Goal: Entertainment & Leisure: Consume media (video, audio)

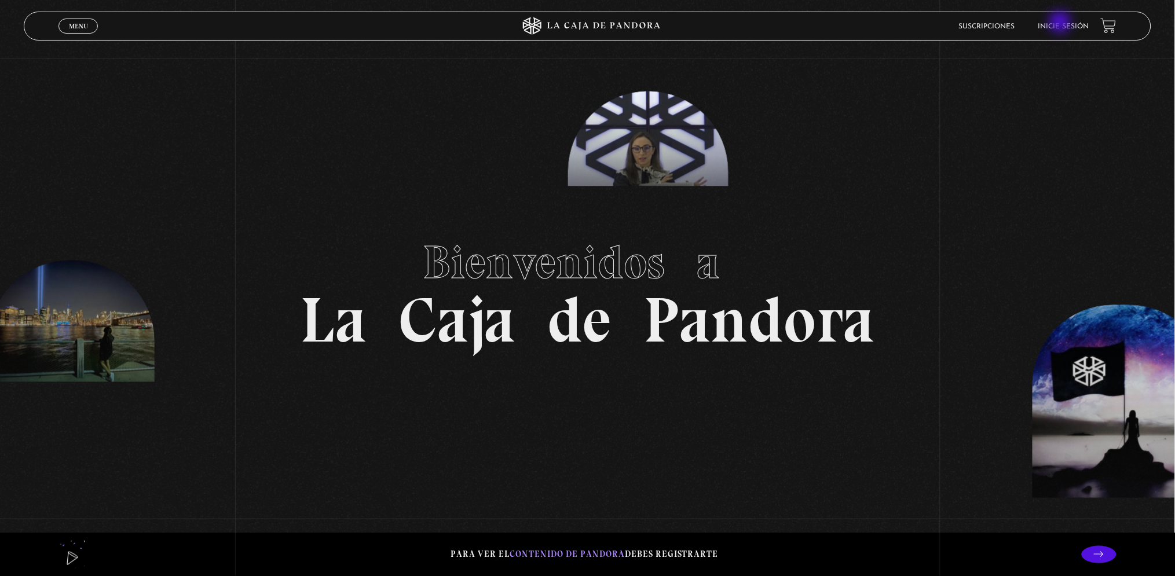
click at [1061, 23] on link "Inicie sesión" at bounding box center [1063, 26] width 51 height 7
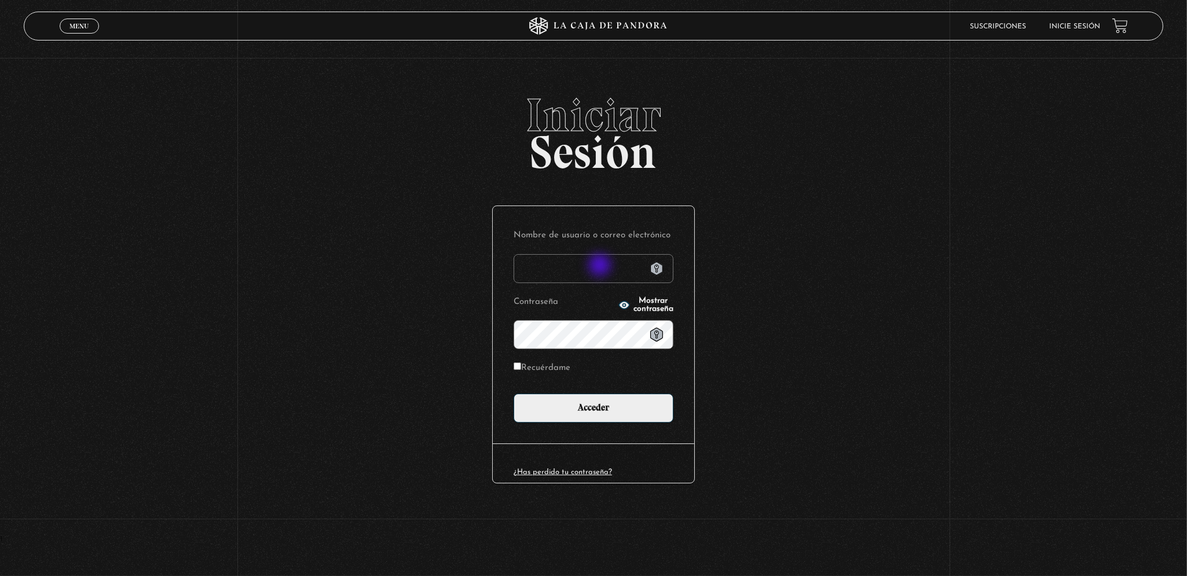
click at [601, 267] on input "Nombre de usuario o correo electrónico" at bounding box center [594, 268] width 160 height 29
click at [658, 270] on icon at bounding box center [656, 269] width 13 height 14
click at [599, 262] on input "Nombre de usuario o correo electrónico" at bounding box center [594, 268] width 160 height 29
click at [594, 271] on input "sylopezc@gma" at bounding box center [594, 268] width 160 height 29
type input "sylopezc@gmail.com"
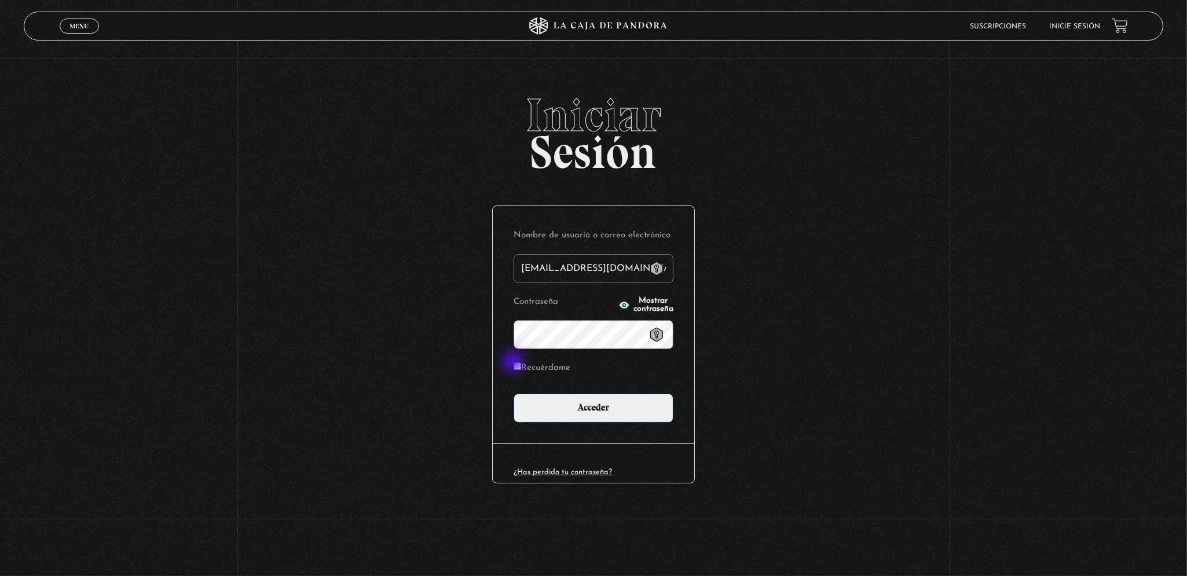
click at [515, 363] on input "Recuérdame" at bounding box center [518, 366] width 8 height 8
checkbox input "true"
click at [663, 341] on icon at bounding box center [657, 335] width 14 height 14
click at [659, 339] on icon at bounding box center [656, 335] width 13 height 14
click at [658, 266] on icon at bounding box center [656, 269] width 13 height 14
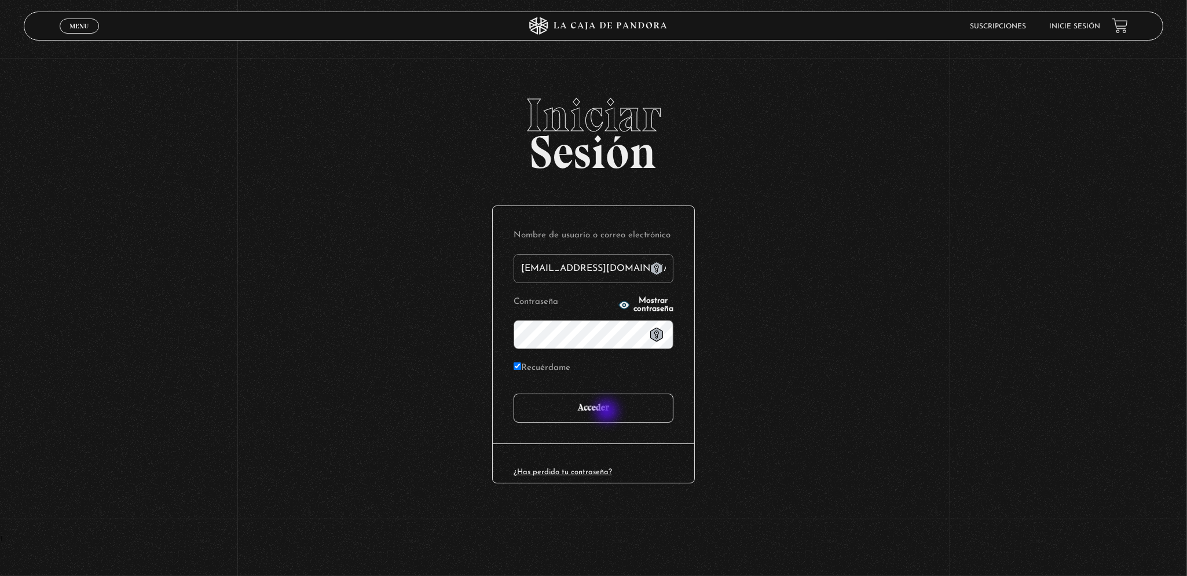
click at [608, 412] on input "Acceder" at bounding box center [594, 408] width 160 height 29
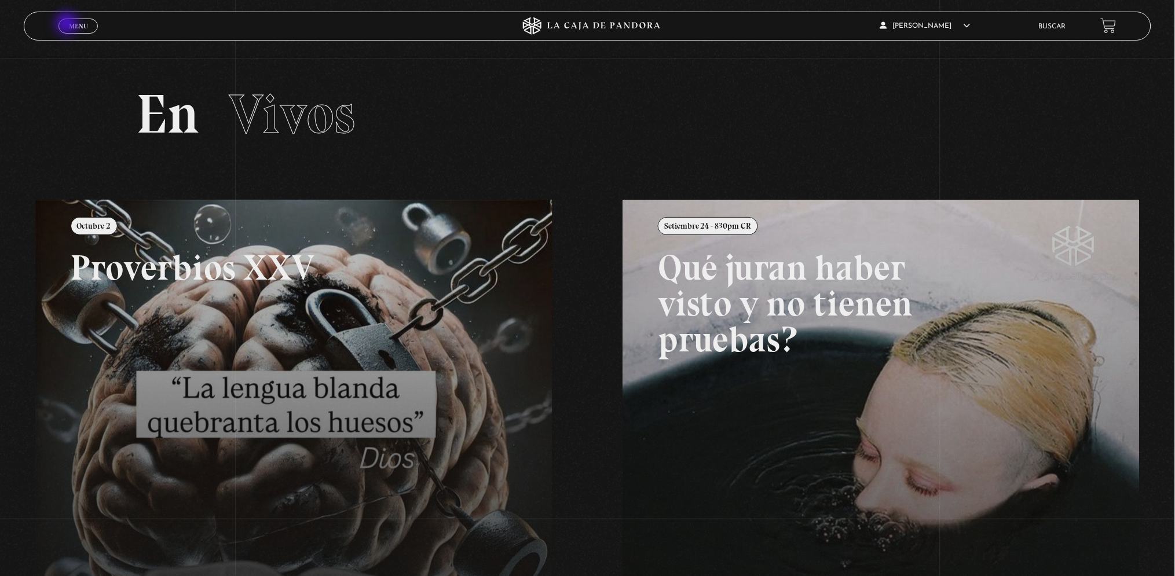
click at [68, 24] on link "Menu Cerrar" at bounding box center [77, 26] width 39 height 15
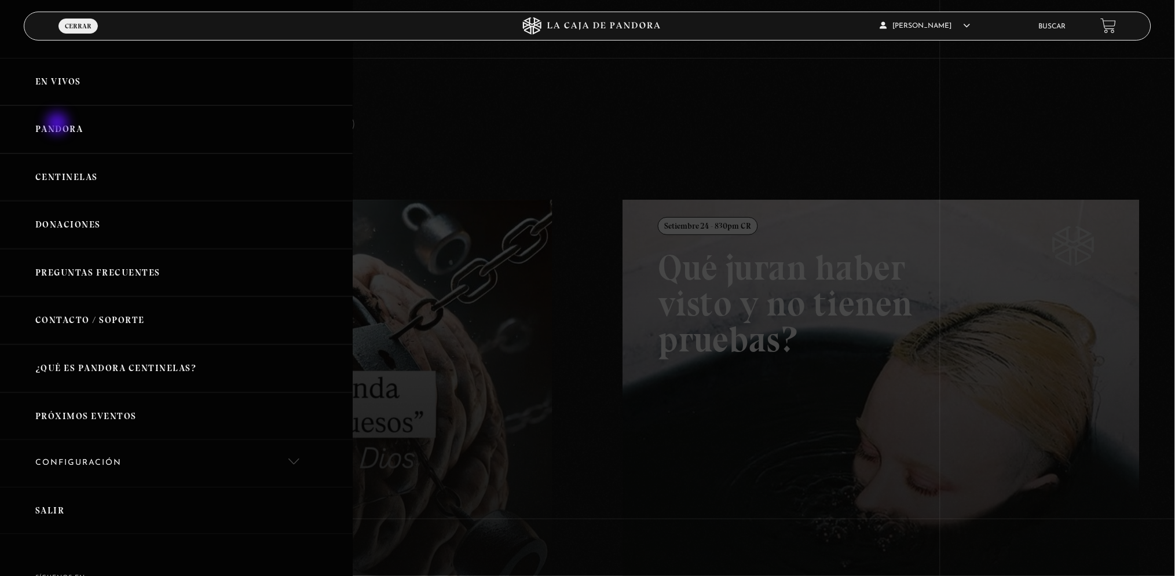
click at [58, 124] on link "Pandora" at bounding box center [176, 129] width 353 height 48
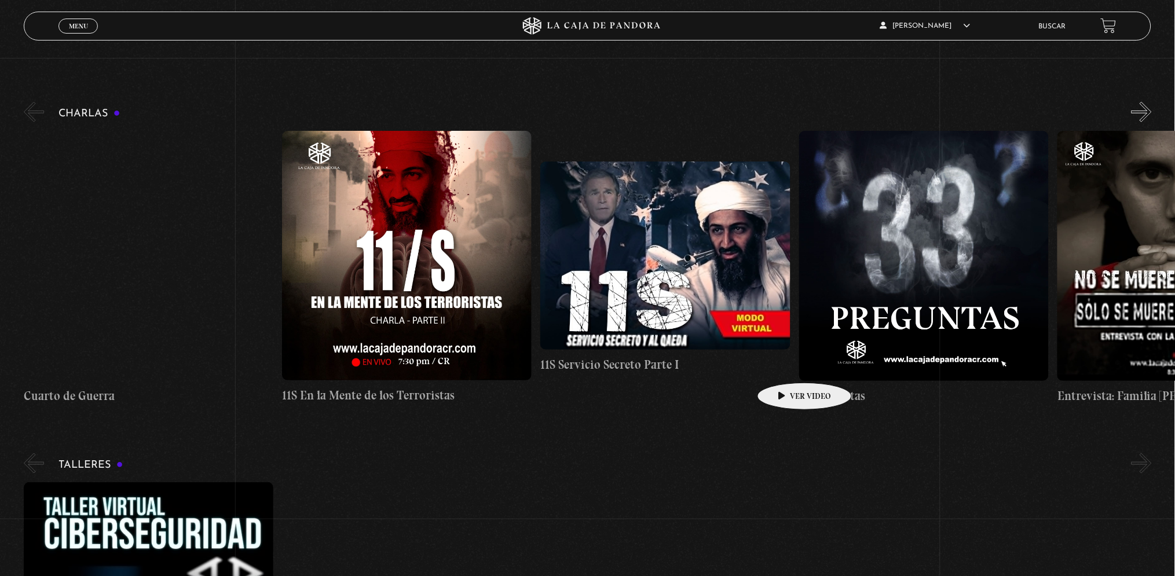
scroll to position [154, 0]
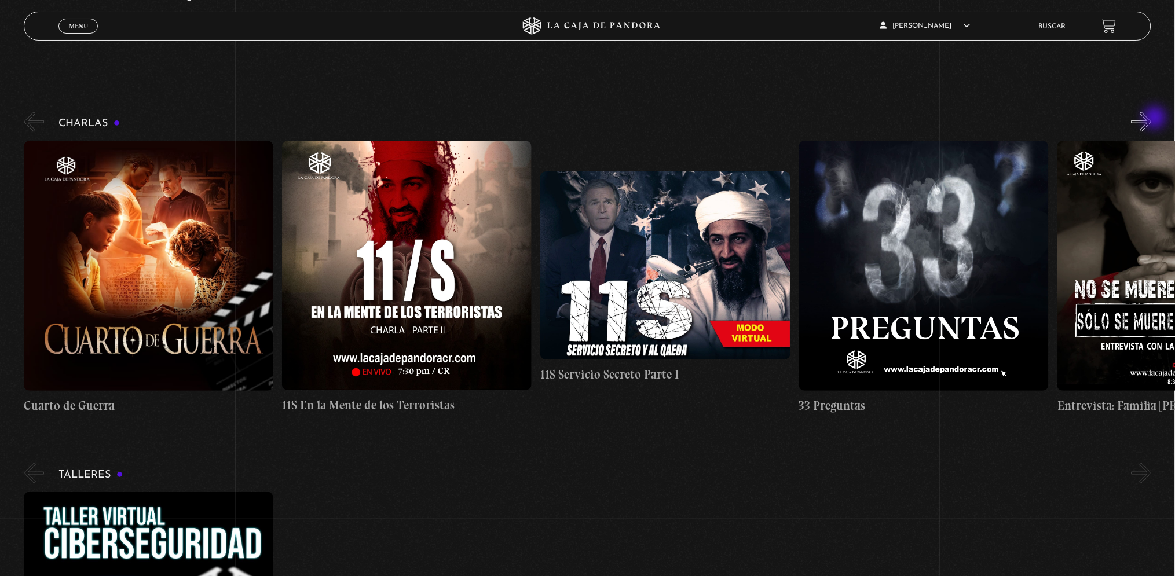
click at [1152, 119] on button "»" at bounding box center [1142, 122] width 20 height 20
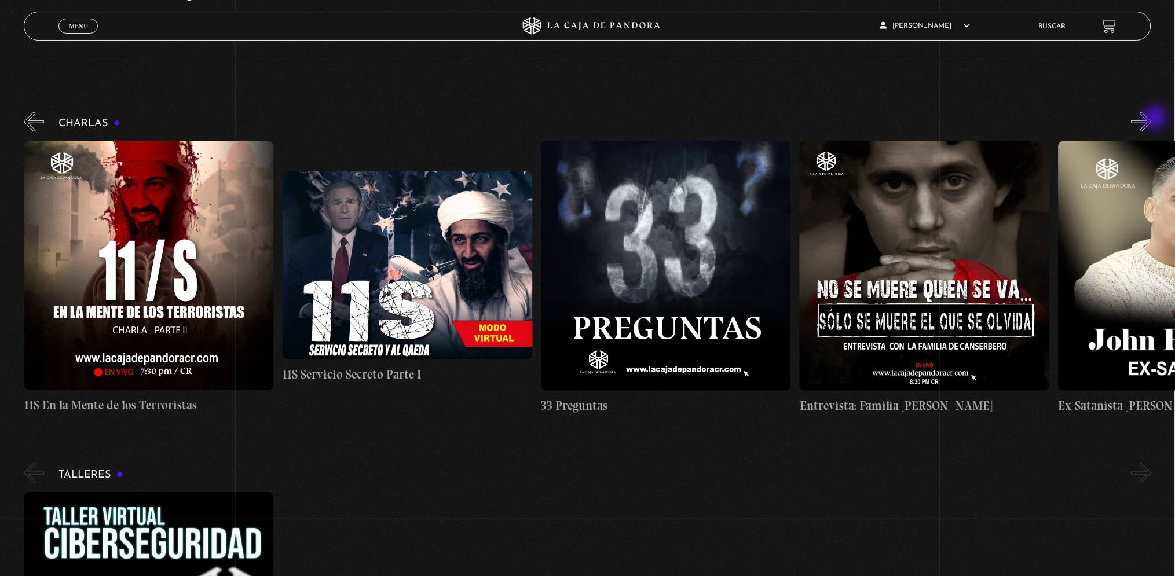
scroll to position [0, 258]
click at [1152, 119] on button "»" at bounding box center [1142, 122] width 20 height 20
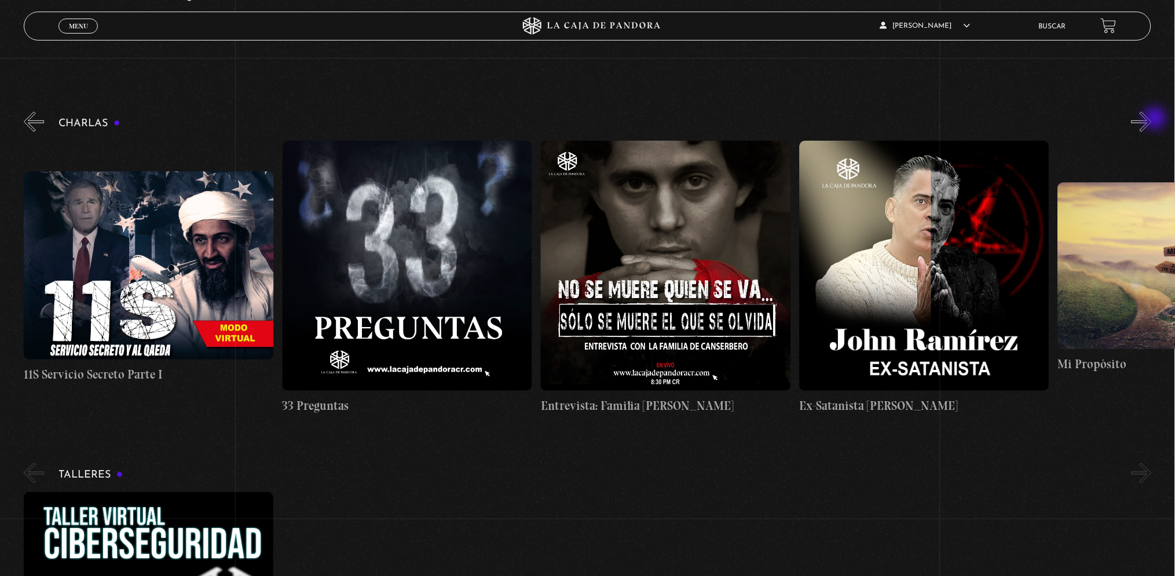
click at [1152, 119] on button "»" at bounding box center [1142, 122] width 20 height 20
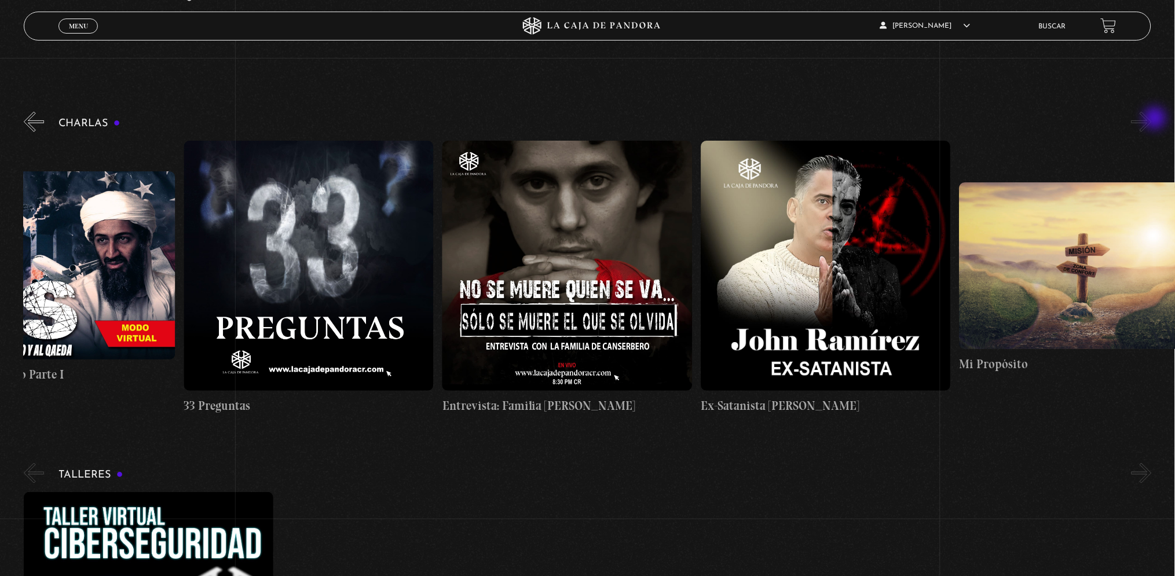
scroll to position [0, 646]
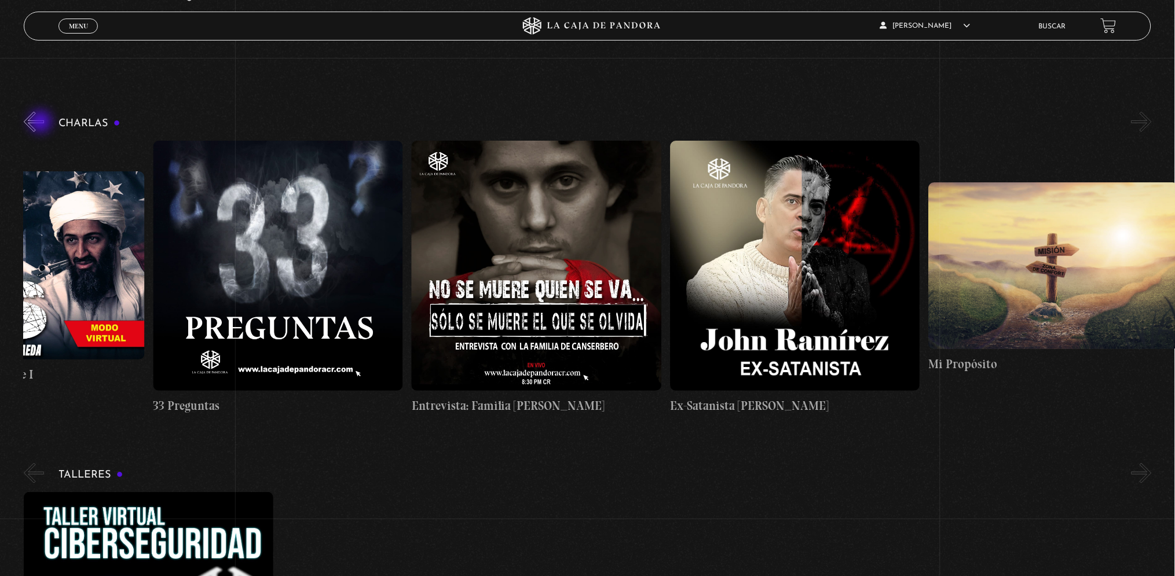
click at [42, 123] on button "«" at bounding box center [34, 122] width 20 height 20
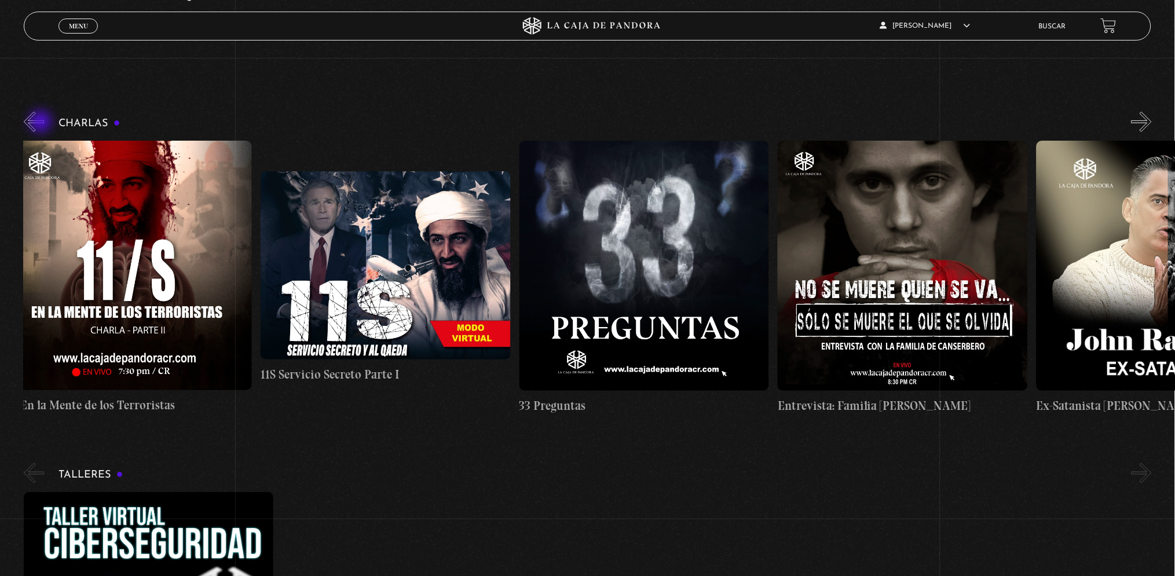
click at [42, 123] on button "«" at bounding box center [34, 122] width 20 height 20
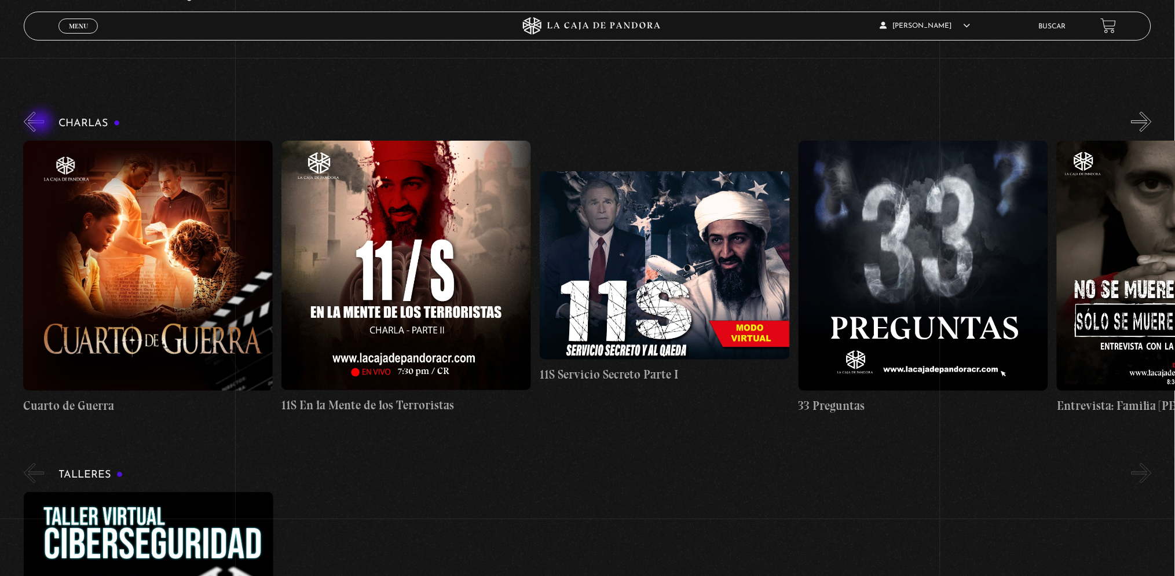
scroll to position [0, 0]
click at [42, 123] on button "«" at bounding box center [34, 122] width 20 height 20
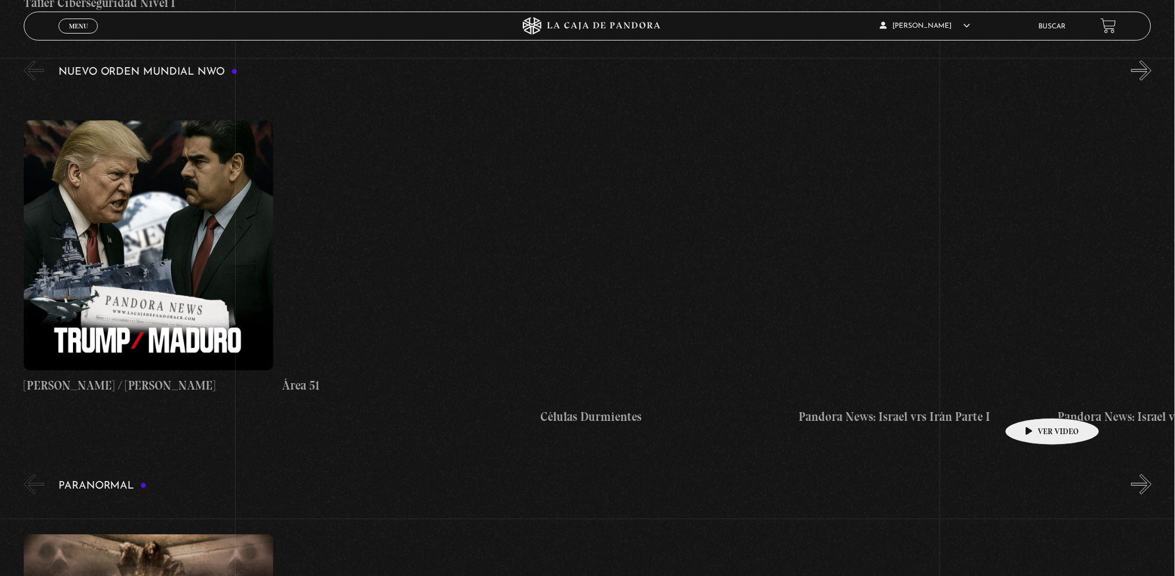
scroll to position [927, 0]
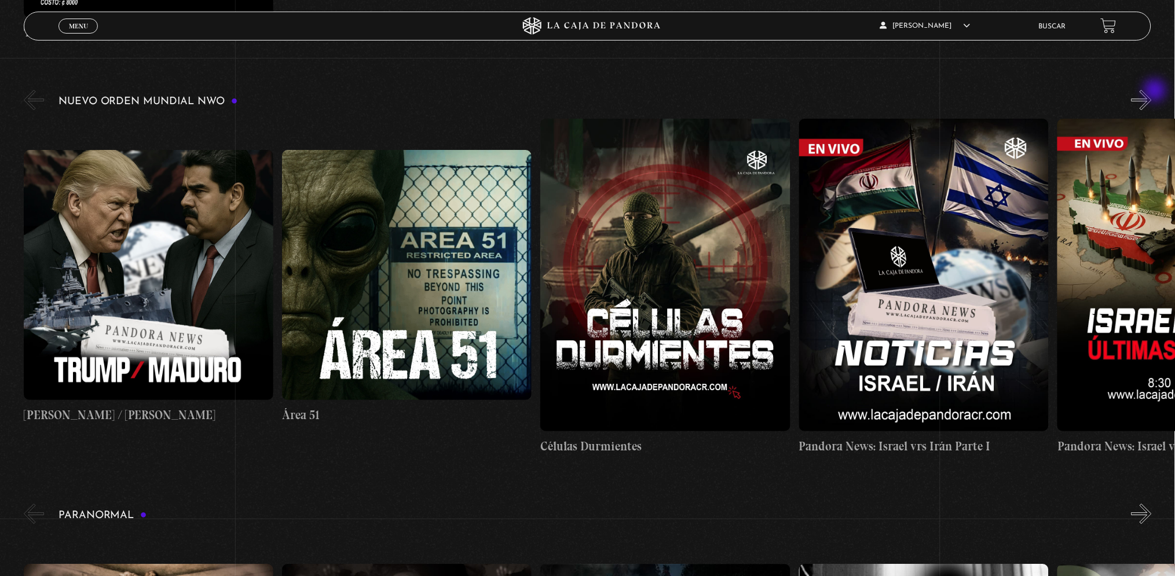
click at [1152, 91] on button "»" at bounding box center [1142, 100] width 20 height 20
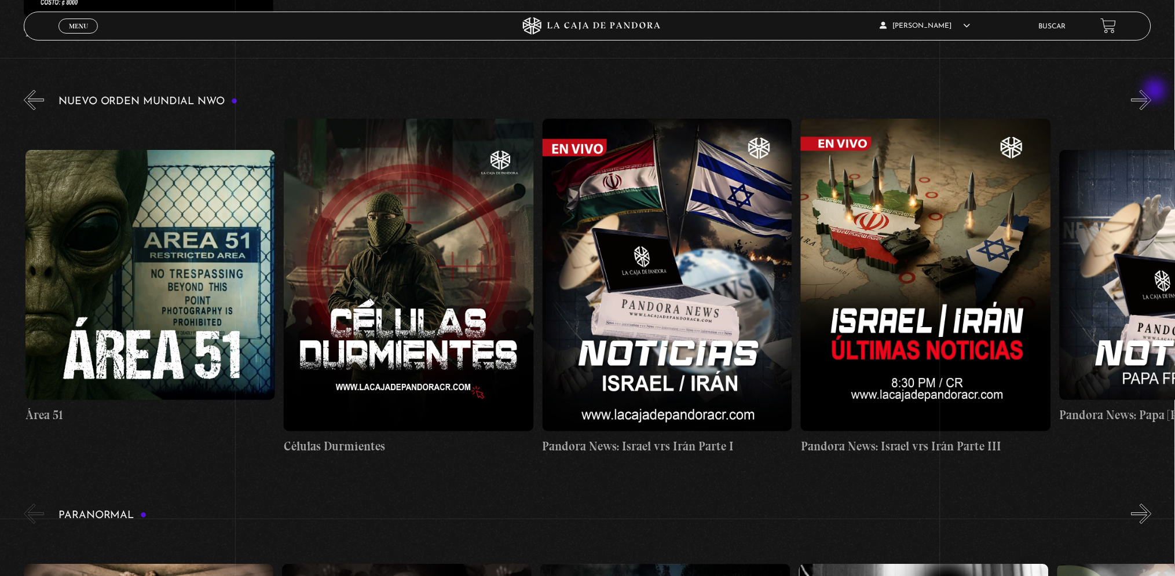
click at [1152, 91] on button "»" at bounding box center [1142, 100] width 20 height 20
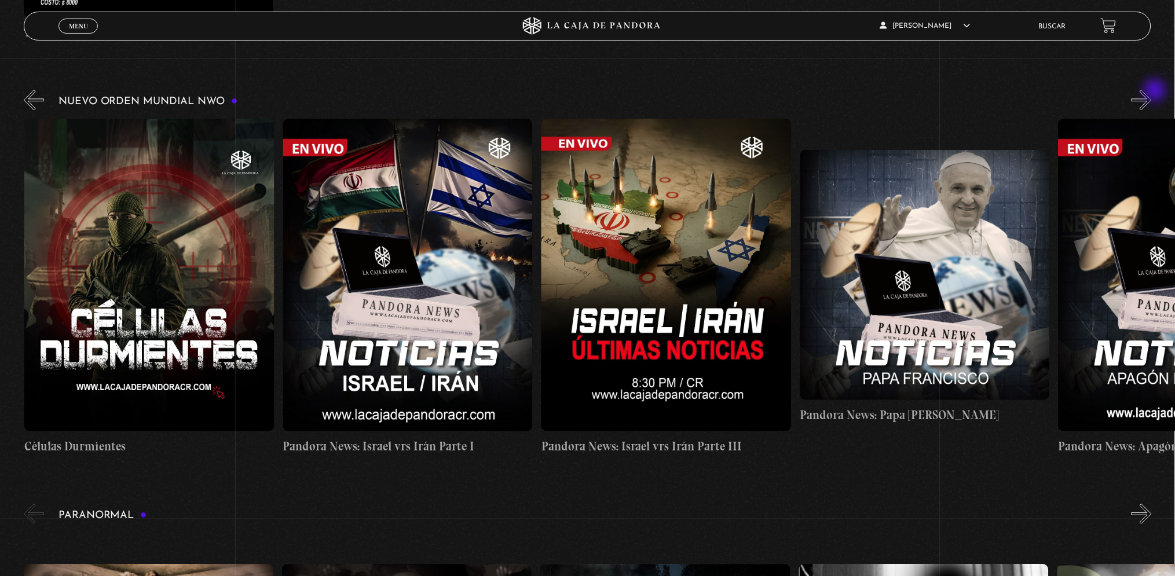
click at [1152, 91] on button "»" at bounding box center [1142, 100] width 20 height 20
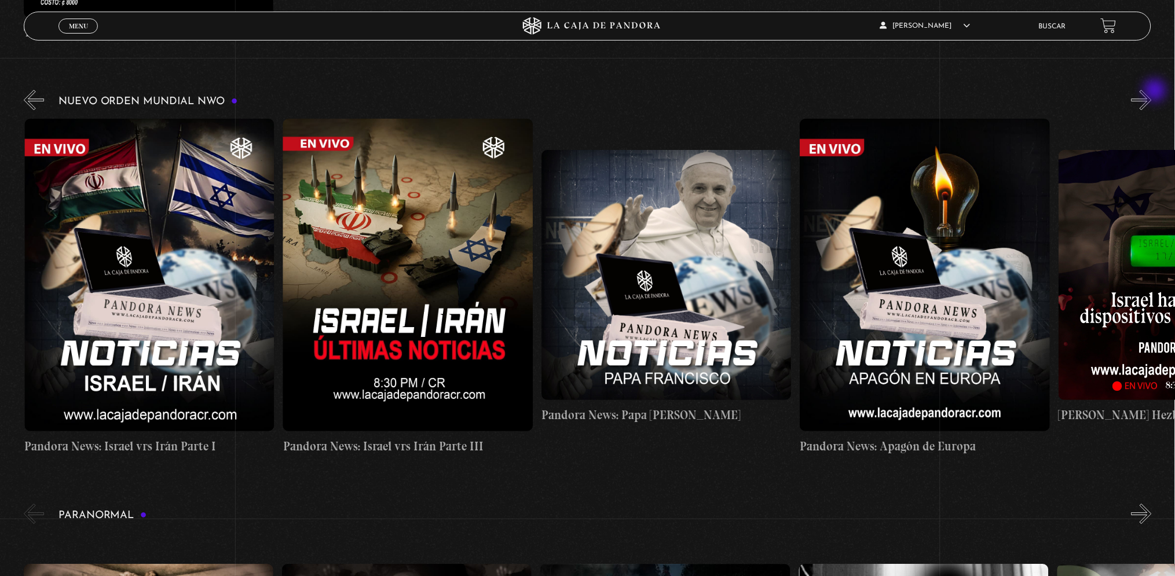
click at [1152, 91] on button "»" at bounding box center [1142, 100] width 20 height 20
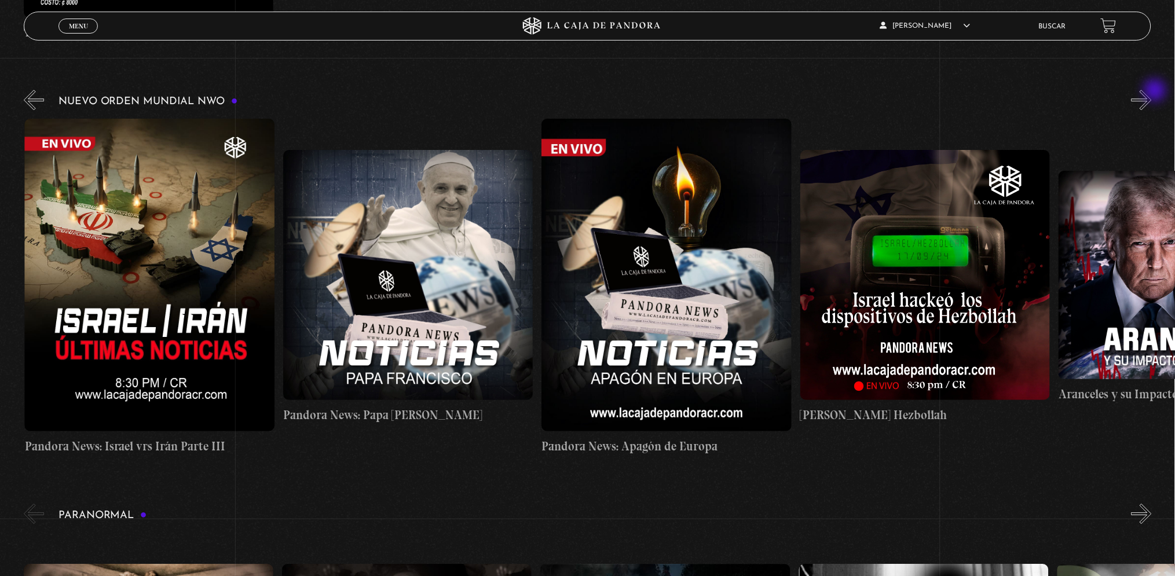
click at [1152, 91] on button "»" at bounding box center [1142, 100] width 20 height 20
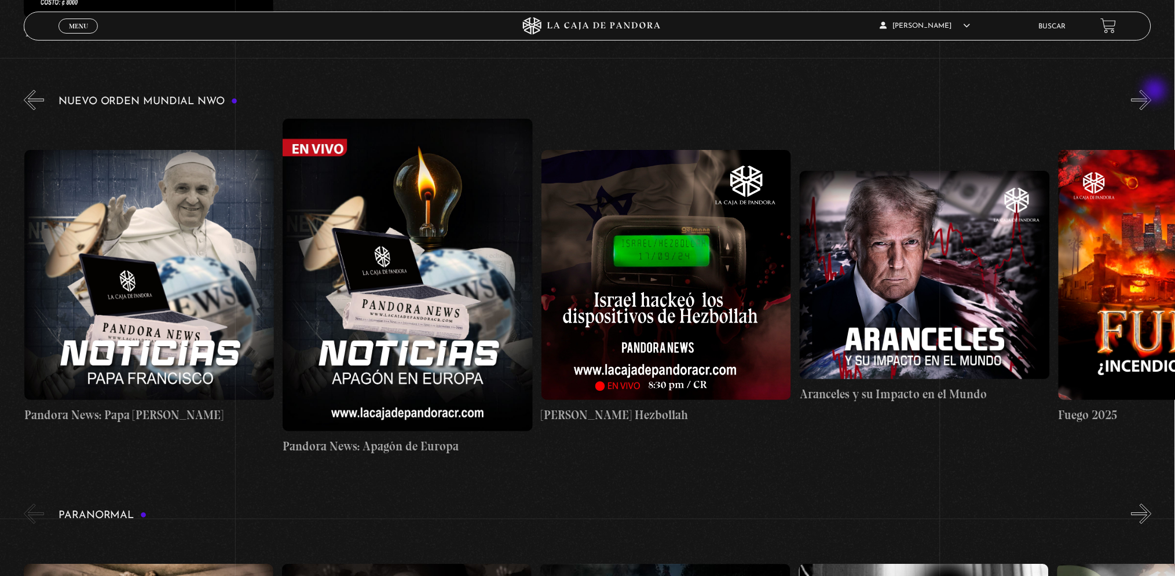
click at [1152, 91] on button "»" at bounding box center [1142, 100] width 20 height 20
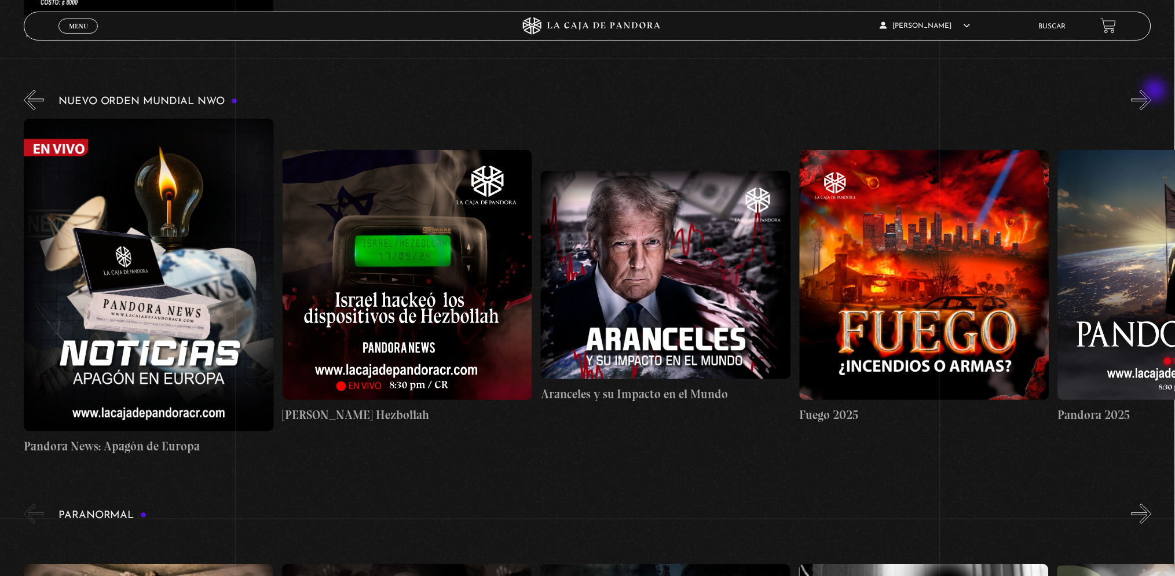
click at [1152, 91] on button "»" at bounding box center [1142, 100] width 20 height 20
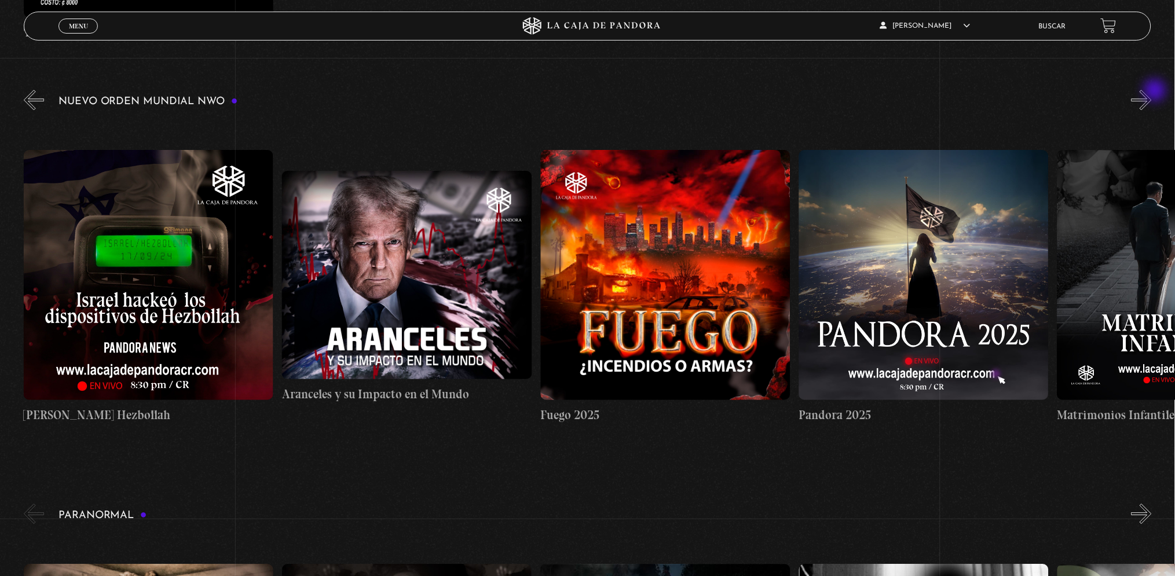
click at [1152, 91] on button "»" at bounding box center [1142, 100] width 20 height 20
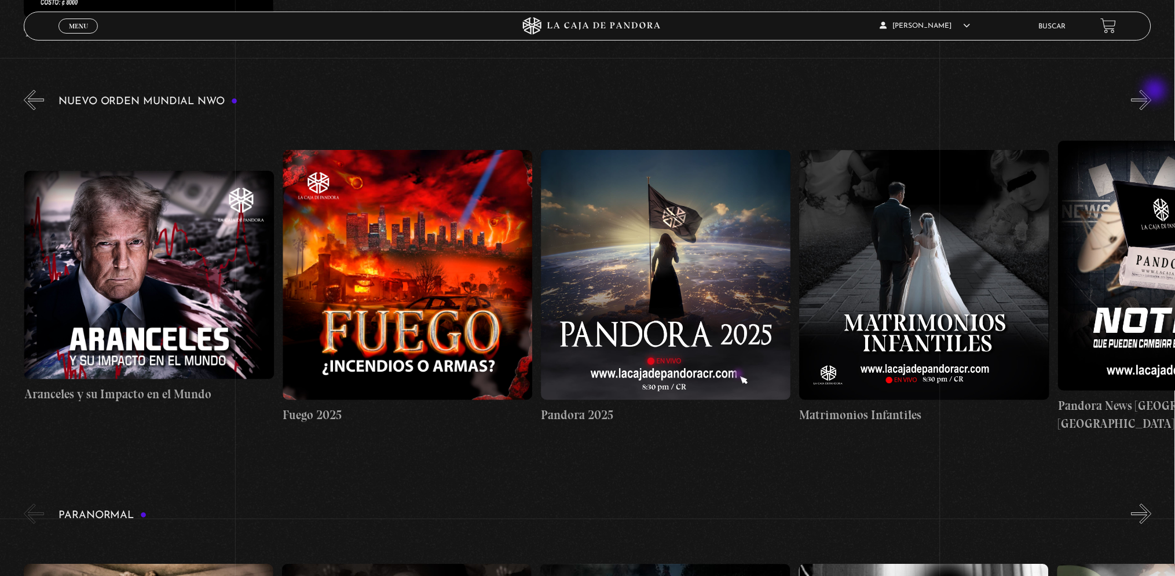
click at [1152, 91] on button "»" at bounding box center [1142, 100] width 20 height 20
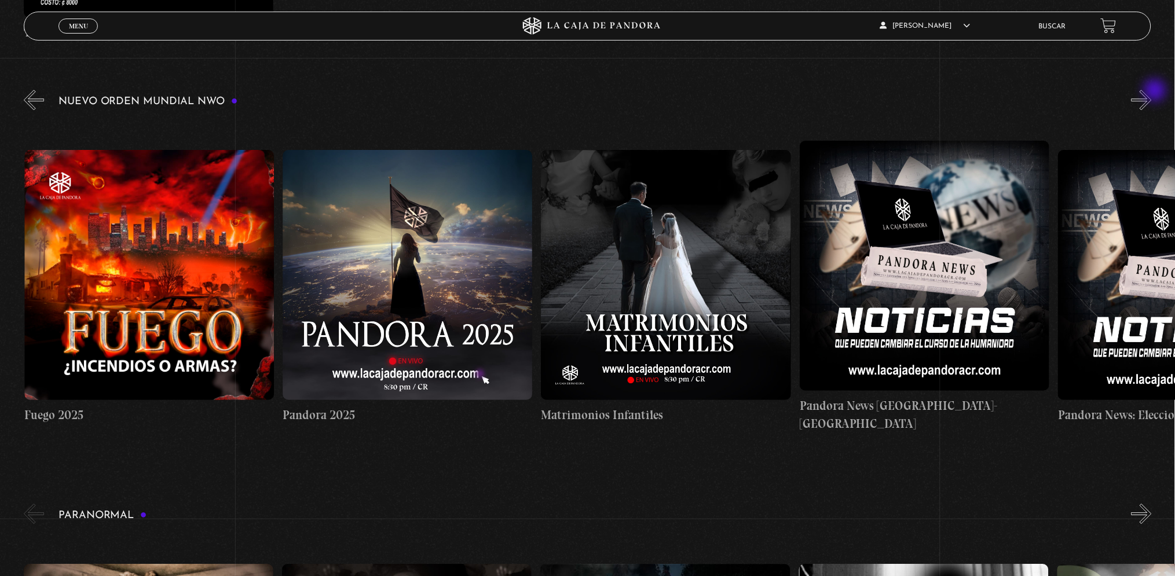
click at [1152, 91] on button "»" at bounding box center [1142, 100] width 20 height 20
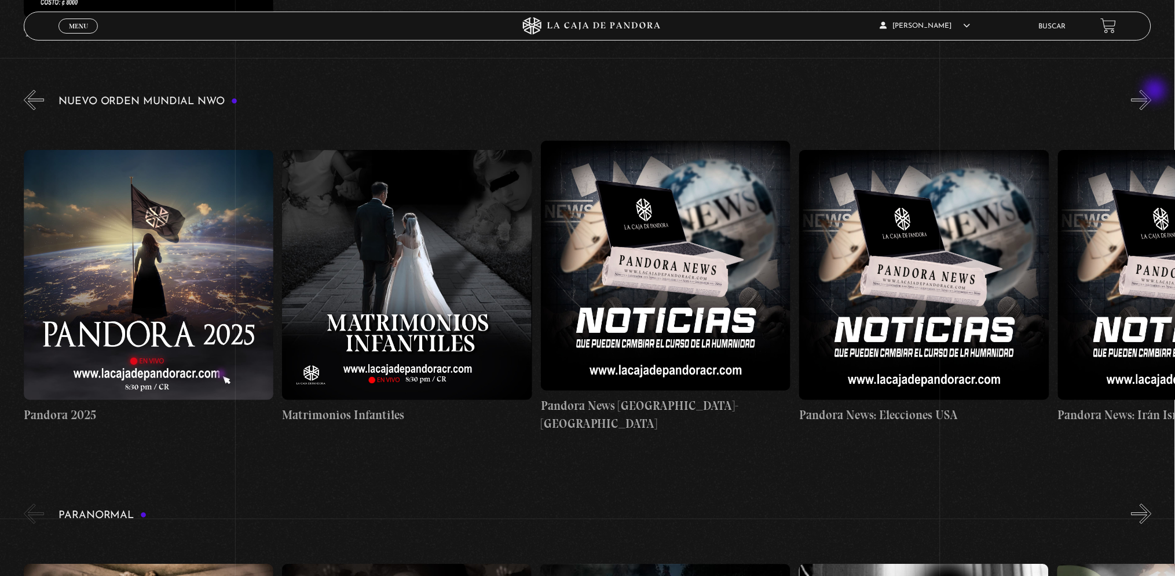
click at [1152, 91] on button "»" at bounding box center [1142, 100] width 20 height 20
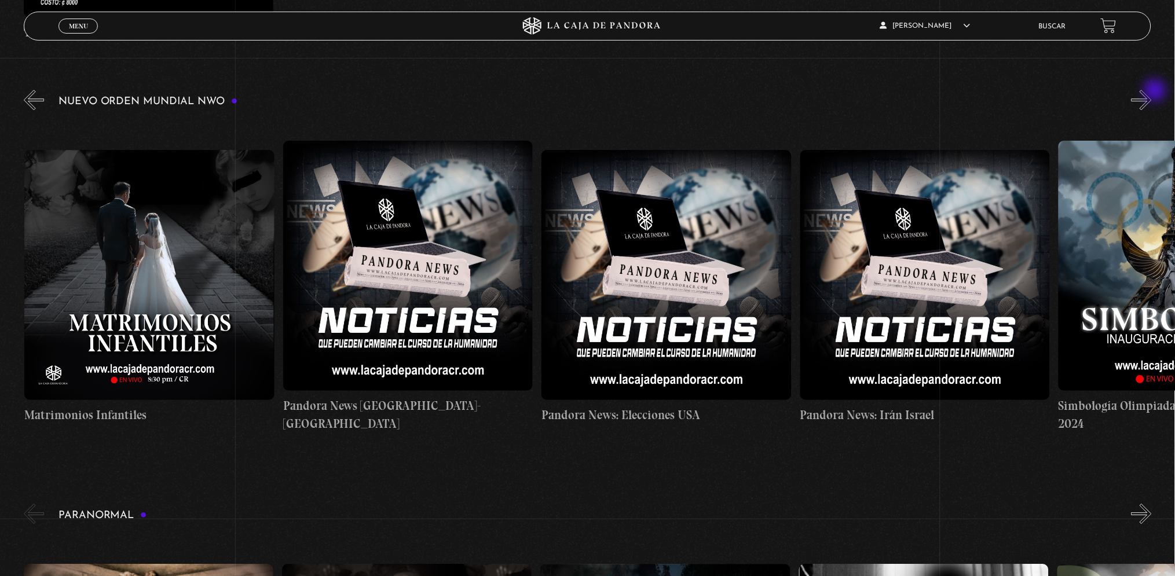
click at [1152, 91] on button "»" at bounding box center [1142, 100] width 20 height 20
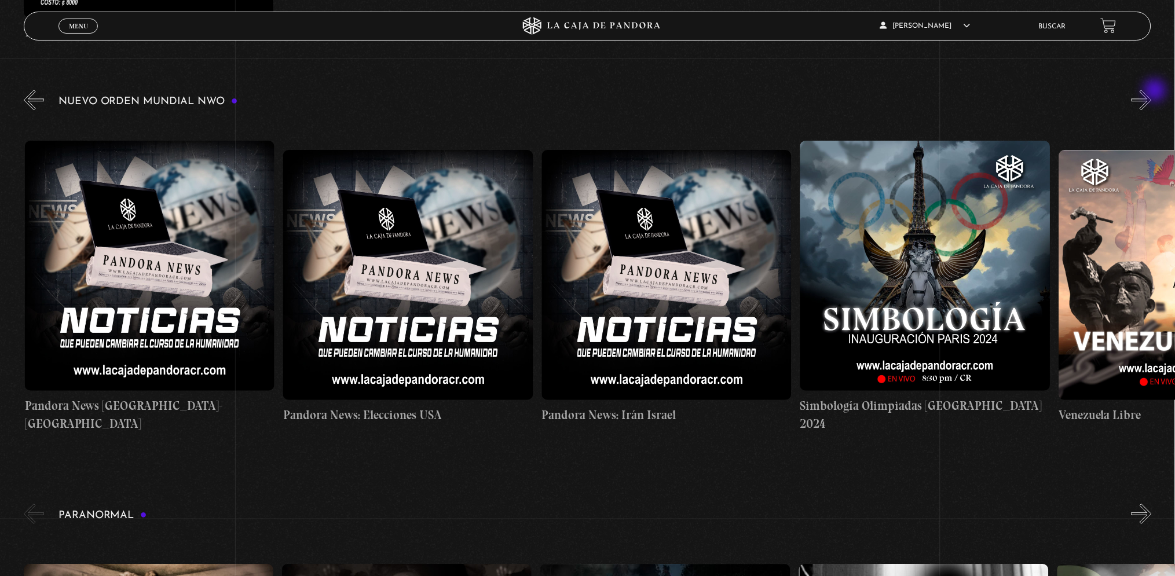
click at [1152, 91] on button "»" at bounding box center [1142, 100] width 20 height 20
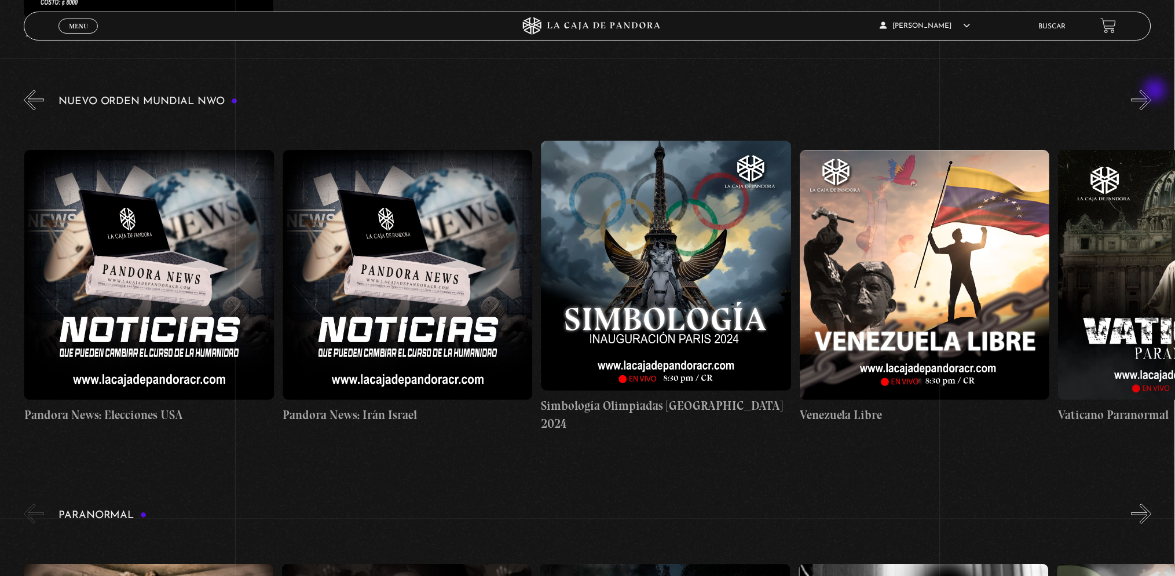
scroll to position [0, 3360]
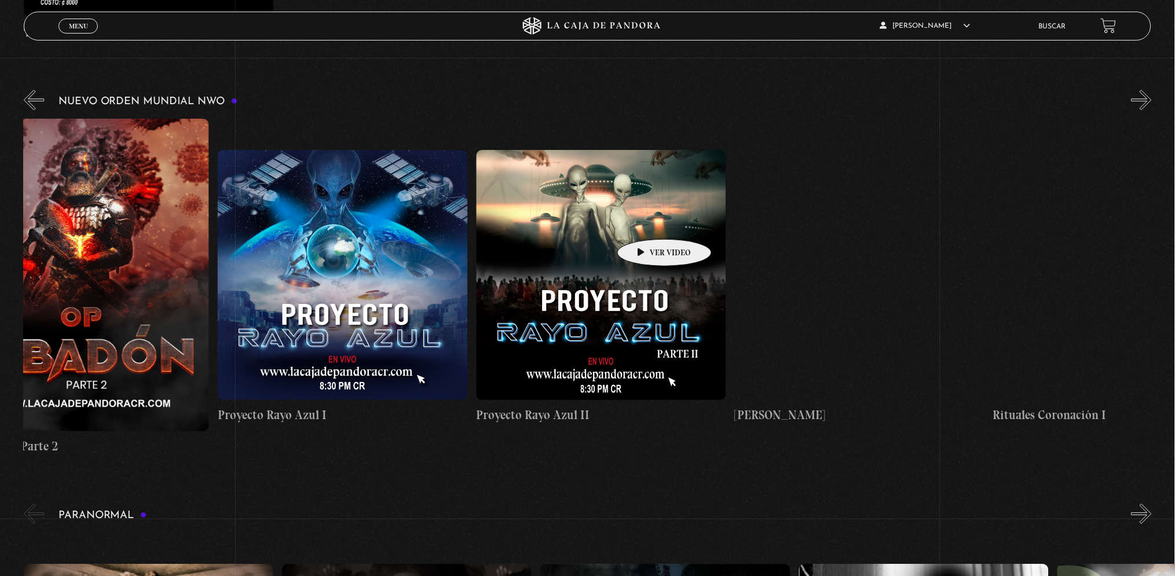
drag, startPoint x: 1051, startPoint y: 221, endPoint x: 598, endPoint y: 218, distance: 452.8
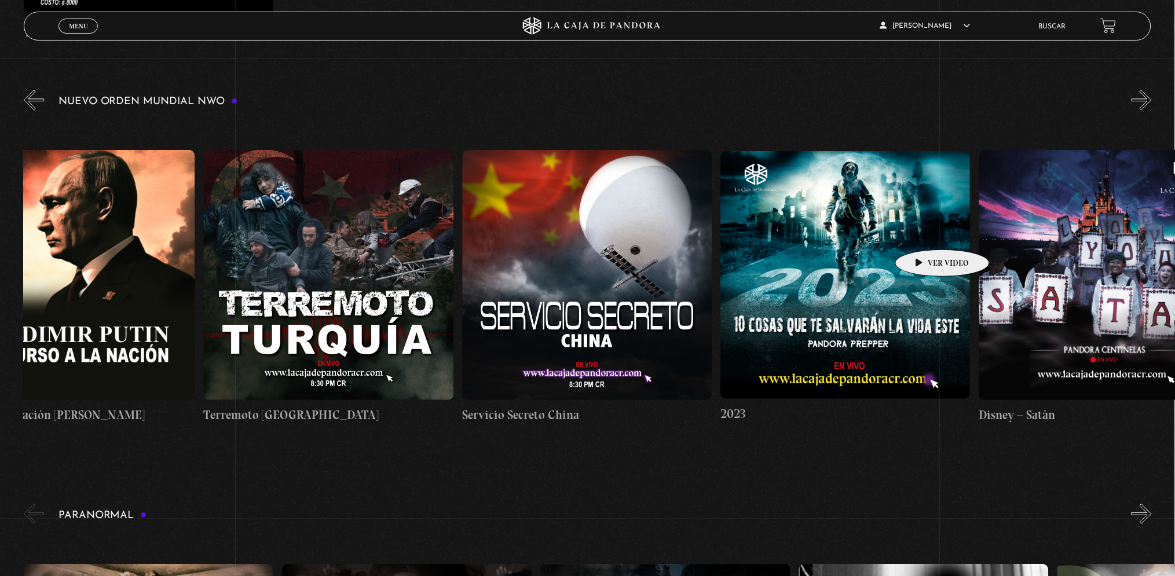
drag, startPoint x: 921, startPoint y: 232, endPoint x: 441, endPoint y: 213, distance: 480.4
click at [432, 213] on div "Trump / Maduro Área 51 Células Durmientes Pandora News: Israel vrs Irán Parte I…" at bounding box center [204, 287] width 20682 height 336
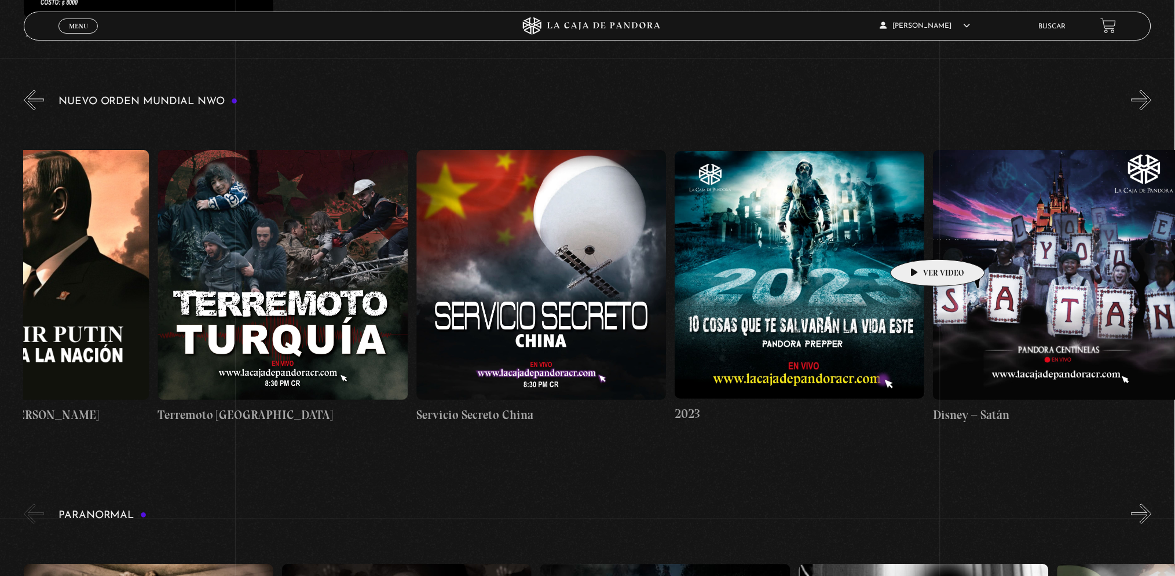
click at [448, 242] on div "Trump / Maduro Área 51 Células Durmientes Pandora News: Israel vrs Irán Parte I…" at bounding box center [158, 287] width 20682 height 336
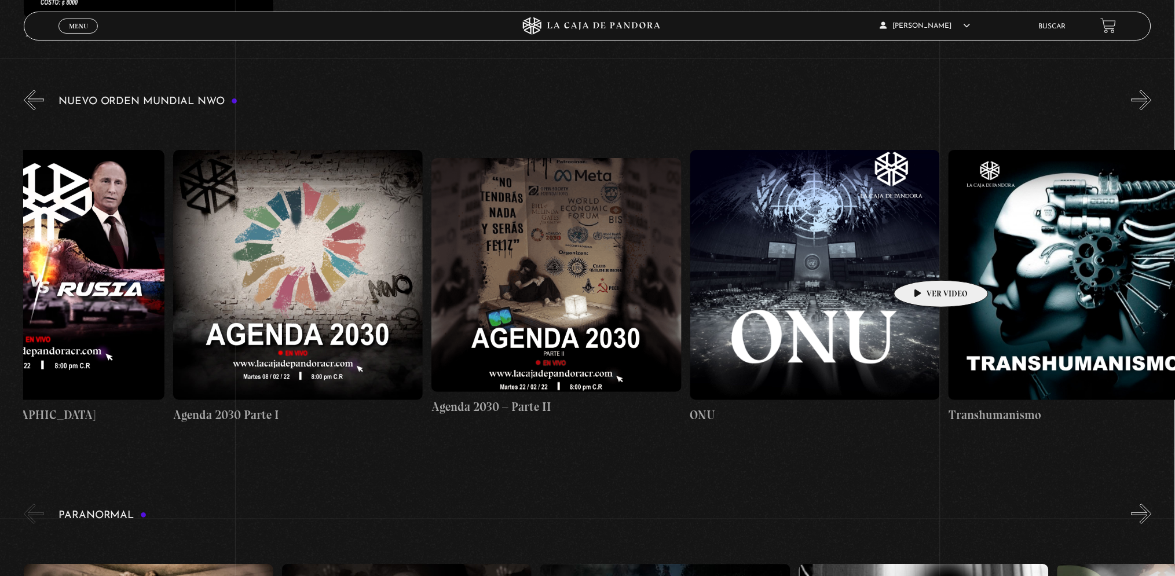
drag, startPoint x: 920, startPoint y: 263, endPoint x: 454, endPoint y: 245, distance: 466.5
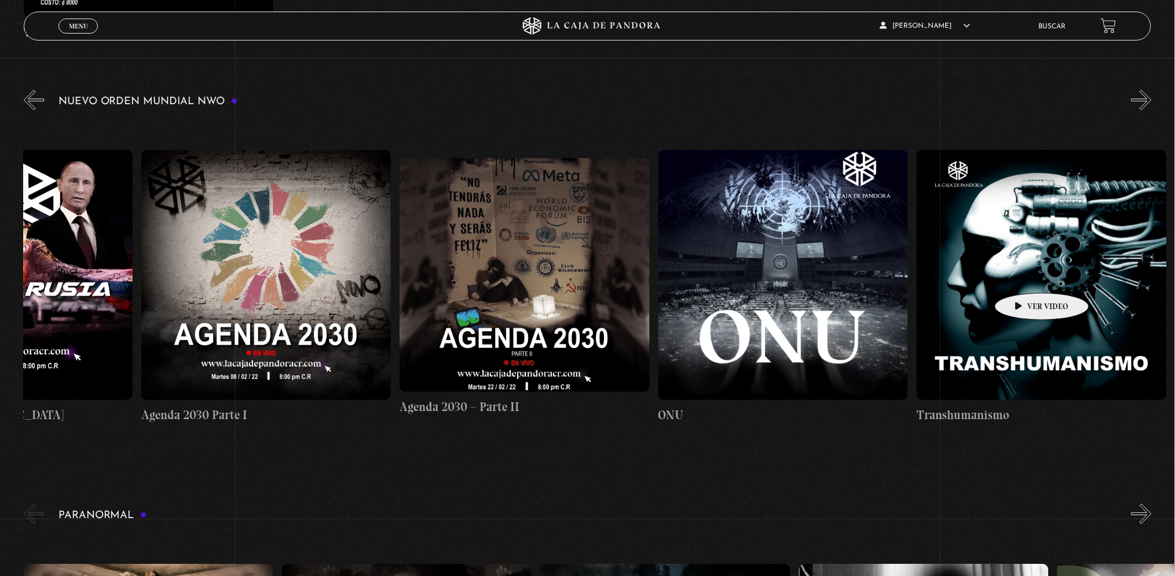
drag, startPoint x: 1020, startPoint y: 276, endPoint x: 524, endPoint y: 248, distance: 496.4
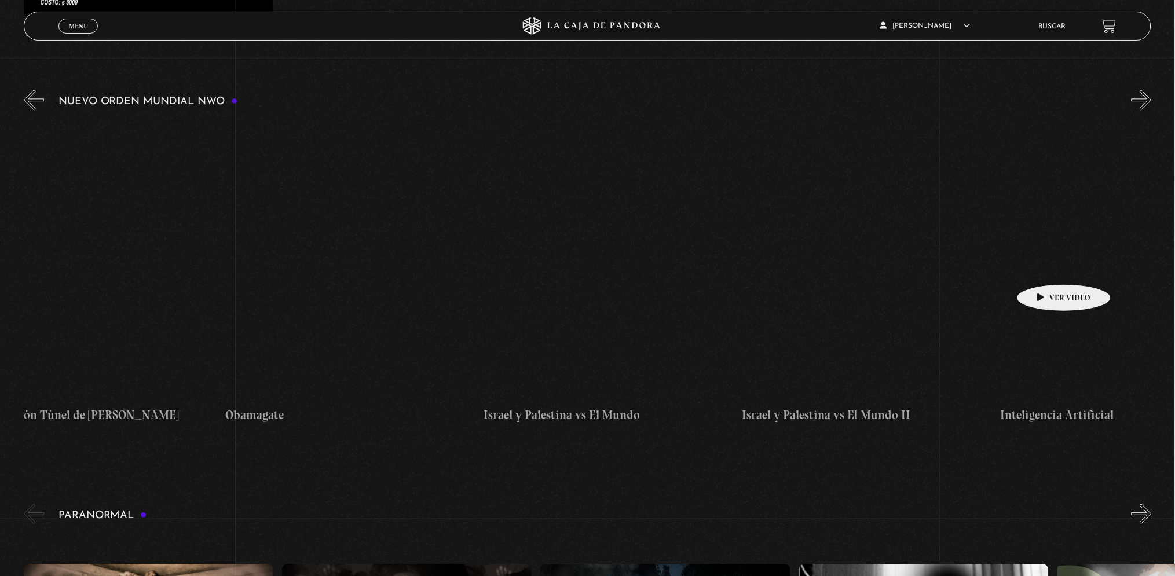
drag, startPoint x: 1043, startPoint y: 266, endPoint x: 543, endPoint y: 244, distance: 500.8
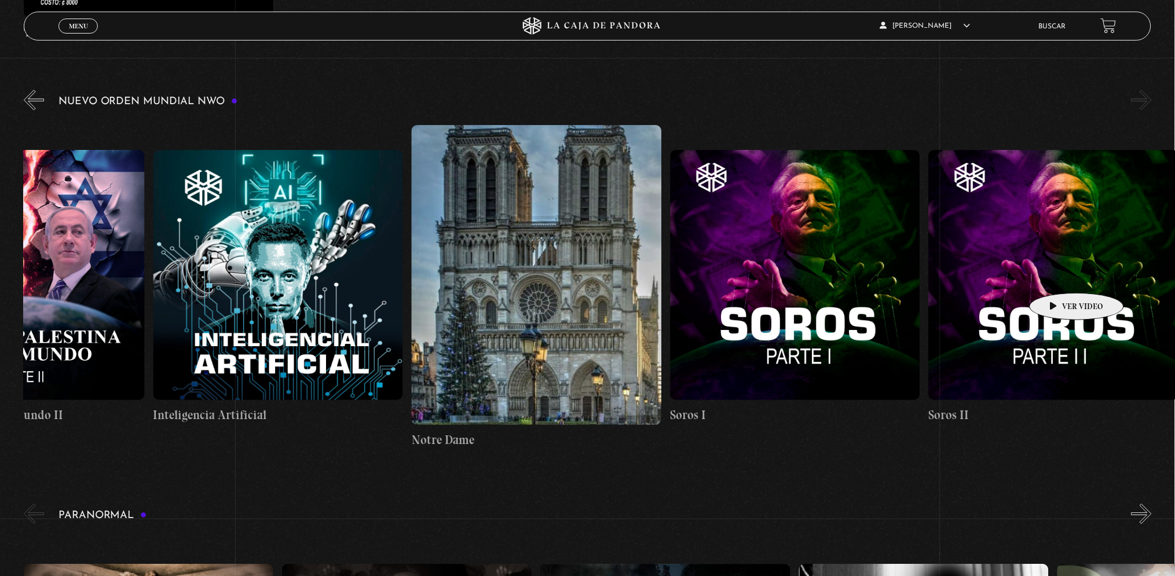
drag, startPoint x: 587, startPoint y: 260, endPoint x: 515, endPoint y: 252, distance: 72.8
drag, startPoint x: 717, startPoint y: 269, endPoint x: 603, endPoint y: 262, distance: 114.3
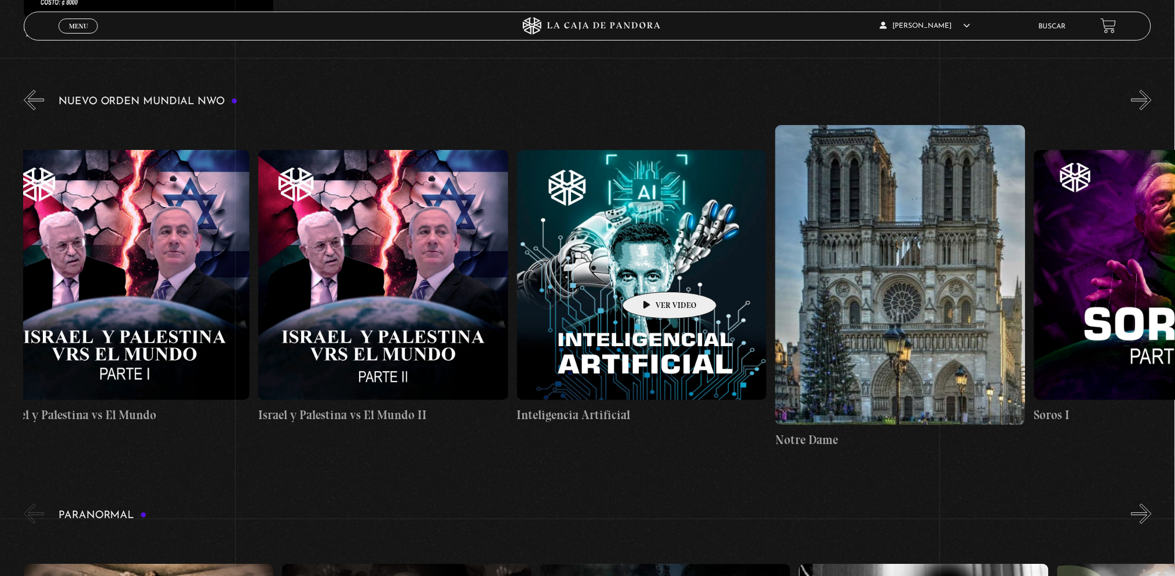
scroll to position [0, 19139]
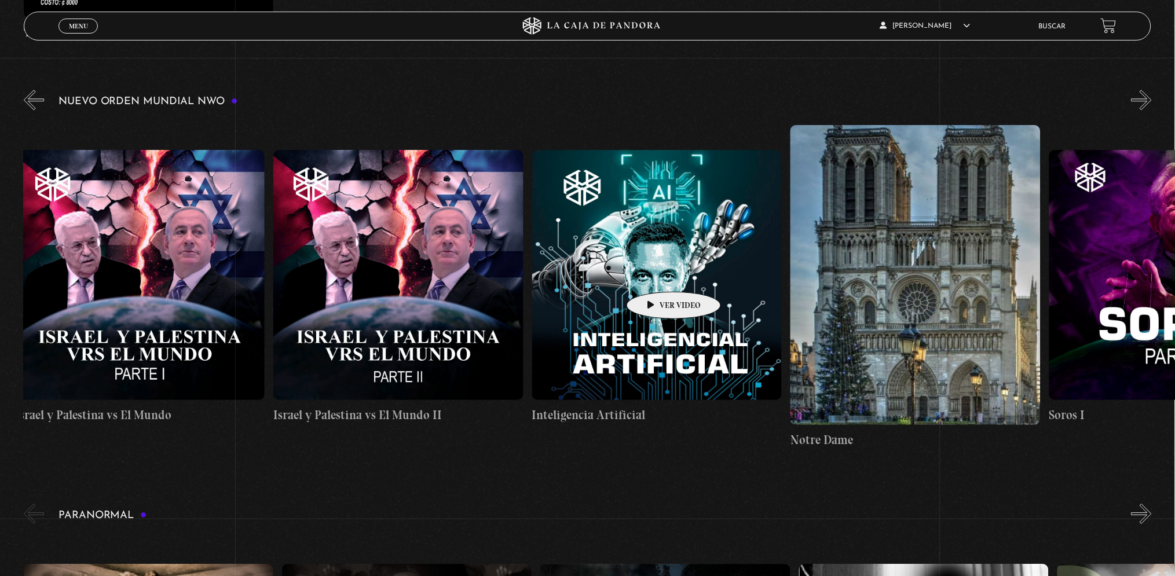
drag, startPoint x: 580, startPoint y: 273, endPoint x: 656, endPoint y: 274, distance: 75.9
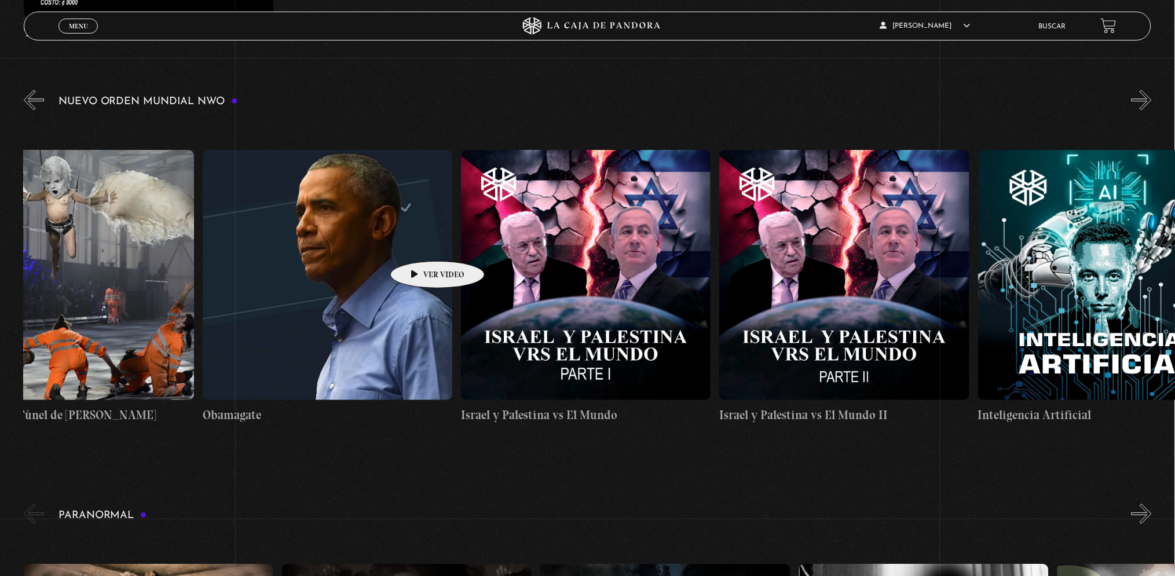
scroll to position [0, 18086]
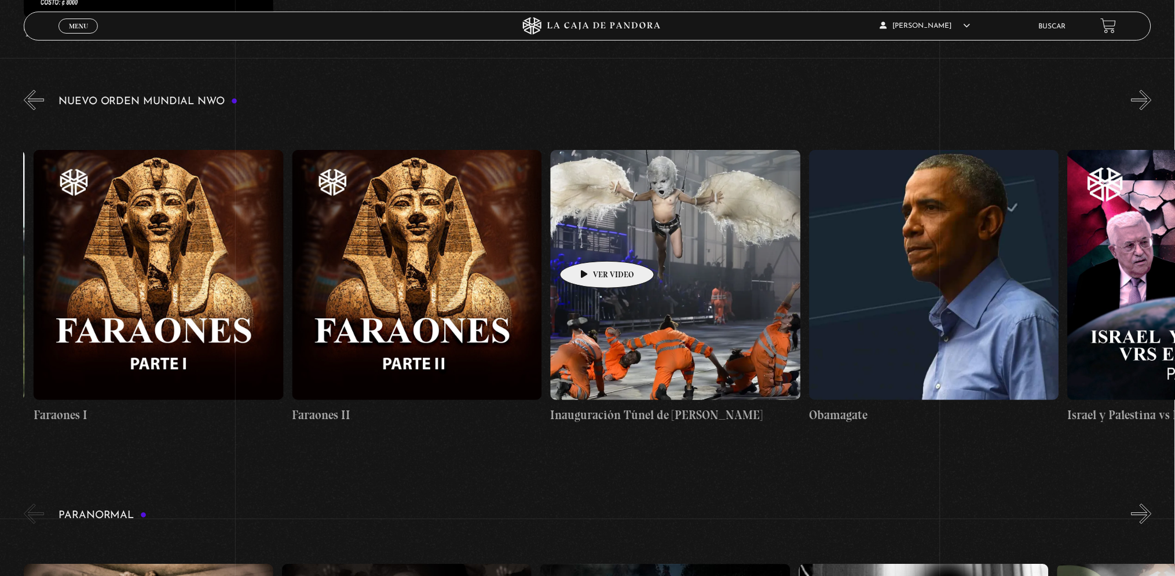
drag, startPoint x: 414, startPoint y: 244, endPoint x: 589, endPoint y: 244, distance: 174.9
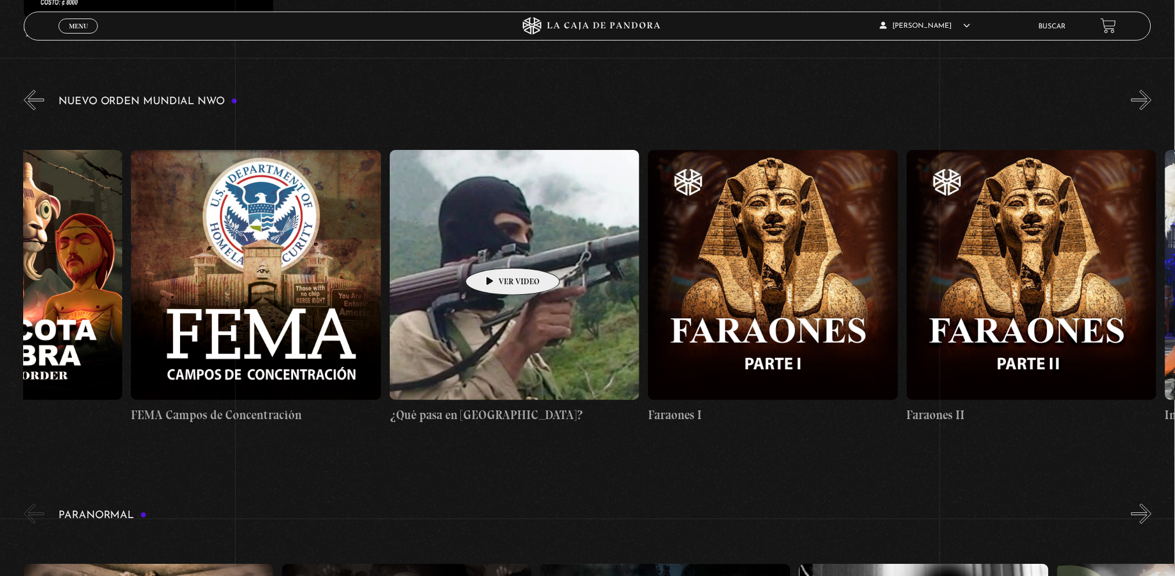
scroll to position [0, 17347]
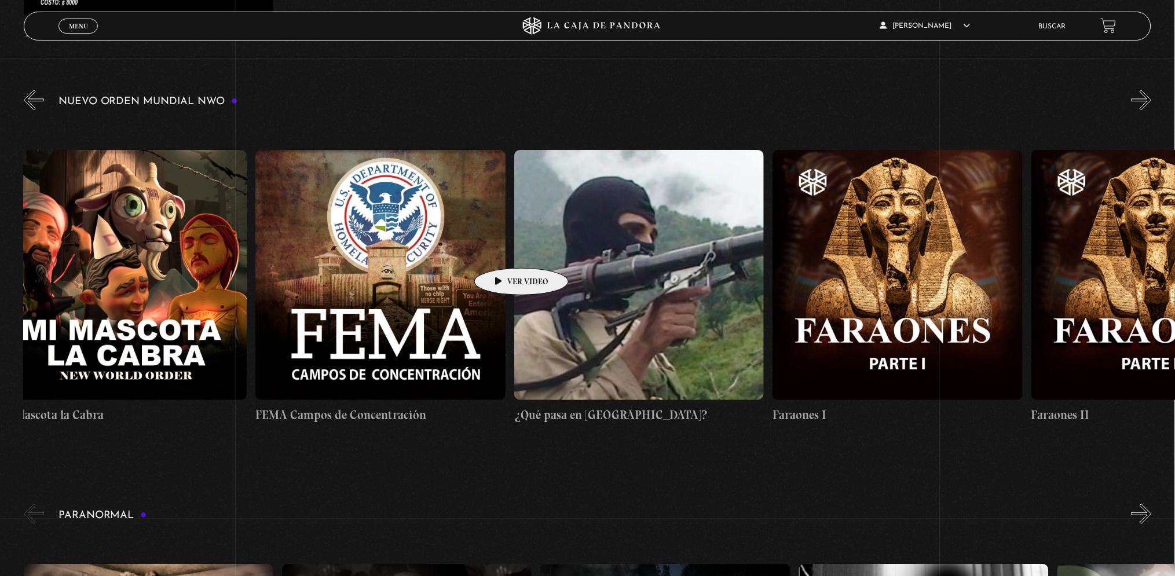
drag, startPoint x: 371, startPoint y: 236, endPoint x: 503, endPoint y: 251, distance: 132.8
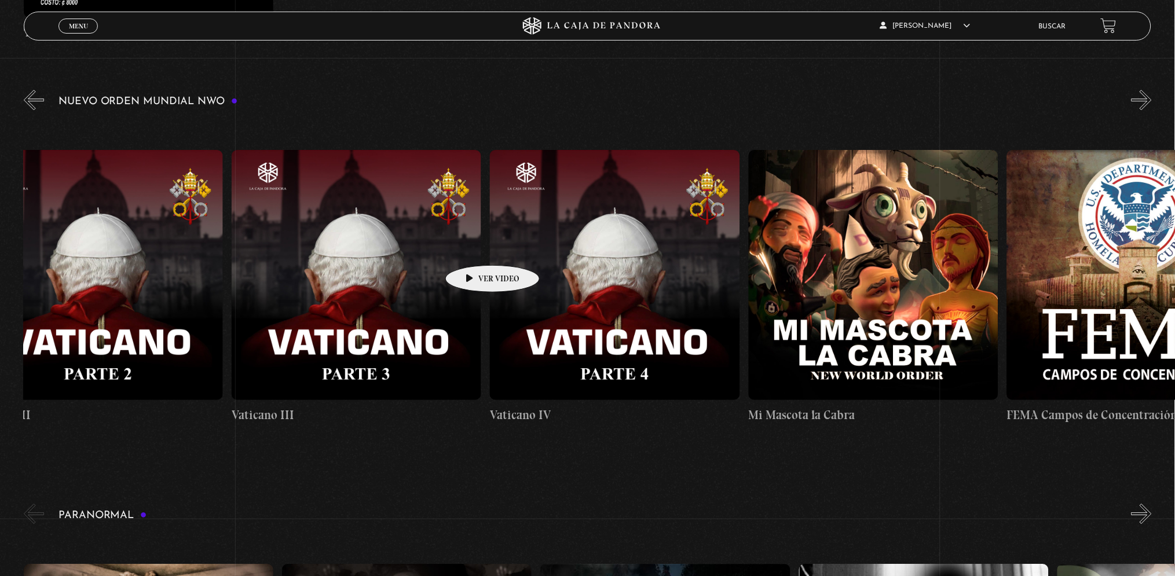
drag, startPoint x: 347, startPoint y: 237, endPoint x: 495, endPoint y: 251, distance: 147.7
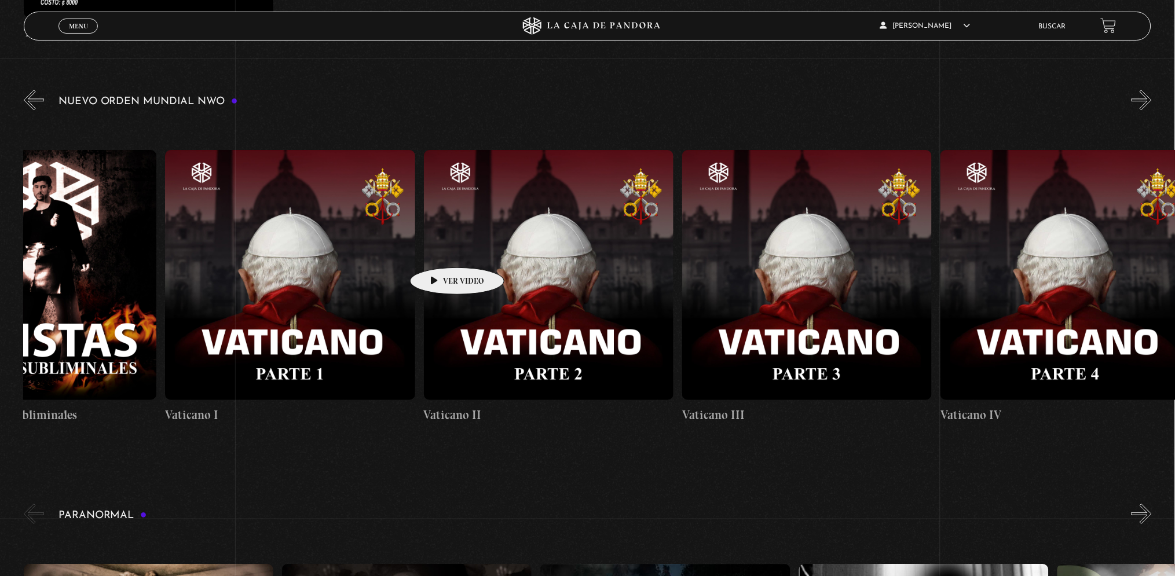
drag, startPoint x: 431, startPoint y: 250, endPoint x: 525, endPoint y: 252, distance: 93.8
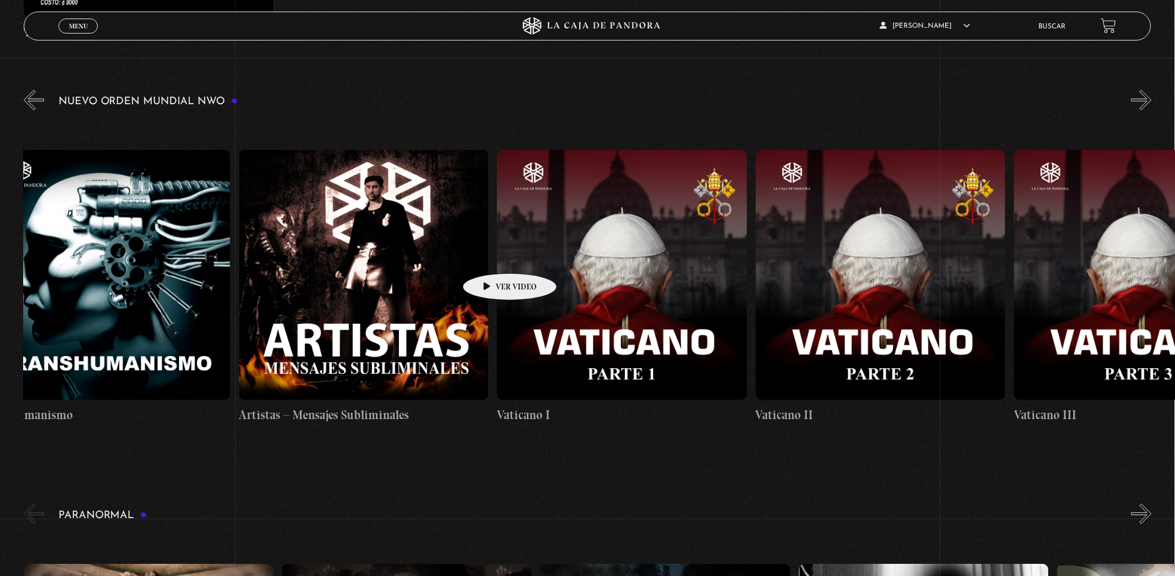
drag, startPoint x: 446, startPoint y: 252, endPoint x: 508, endPoint y: 258, distance: 61.6
drag, startPoint x: 442, startPoint y: 255, endPoint x: 536, endPoint y: 261, distance: 94.0
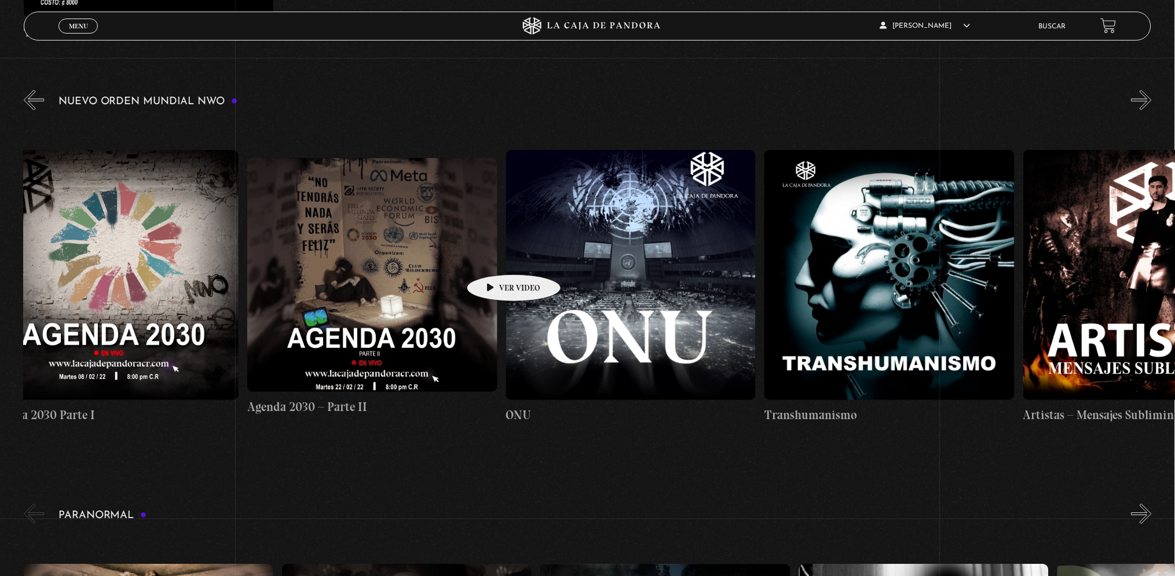
drag, startPoint x: 440, startPoint y: 257, endPoint x: 496, endPoint y: 257, distance: 55.6
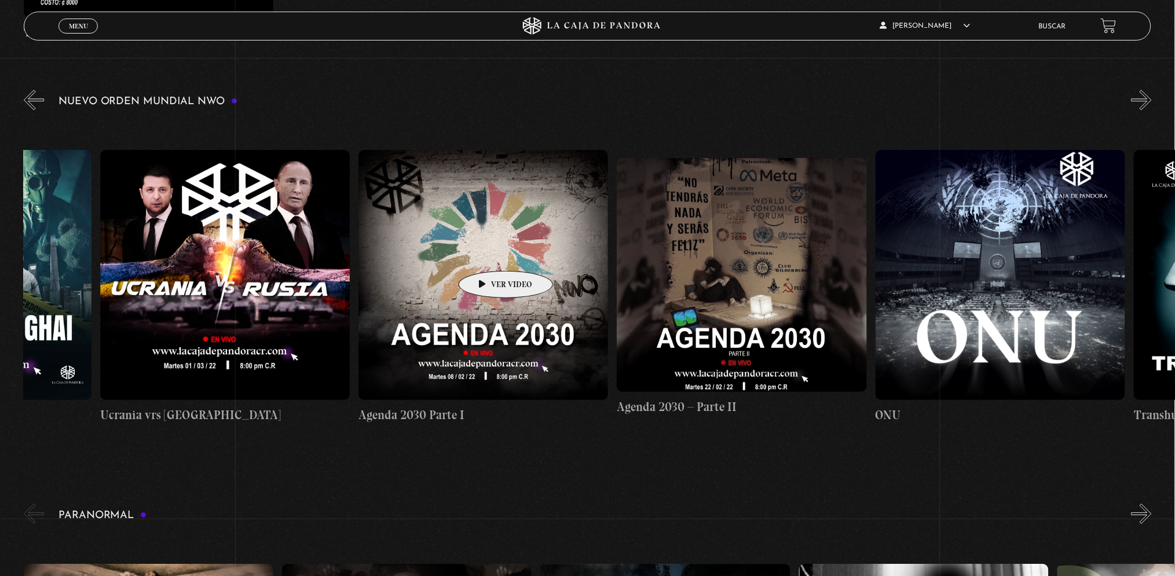
drag, startPoint x: 427, startPoint y: 251, endPoint x: 501, endPoint y: 254, distance: 74.2
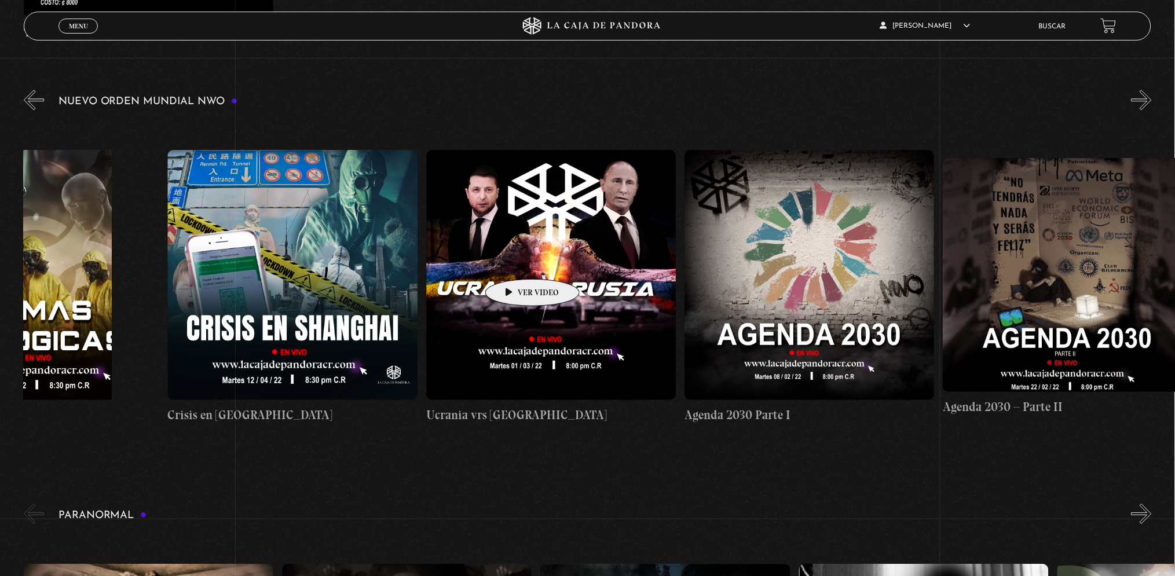
drag, startPoint x: 449, startPoint y: 255, endPoint x: 514, endPoint y: 262, distance: 65.2
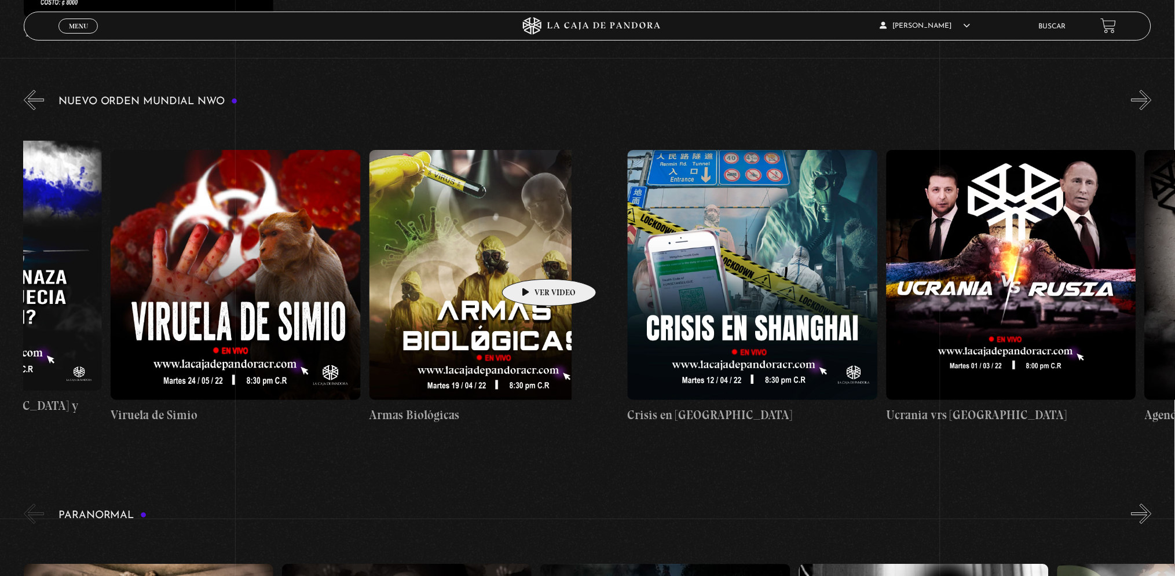
scroll to position [0, 13870]
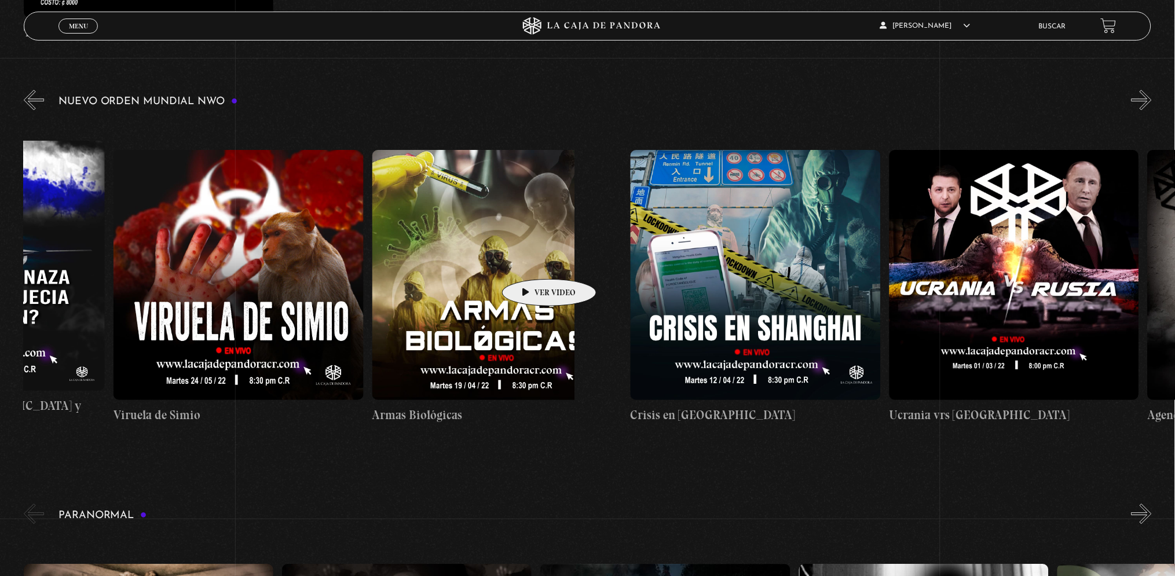
drag, startPoint x: 449, startPoint y: 262, endPoint x: 541, endPoint y: 262, distance: 92.7
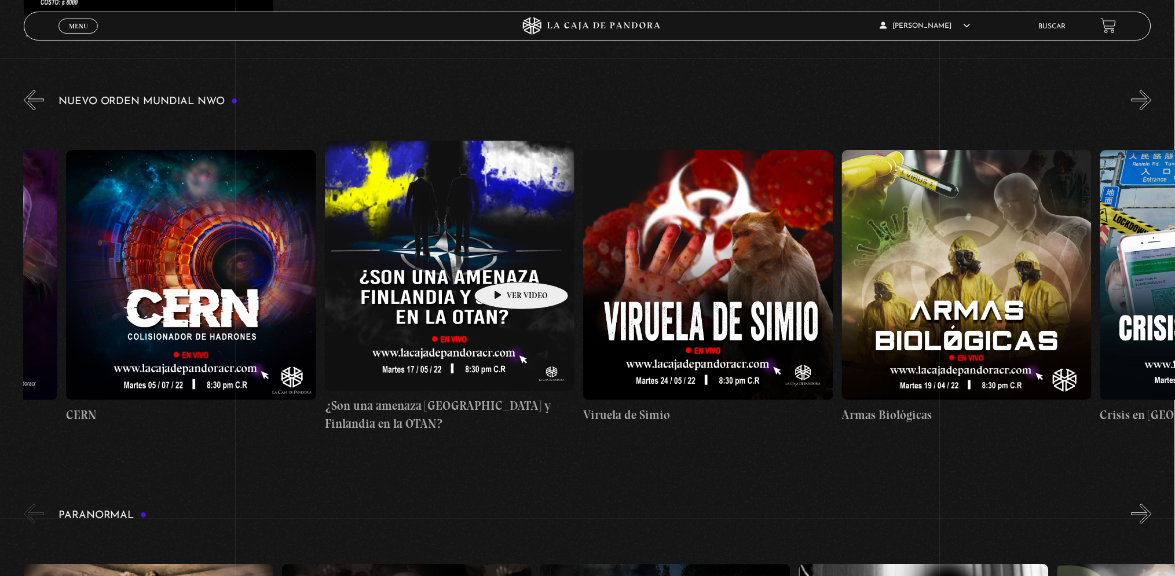
drag, startPoint x: 455, startPoint y: 263, endPoint x: 548, endPoint y: 269, distance: 93.4
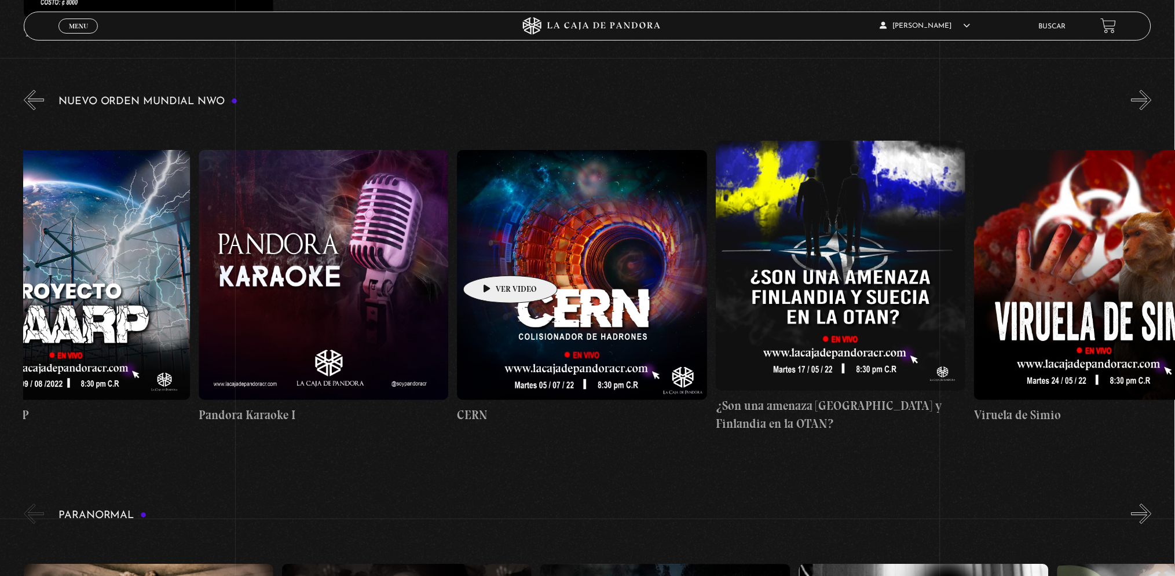
drag, startPoint x: 445, startPoint y: 258, endPoint x: 524, endPoint y: 259, distance: 78.8
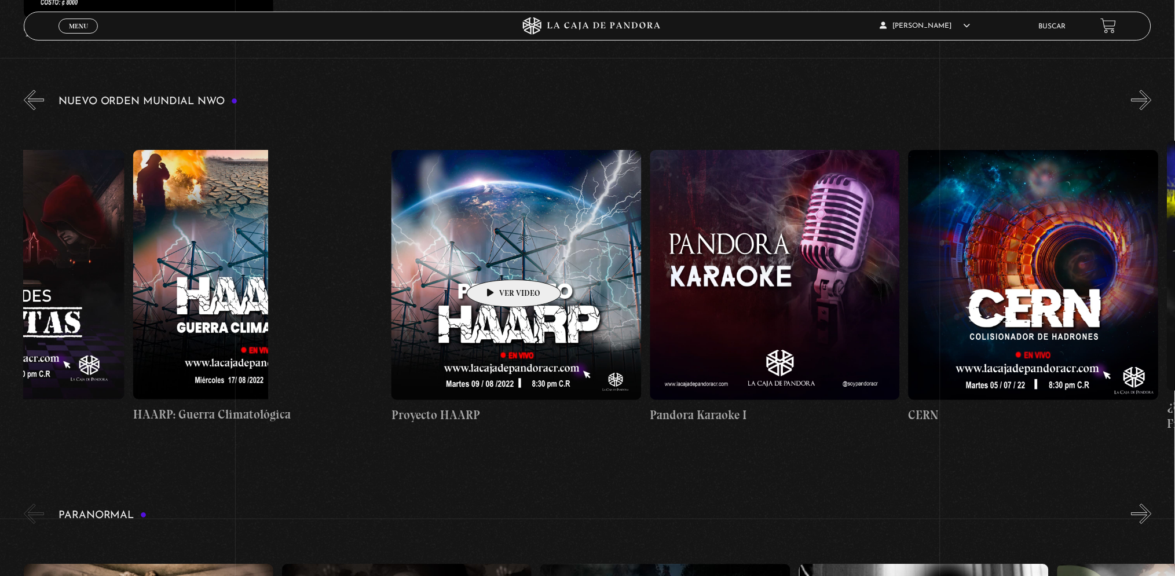
drag, startPoint x: 456, startPoint y: 259, endPoint x: 547, endPoint y: 267, distance: 90.6
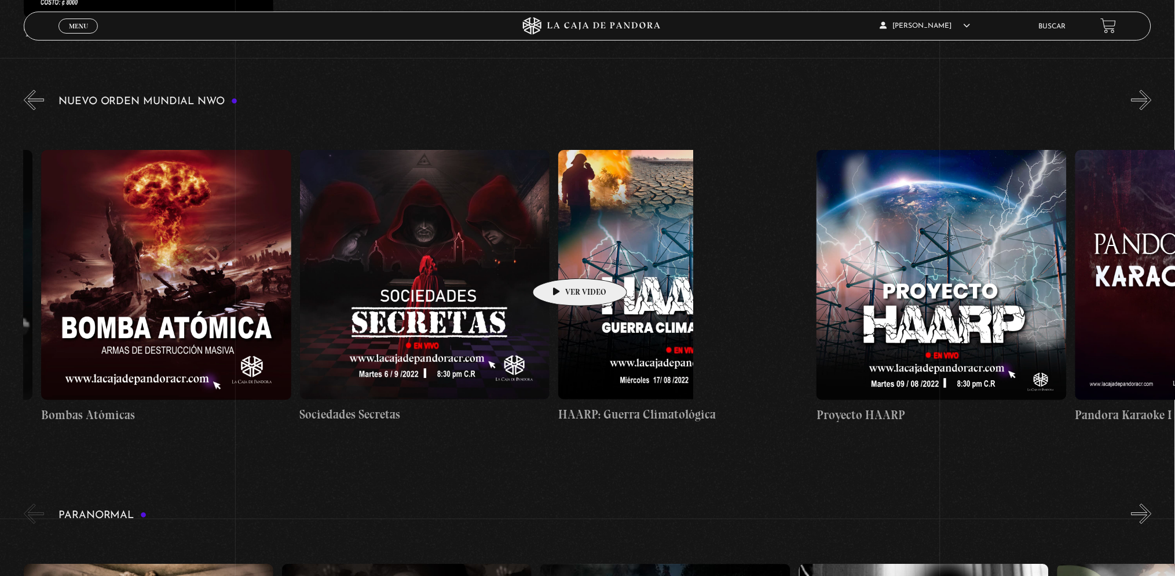
drag, startPoint x: 485, startPoint y: 261, endPoint x: 562, endPoint y: 261, distance: 77.0
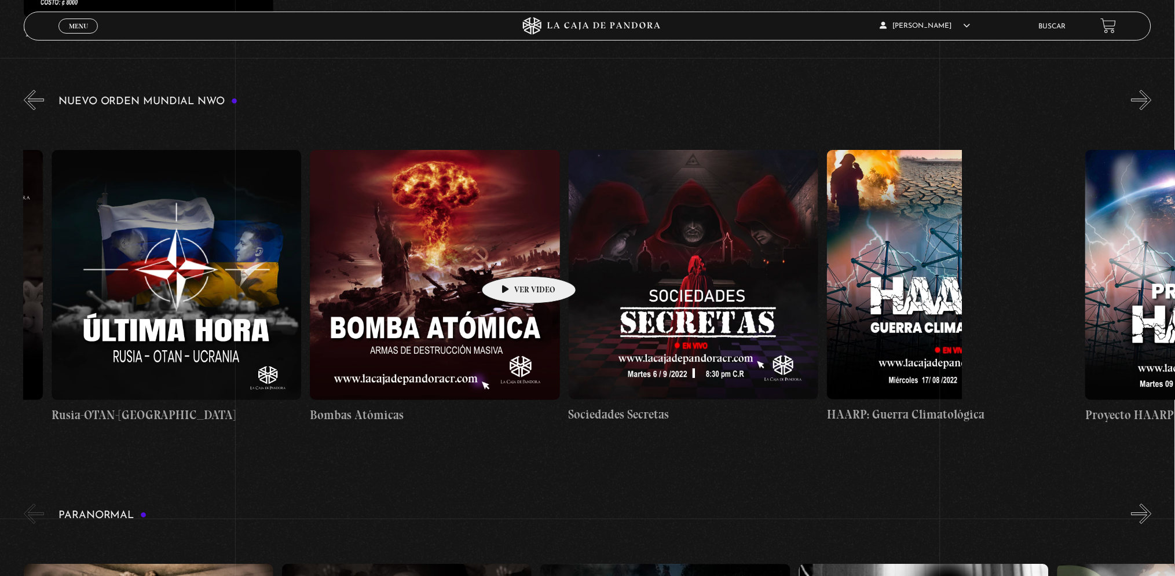
scroll to position [0, 11841]
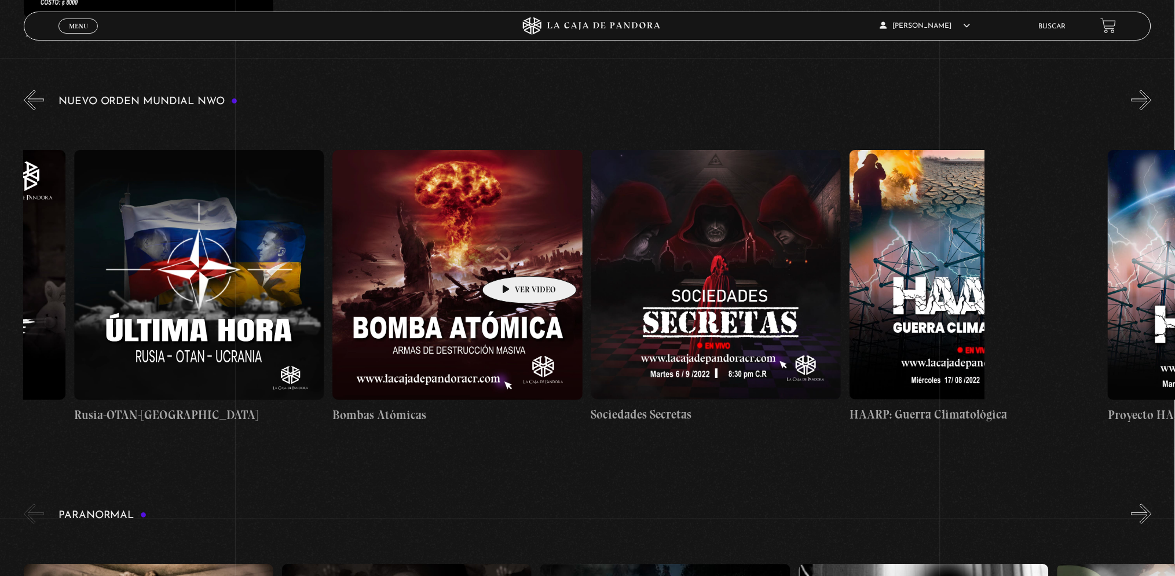
drag, startPoint x: 453, startPoint y: 257, endPoint x: 511, endPoint y: 259, distance: 58.5
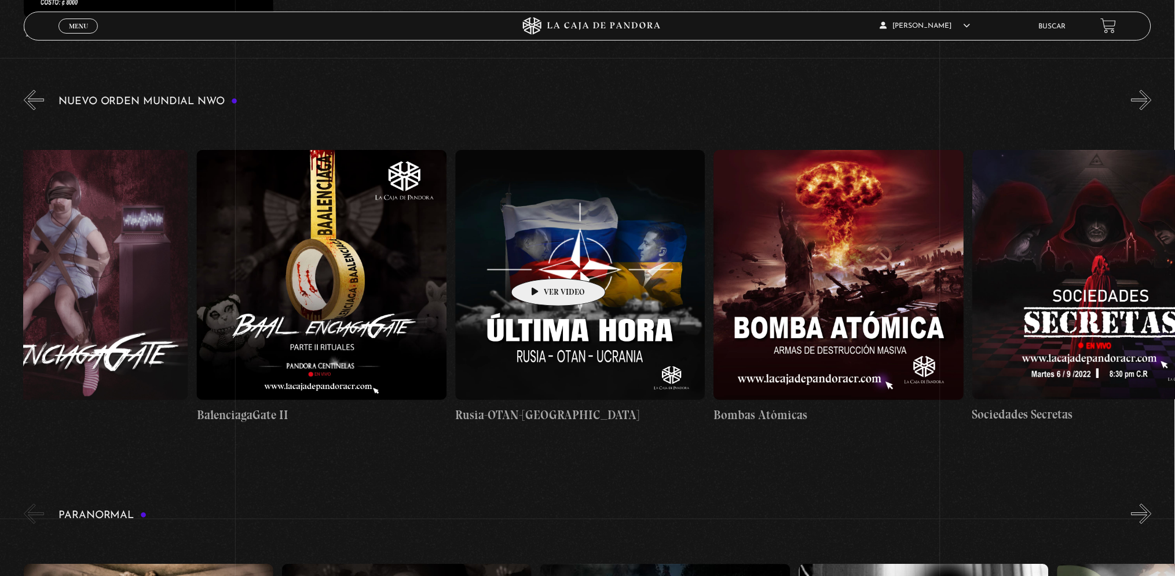
drag, startPoint x: 464, startPoint y: 256, endPoint x: 540, endPoint y: 261, distance: 76.6
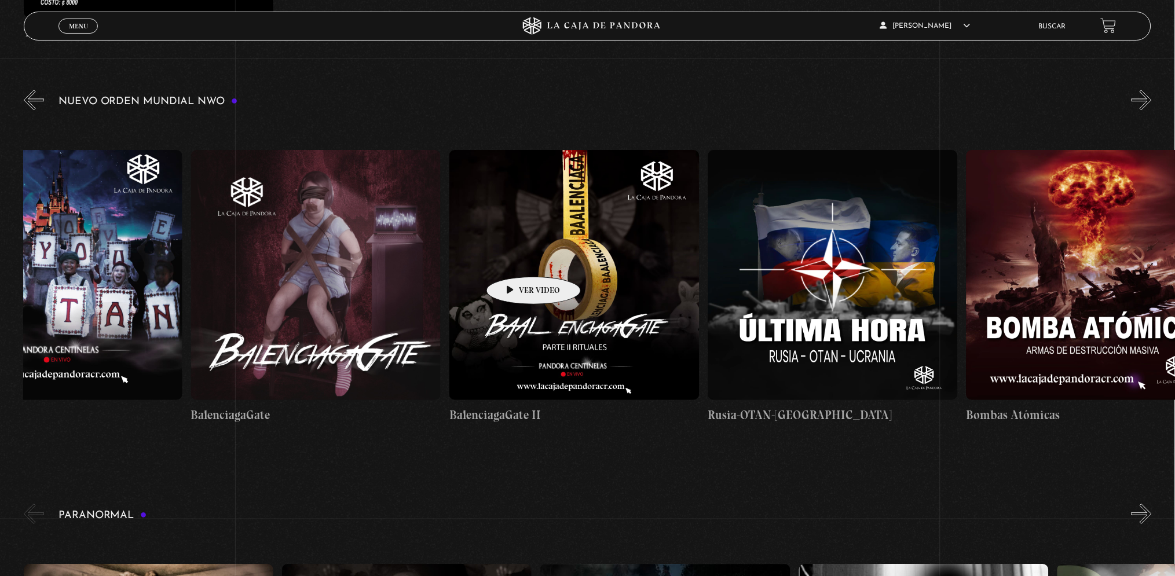
drag, startPoint x: 467, startPoint y: 257, endPoint x: 517, endPoint y: 260, distance: 50.5
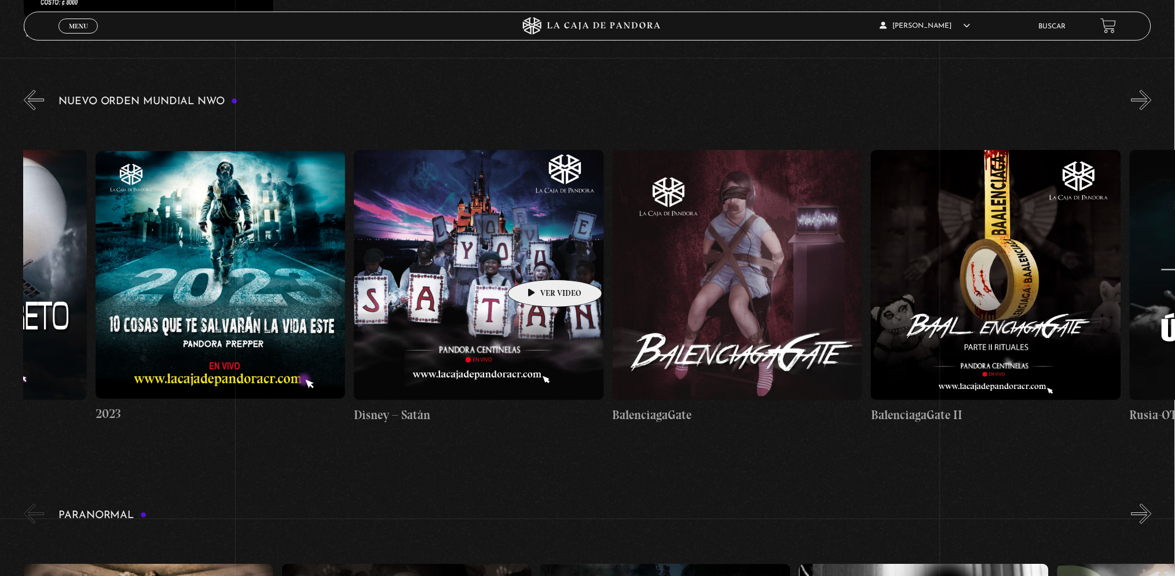
scroll to position [0, 10736]
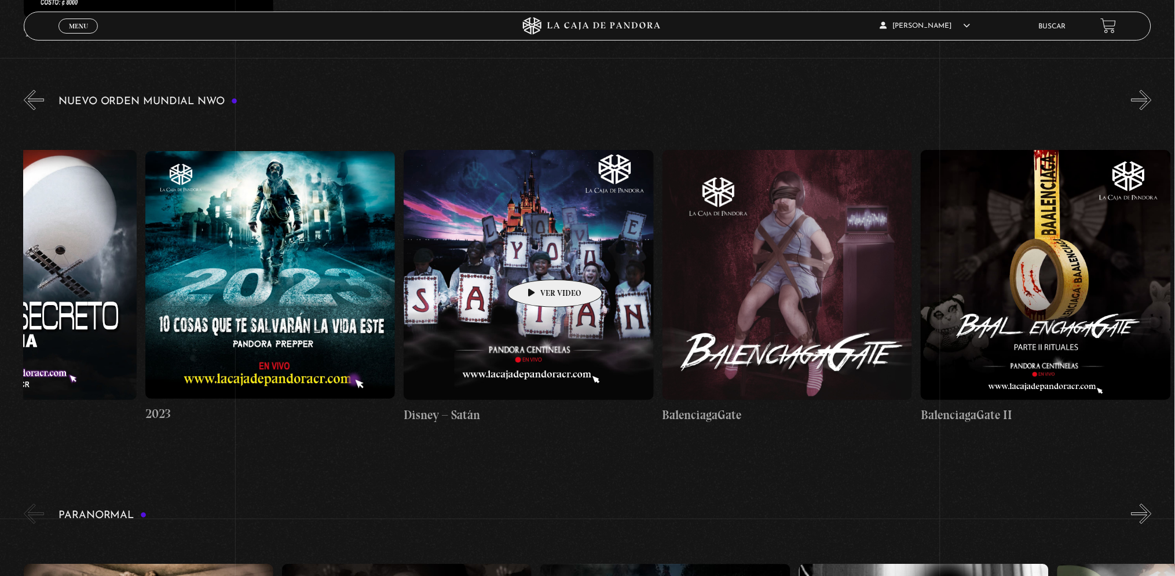
drag, startPoint x: 467, startPoint y: 259, endPoint x: 554, endPoint y: 263, distance: 87.0
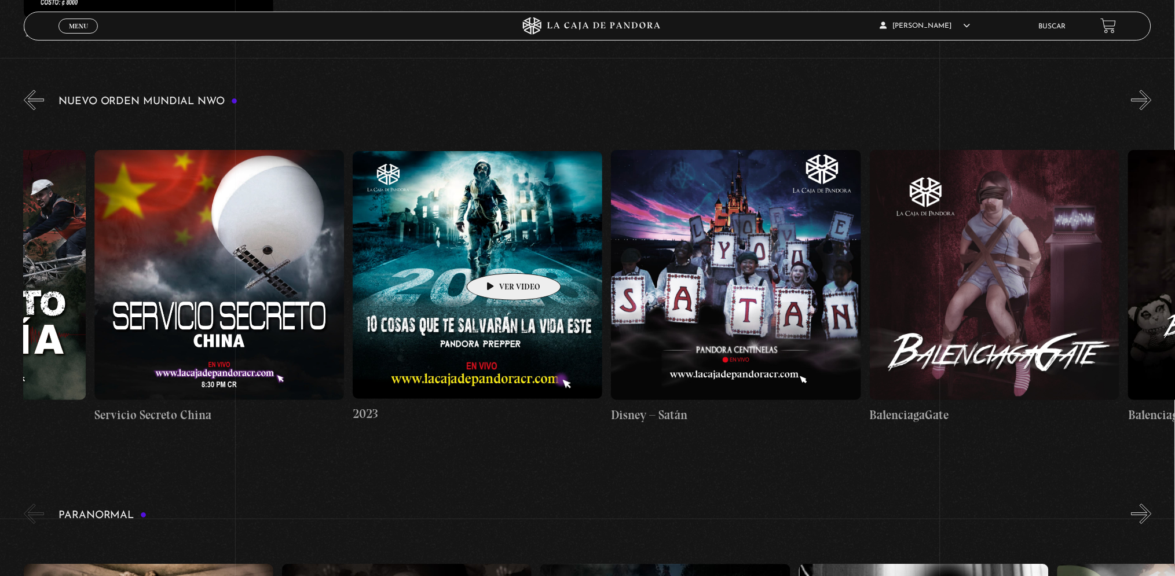
scroll to position [0, 10410]
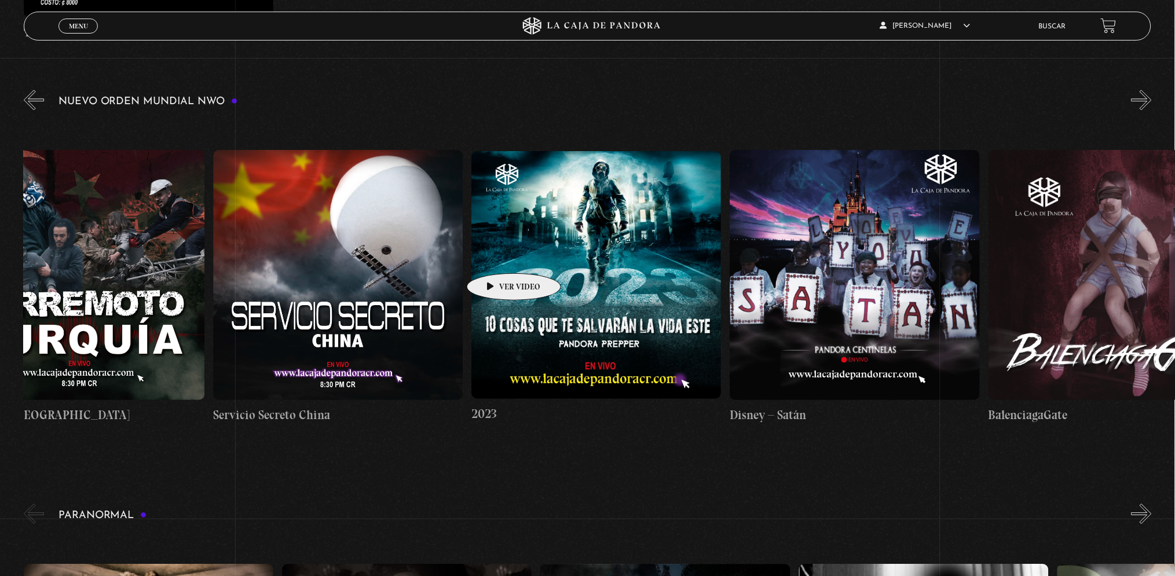
drag, startPoint x: 451, startPoint y: 255, endPoint x: 516, endPoint y: 258, distance: 64.9
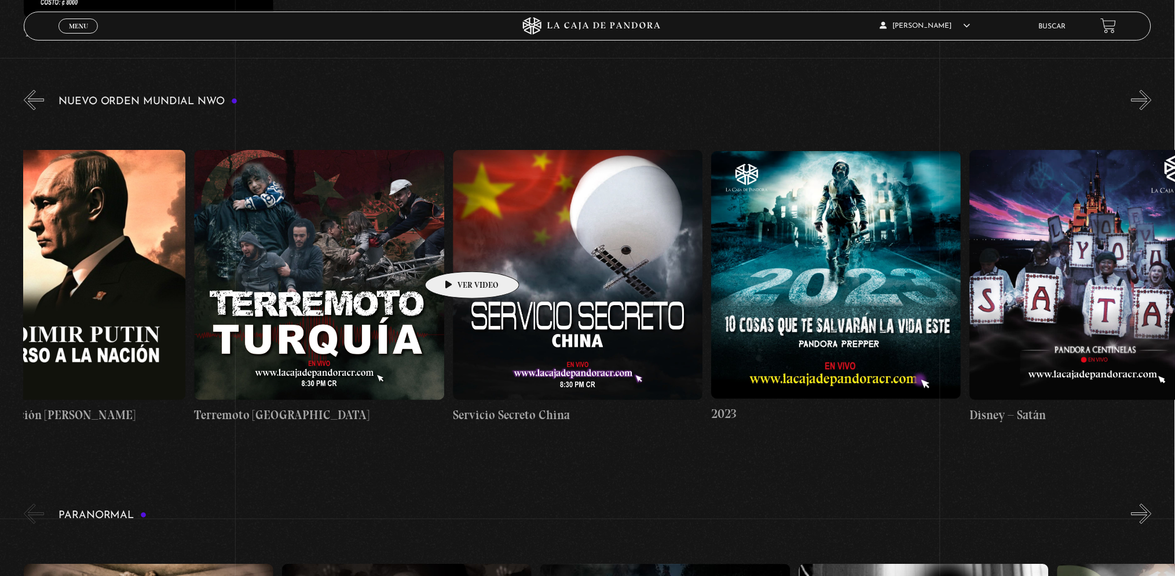
scroll to position [0, 10104]
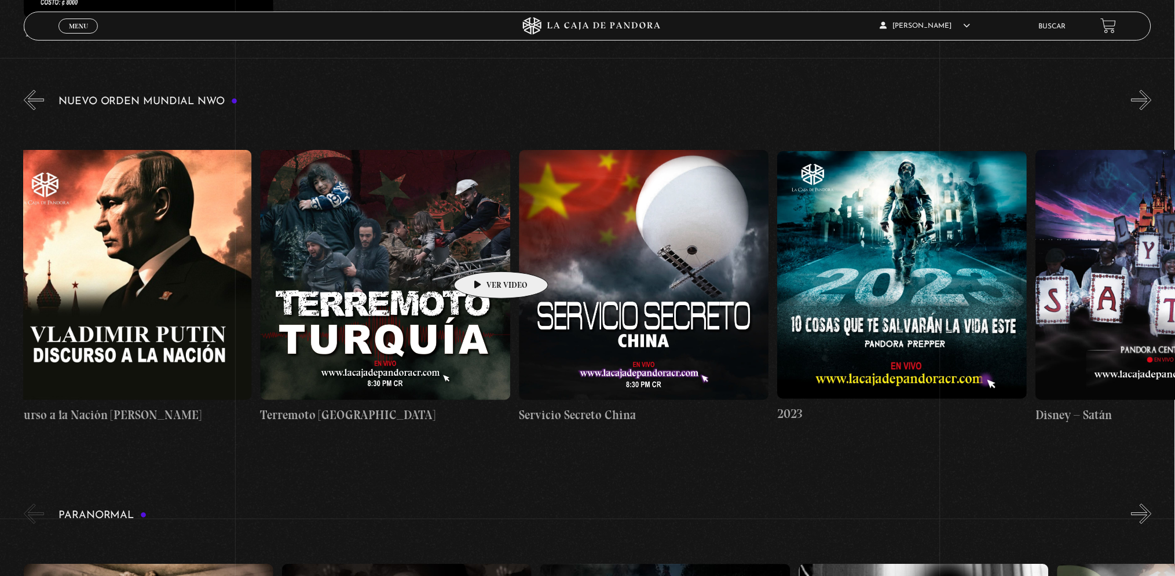
drag, startPoint x: 422, startPoint y: 254, endPoint x: 483, endPoint y: 254, distance: 61.4
click at [483, 254] on div "Trump / Maduro Área 51 Células Durmientes Pandora News: Israel vrs Irán Parte I…" at bounding box center [261, 287] width 20682 height 336
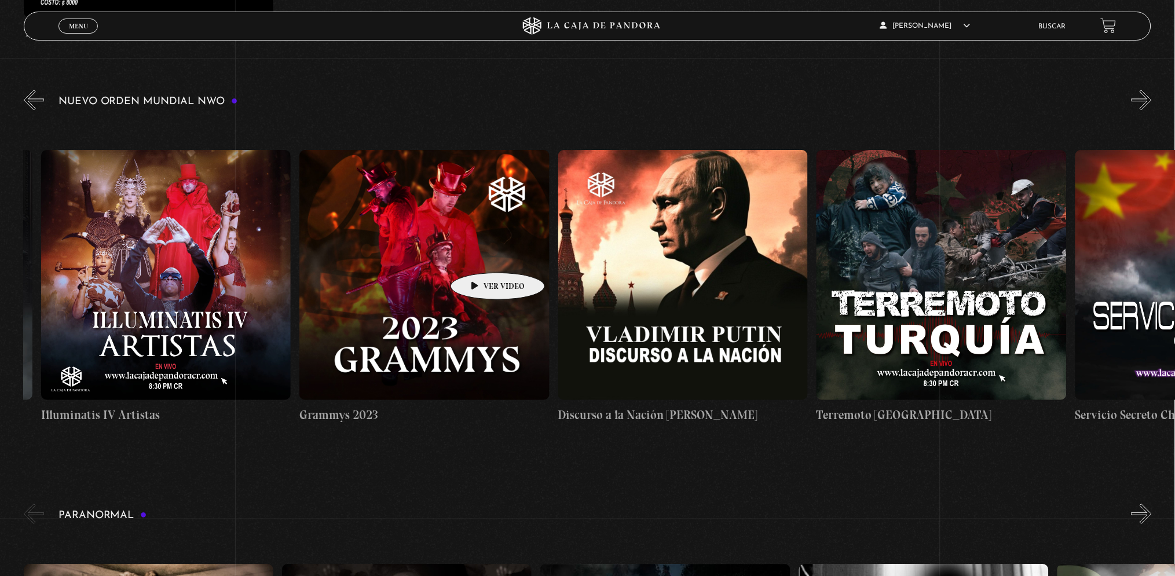
scroll to position [0, 9504]
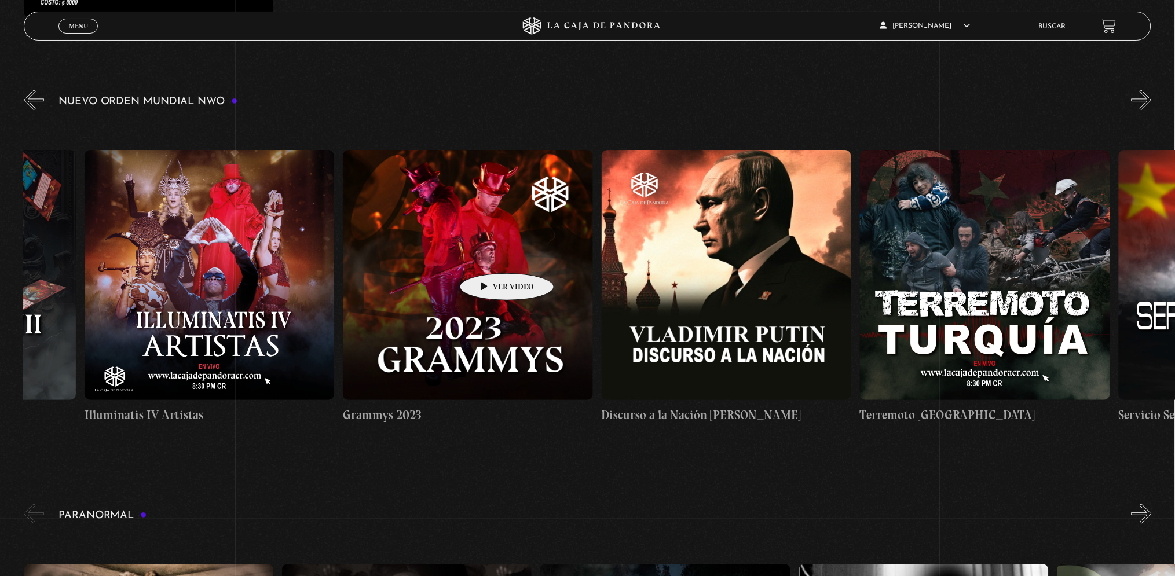
drag, startPoint x: 369, startPoint y: 244, endPoint x: 489, endPoint y: 256, distance: 119.8
click at [489, 256] on div "Trump / Maduro Área 51 Células Durmientes Pandora News: Israel vrs Irán Parte I…" at bounding box center [860, 287] width 20682 height 336
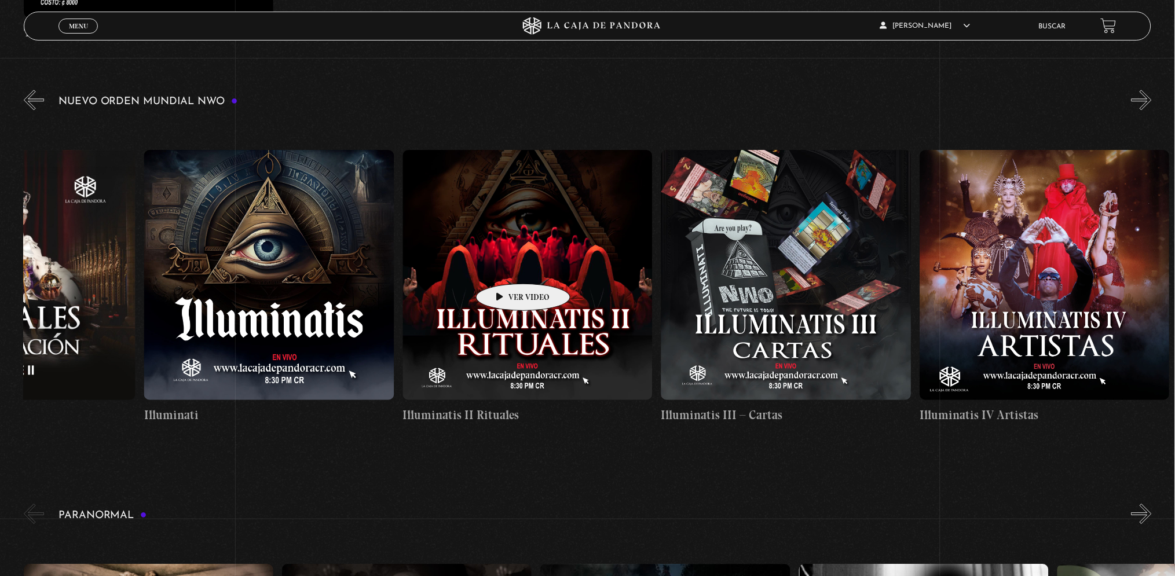
scroll to position [0, 8664]
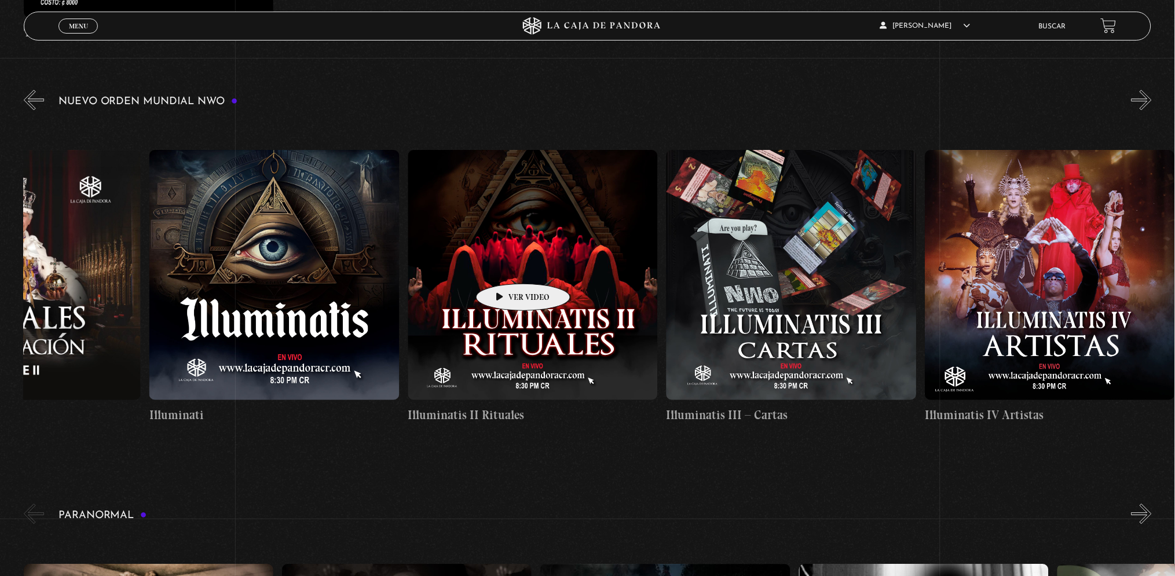
drag, startPoint x: 337, startPoint y: 251, endPoint x: 505, endPoint y: 266, distance: 168.6
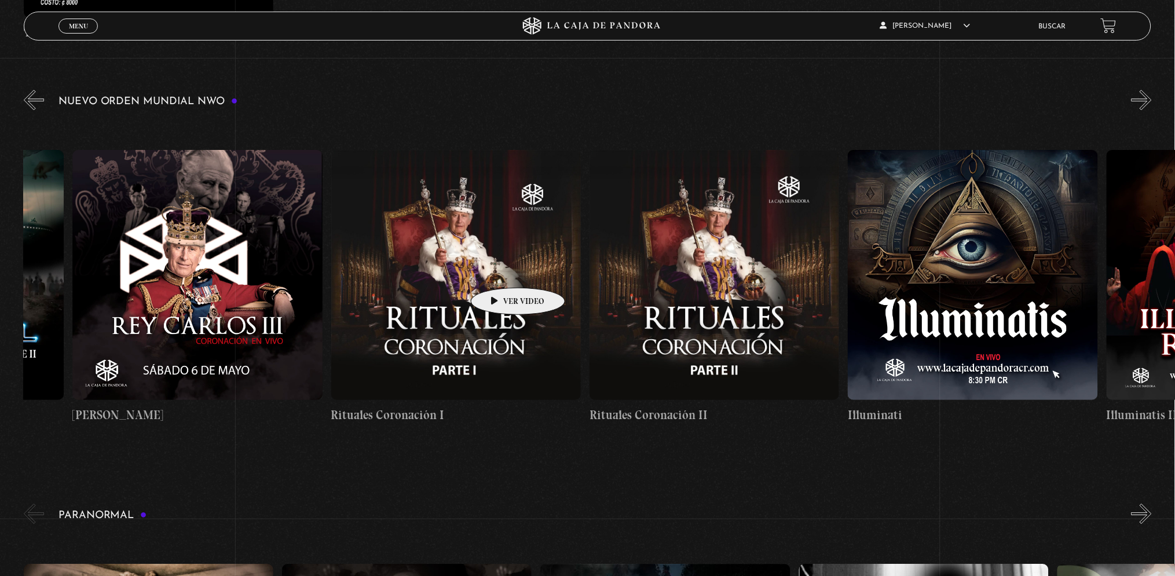
drag
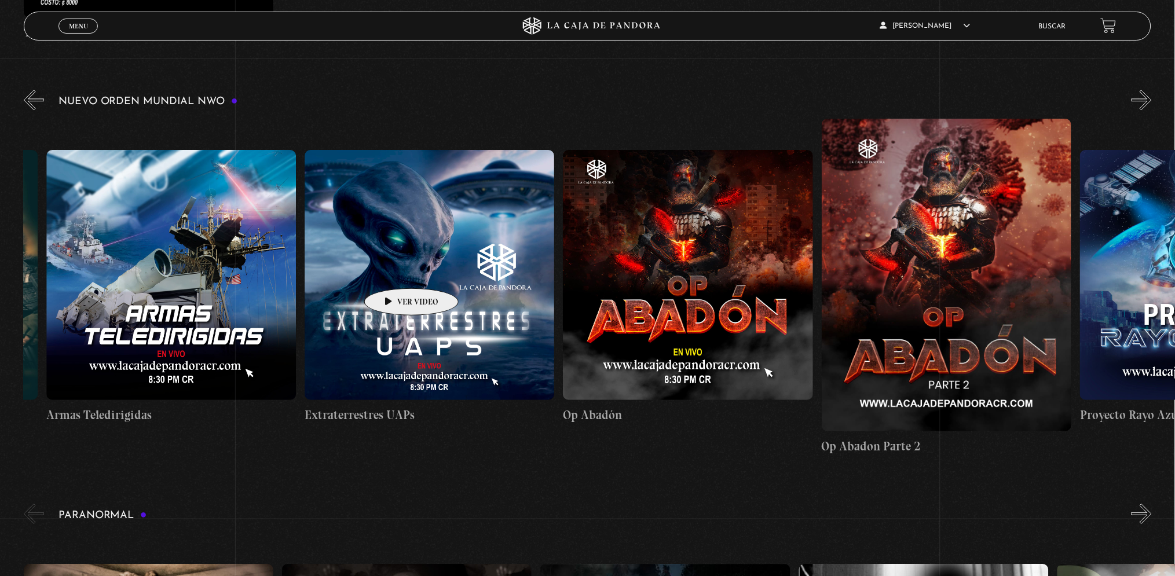
scroll to position [0, 5942]
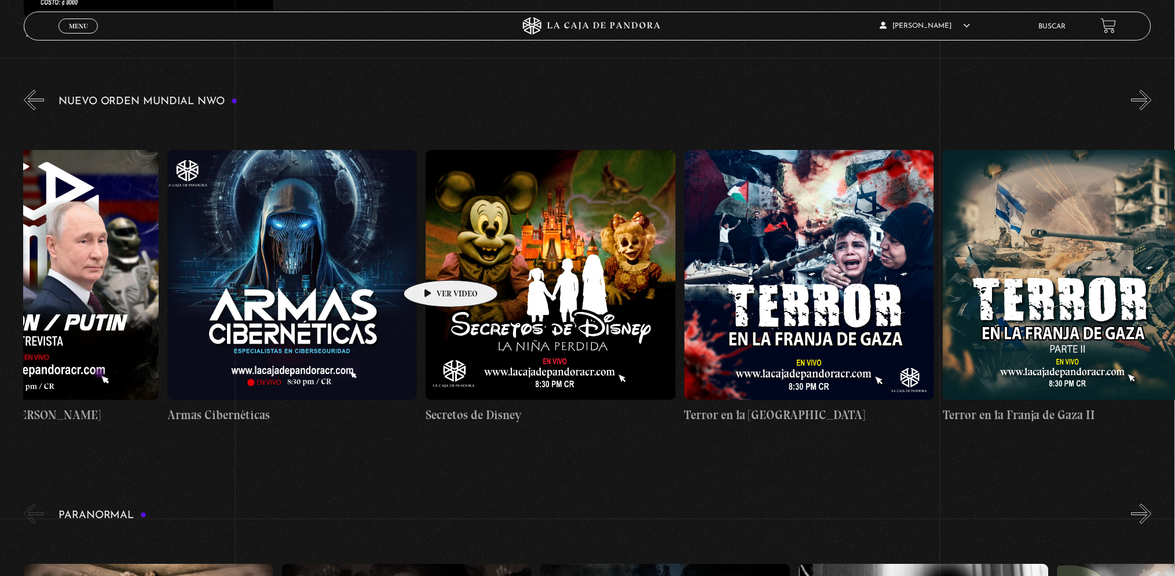
scroll to position [0, 5187]
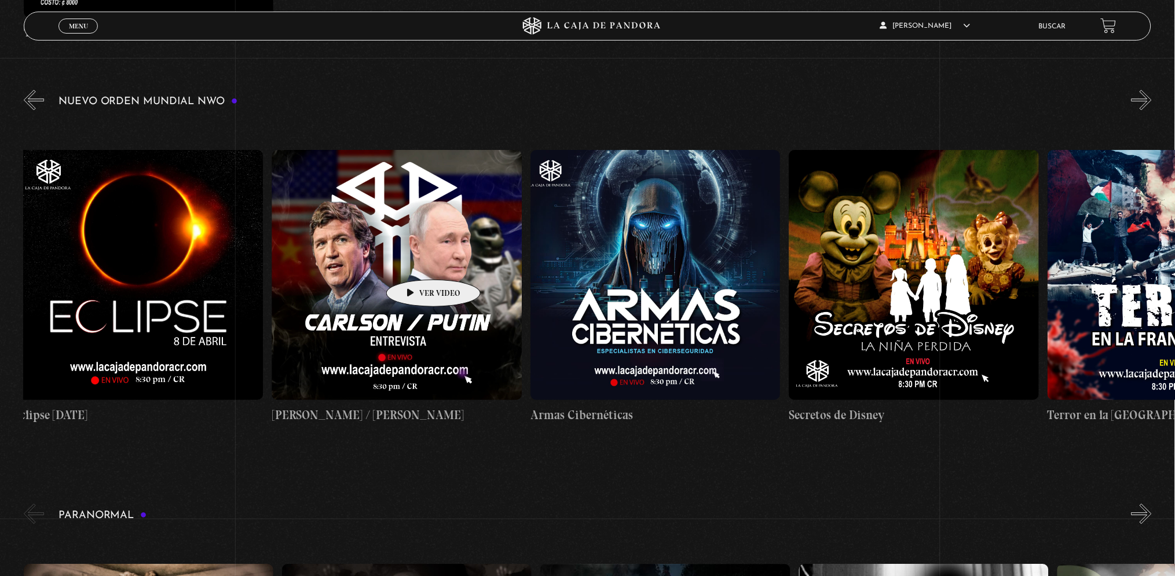
scroll to position [0, 4893]
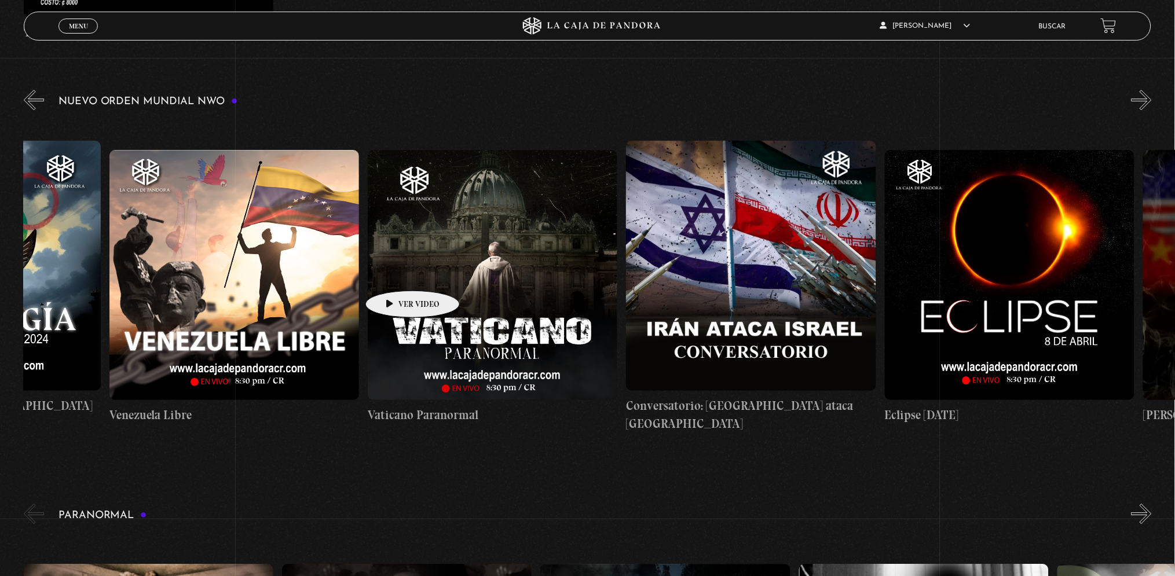
scroll to position [0, 3964]
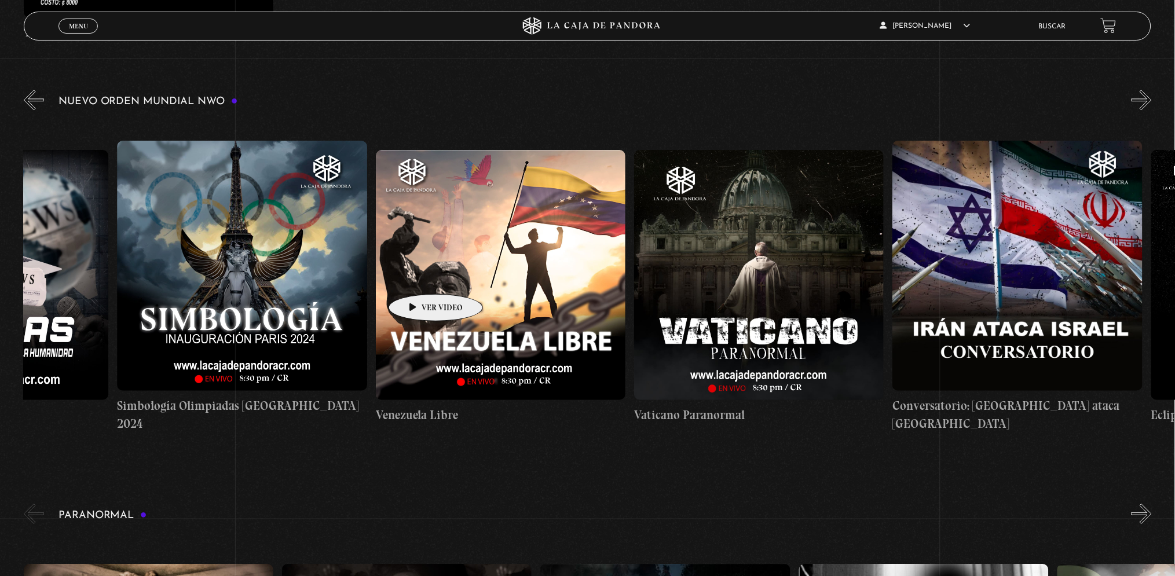
scroll to position [0, 3727]
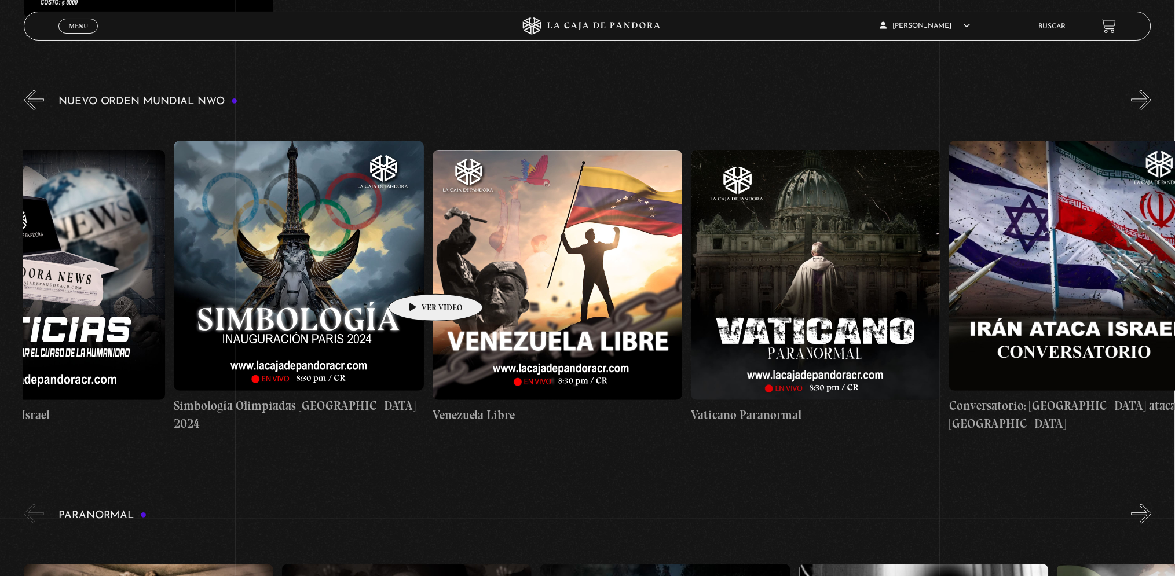
click at [799, 241] on figure at bounding box center [816, 275] width 250 height 250
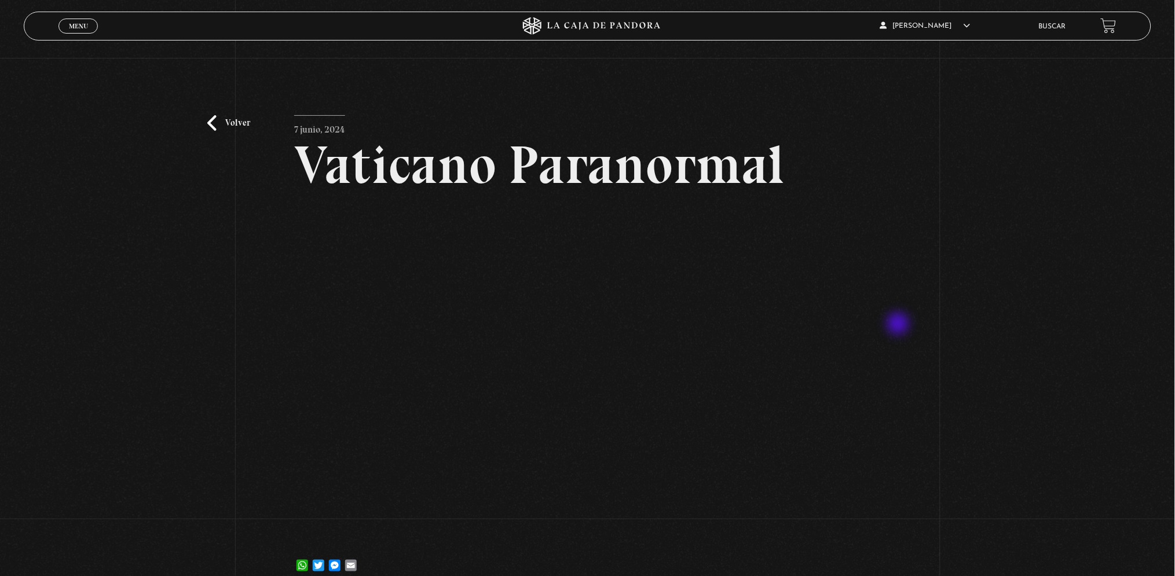
scroll to position [77, 0]
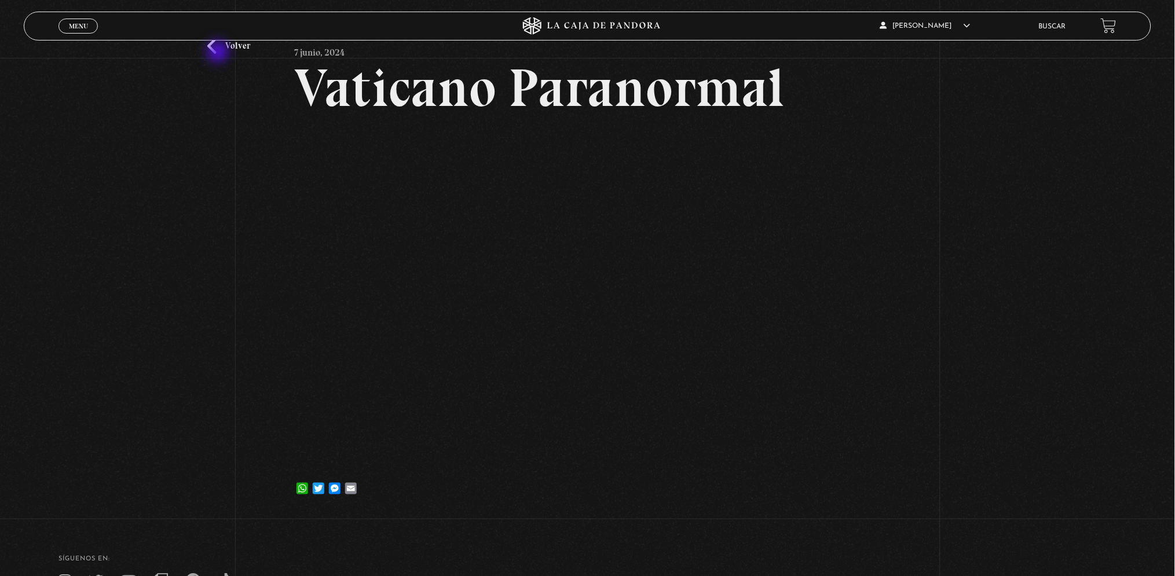
click at [219, 50] on link "Volver" at bounding box center [228, 46] width 43 height 16
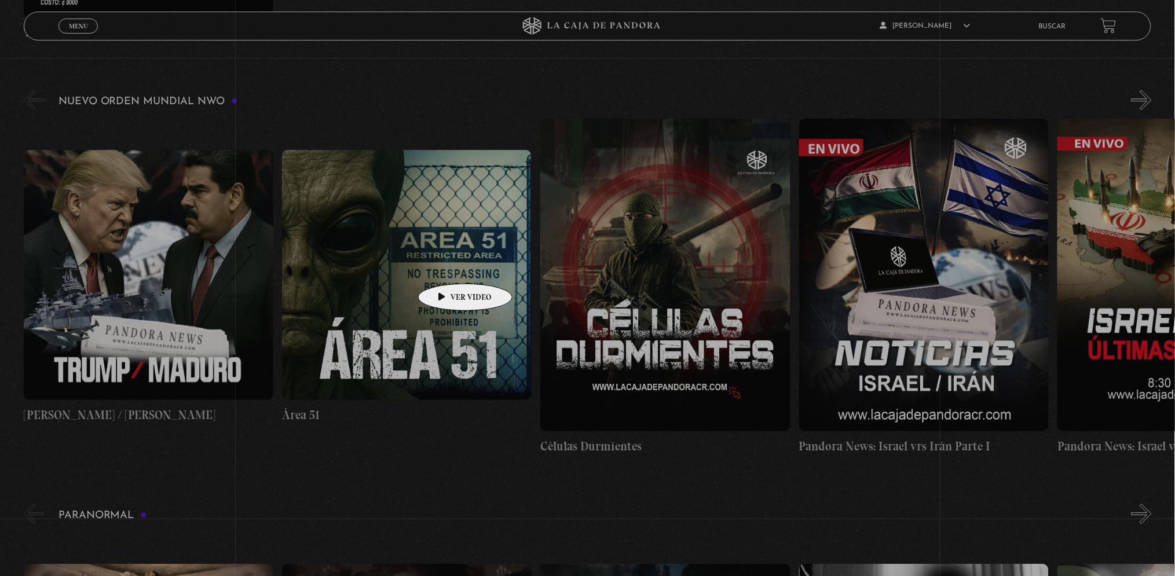
scroll to position [927, 0]
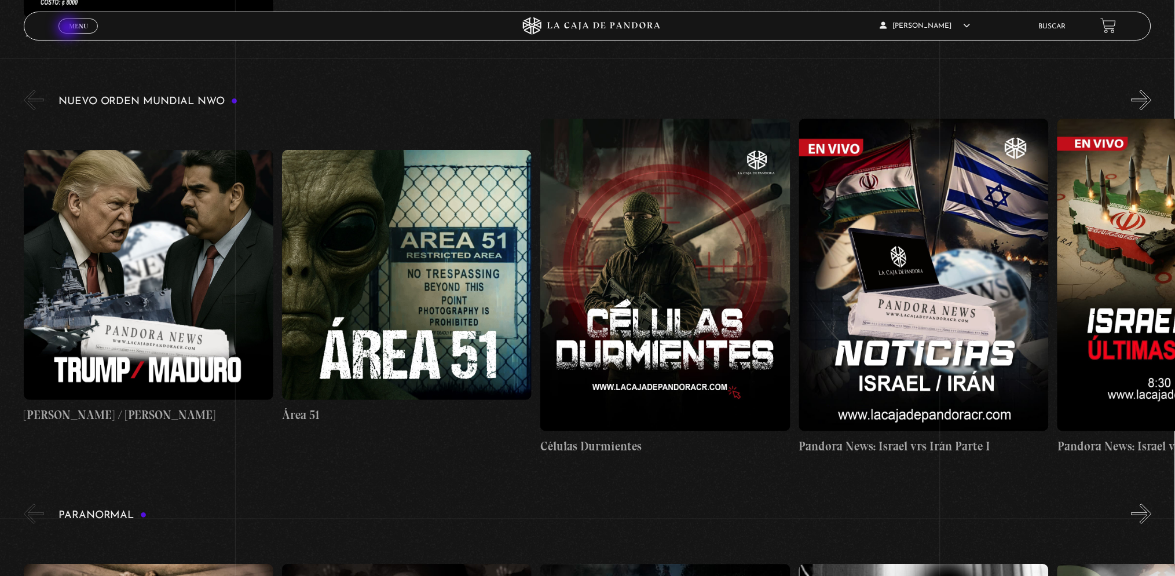
click at [72, 27] on span "Menu" at bounding box center [78, 26] width 19 height 7
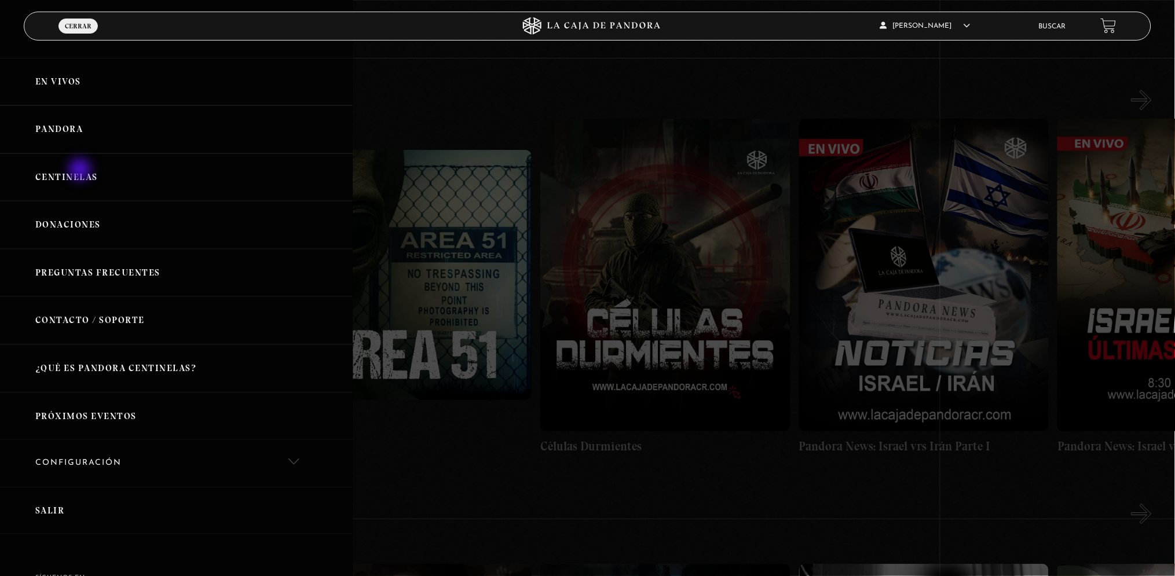
click at [81, 174] on link "Centinelas" at bounding box center [176, 177] width 353 height 48
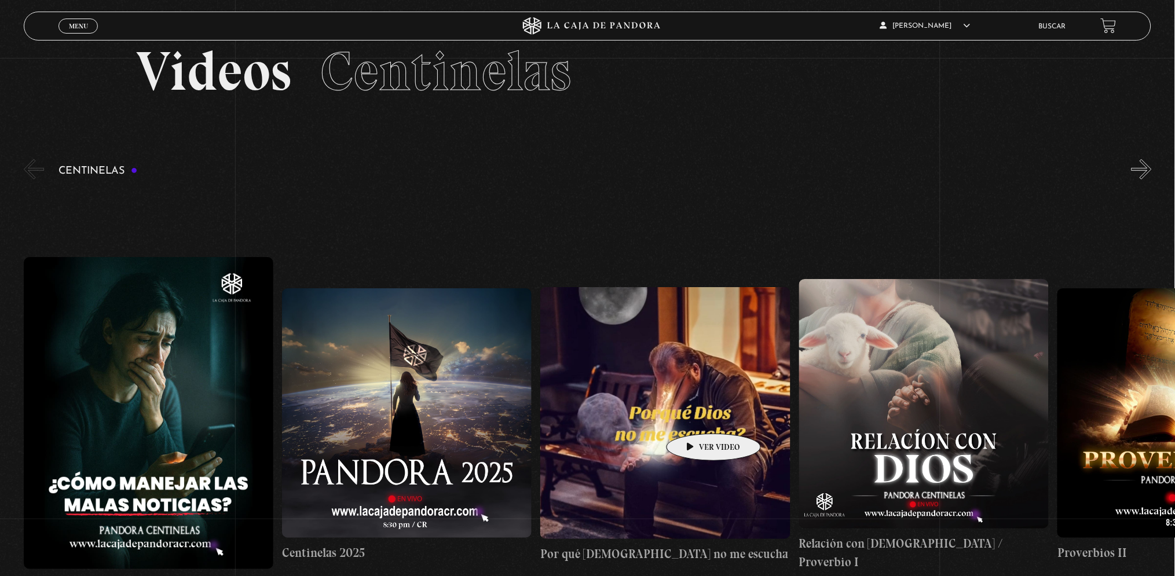
scroll to position [35, 0]
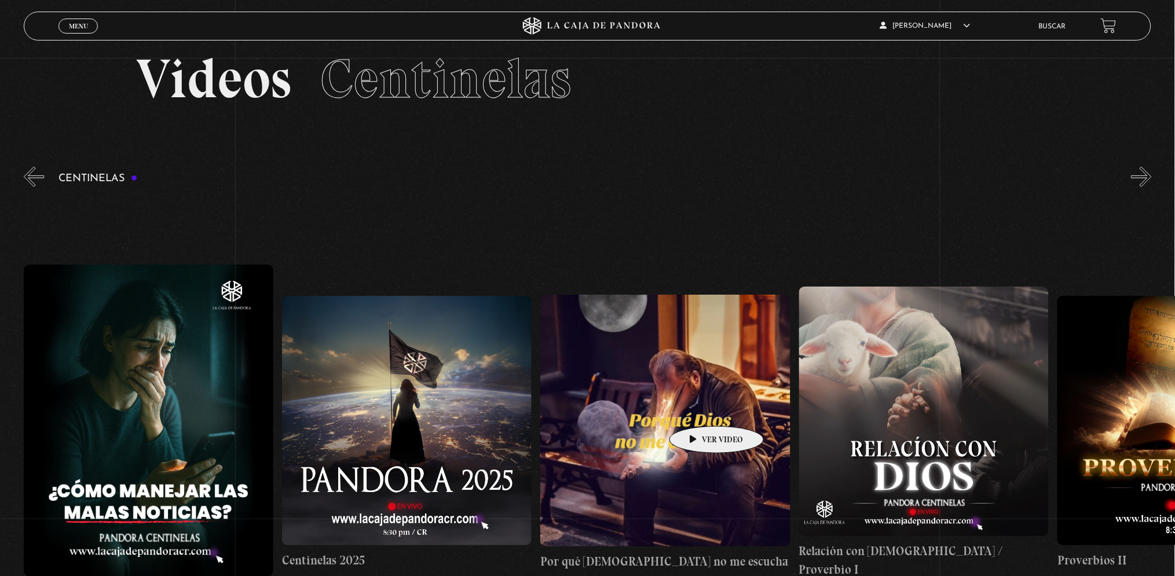
drag, startPoint x: 653, startPoint y: 407, endPoint x: 511, endPoint y: 391, distance: 143.3
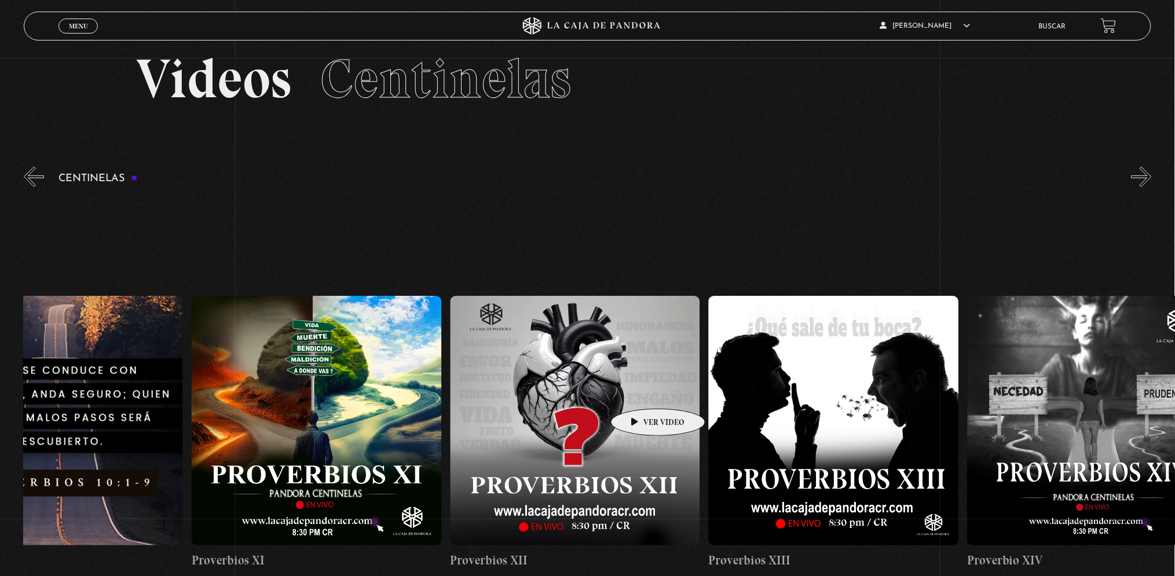
drag, startPoint x: 811, startPoint y: 420, endPoint x: 634, endPoint y: 391, distance: 179.5
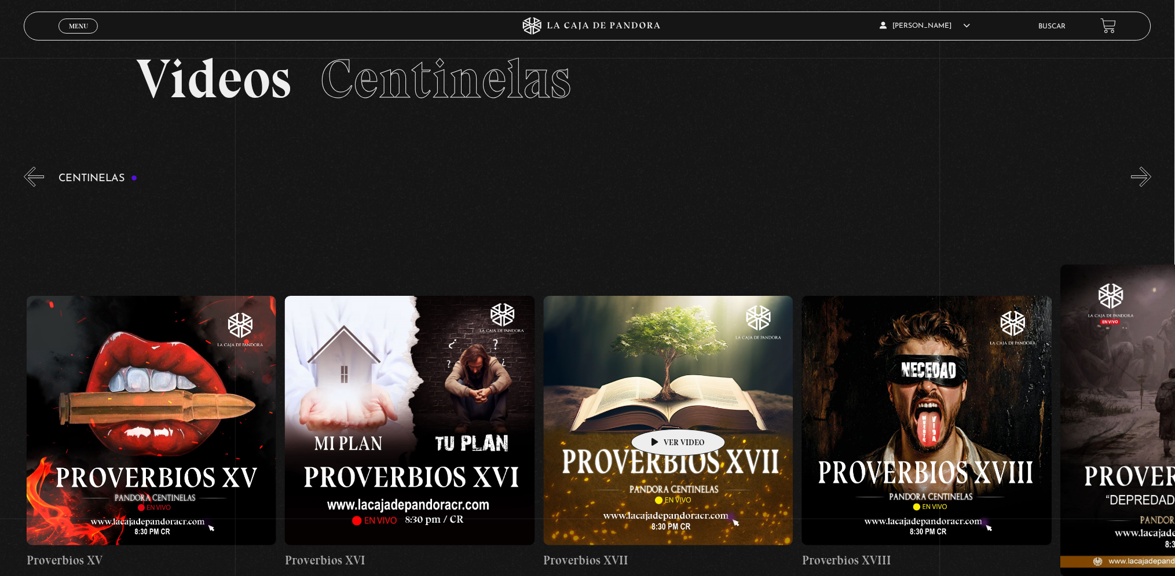
drag, startPoint x: 772, startPoint y: 421, endPoint x: 660, endPoint y: 412, distance: 112.7
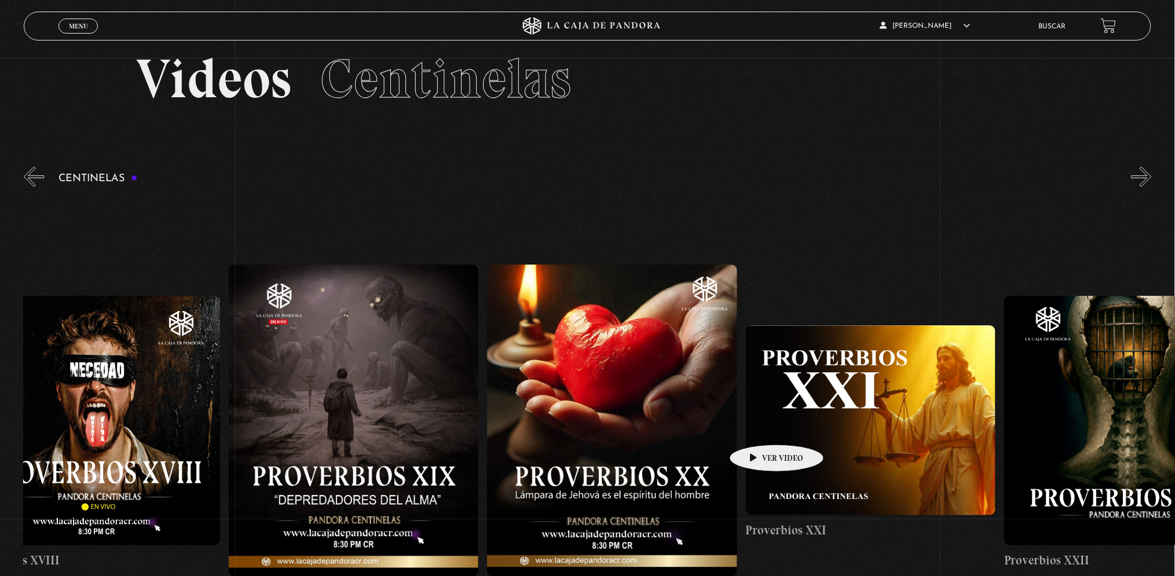
drag, startPoint x: 803, startPoint y: 430, endPoint x: 741, endPoint y: 426, distance: 61.5
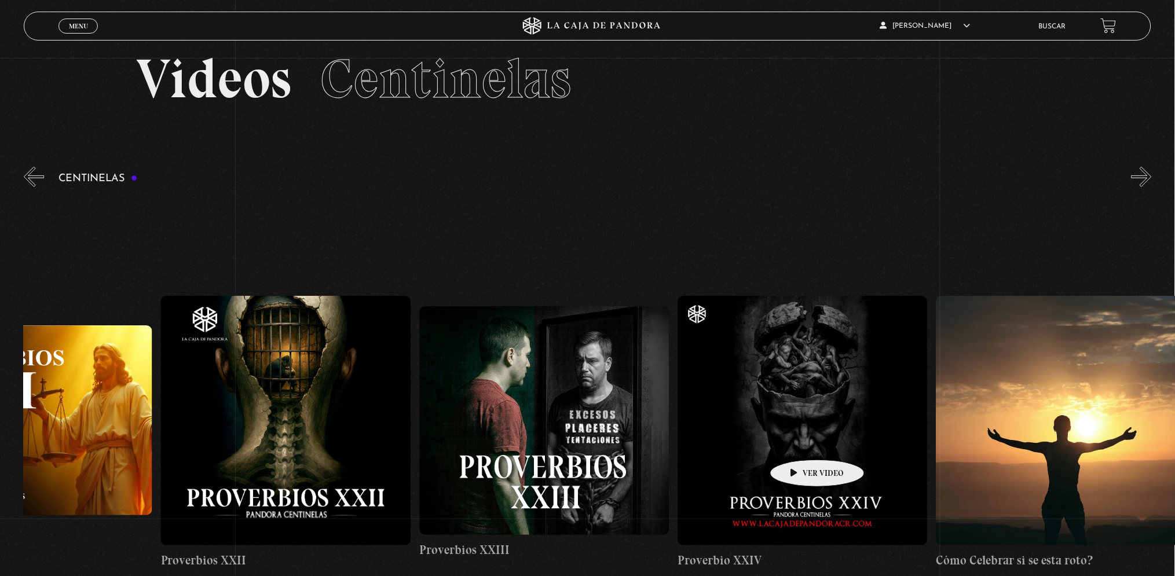
drag, startPoint x: 968, startPoint y: 446, endPoint x: 799, endPoint y: 442, distance: 168.5
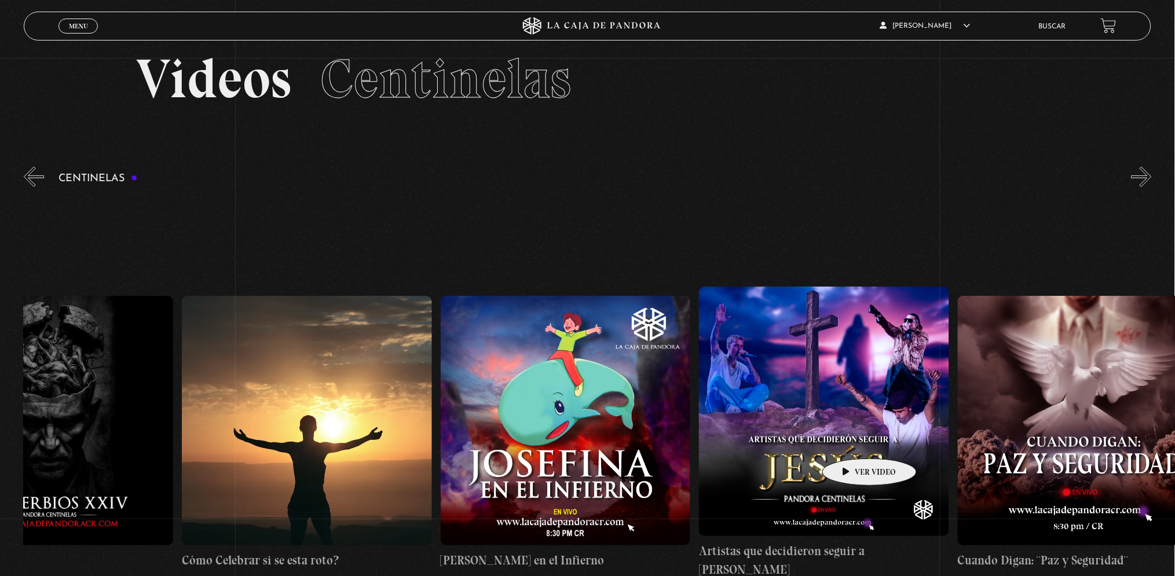
drag, startPoint x: 1001, startPoint y: 445, endPoint x: 850, endPoint y: 441, distance: 150.6
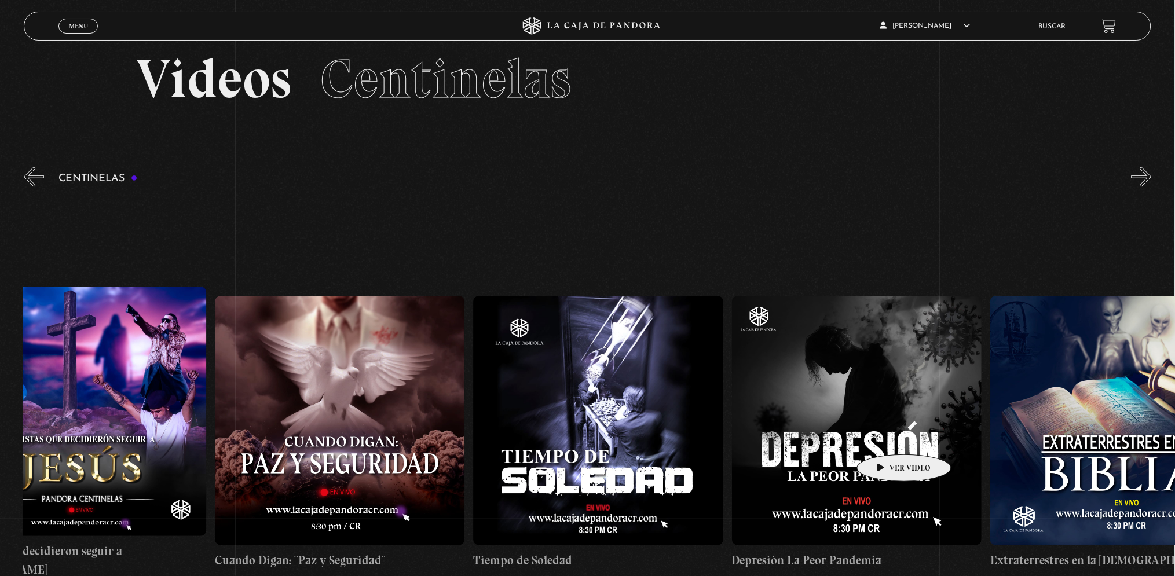
drag, startPoint x: 1003, startPoint y: 440, endPoint x: 885, endPoint y: 437, distance: 117.6
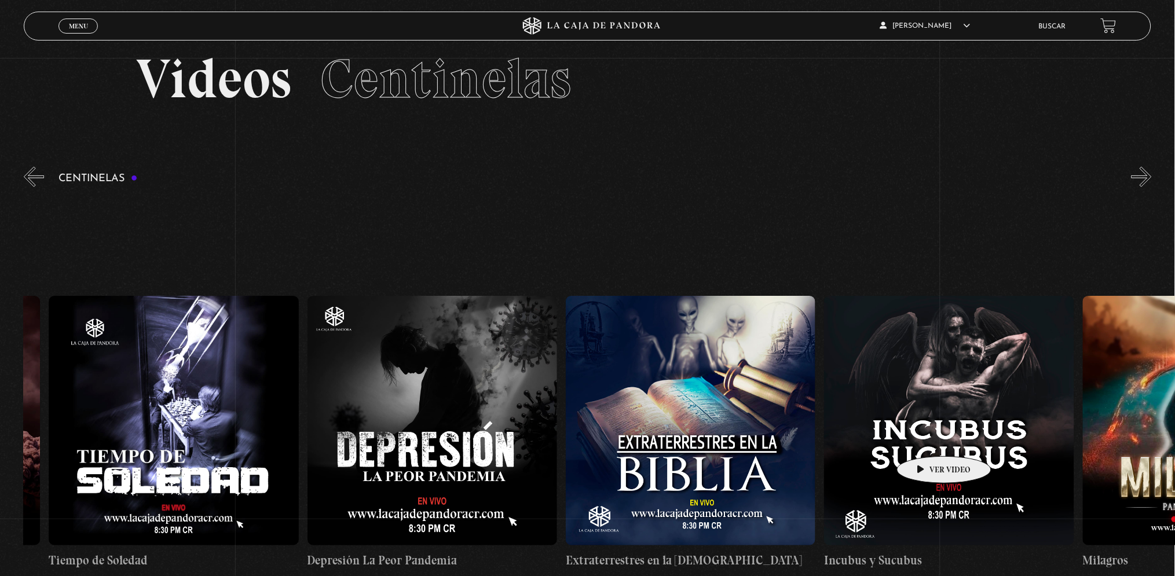
drag, startPoint x: 1010, startPoint y: 440, endPoint x: 925, endPoint y: 439, distance: 85.1
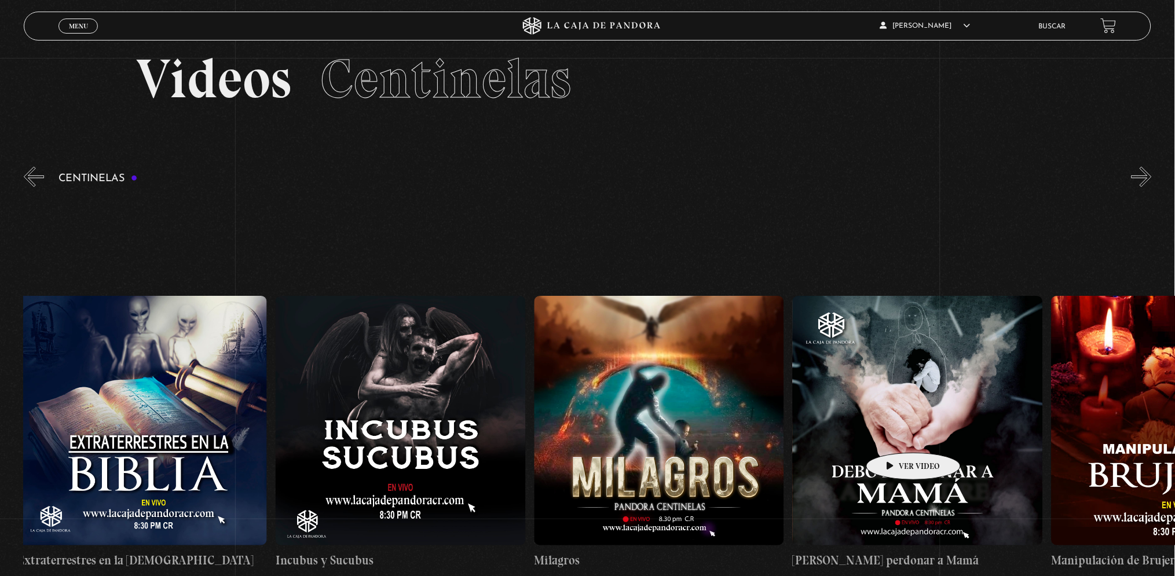
drag, startPoint x: 984, startPoint y: 436, endPoint x: 874, endPoint y: 433, distance: 109.5
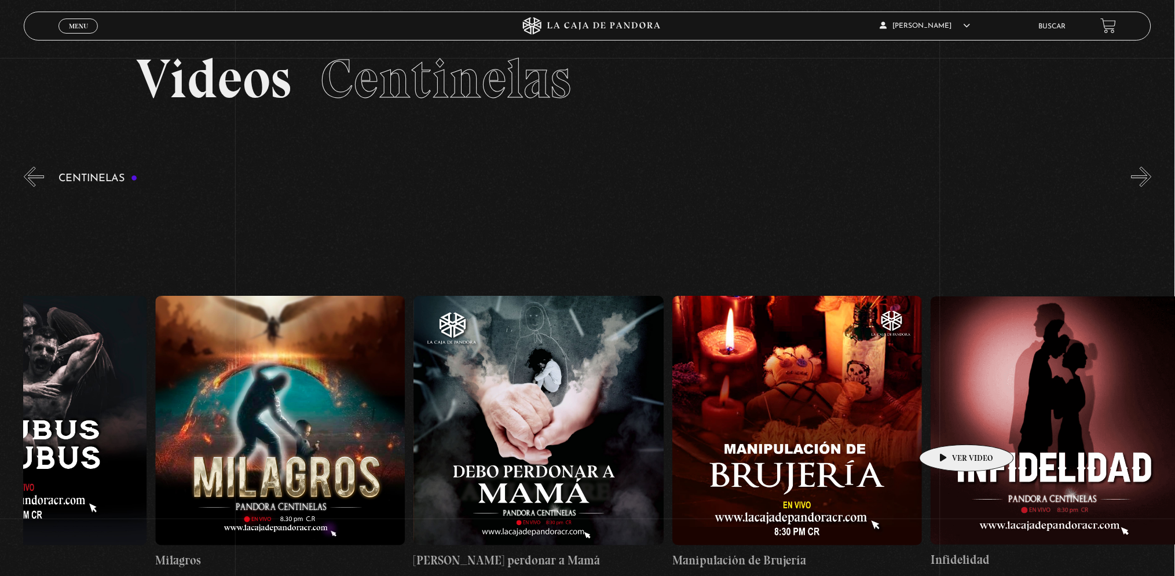
scroll to position [0, 8919]
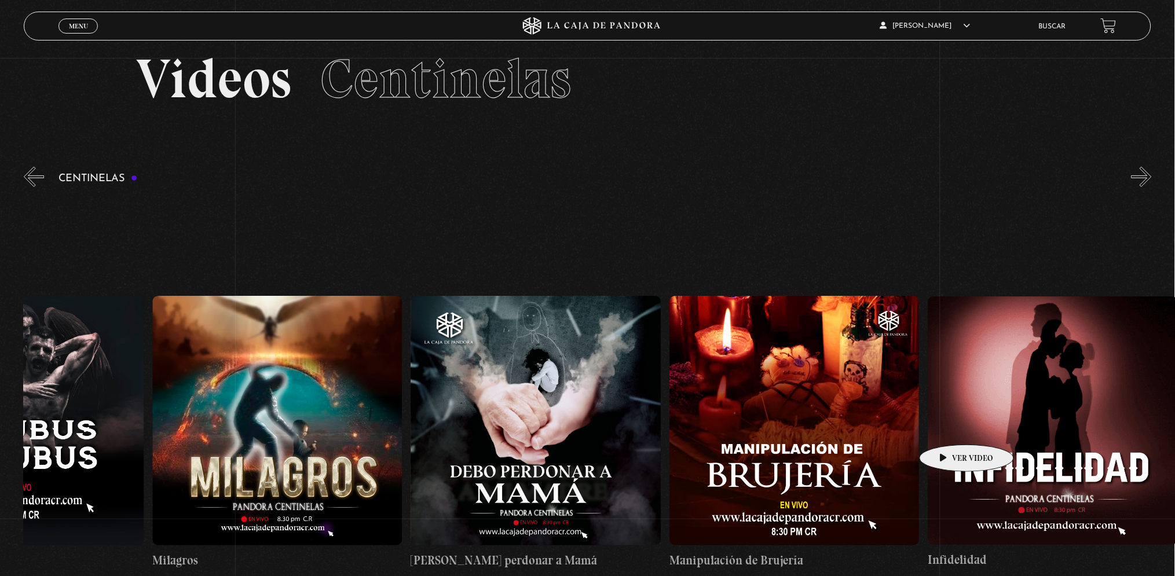
drag, startPoint x: 1011, startPoint y: 428, endPoint x: 949, endPoint y: 427, distance: 62.5
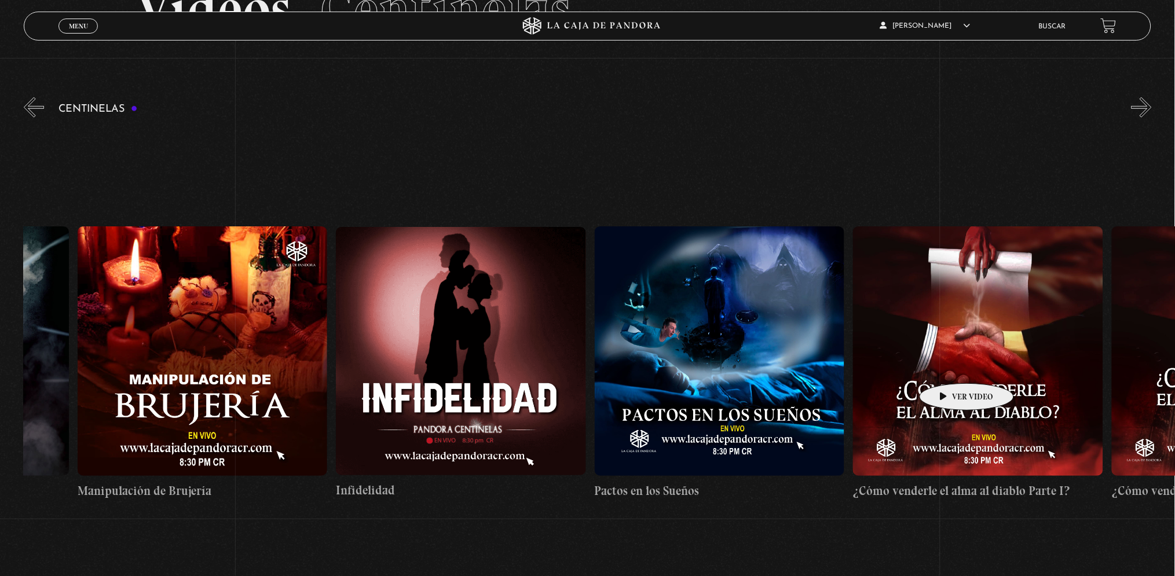
scroll to position [0, 9534]
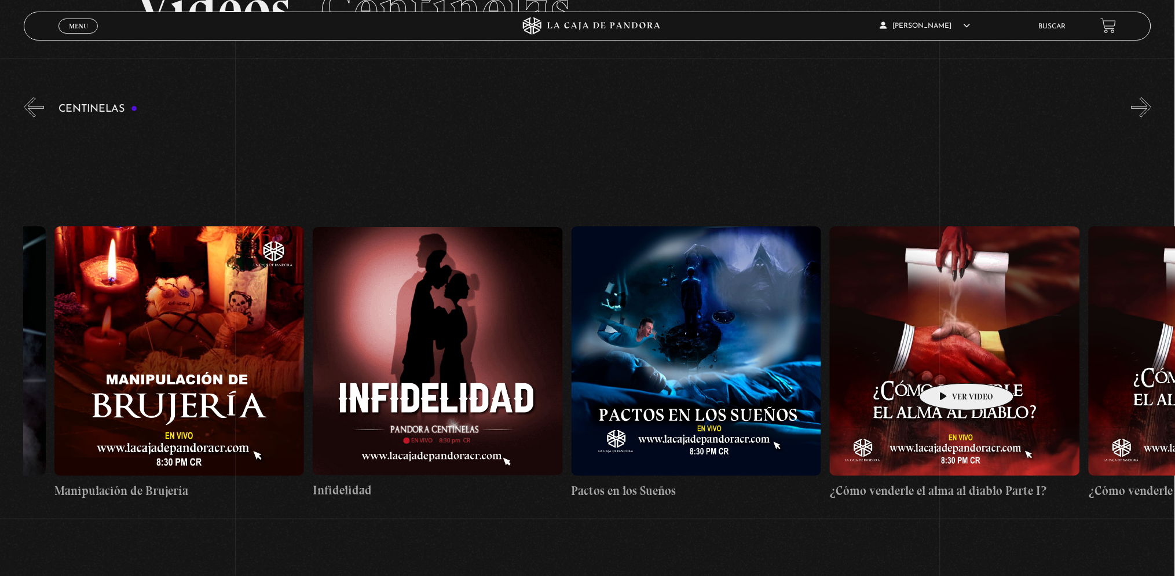
drag, startPoint x: 1072, startPoint y: 369, endPoint x: 948, endPoint y: 366, distance: 124.0
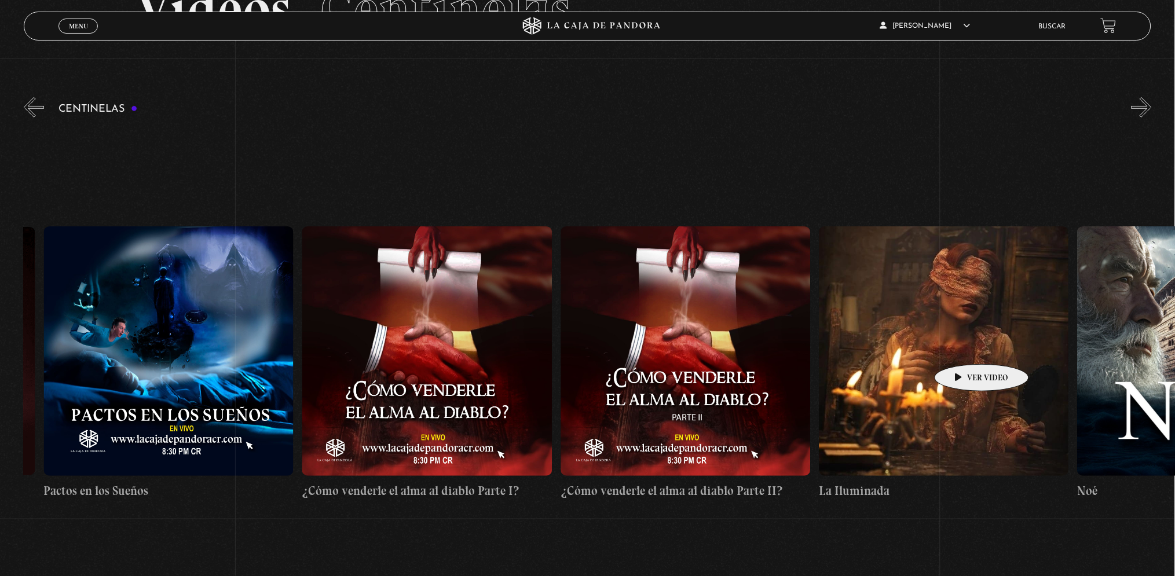
drag, startPoint x: 1047, startPoint y: 351, endPoint x: 942, endPoint y: 347, distance: 105.5
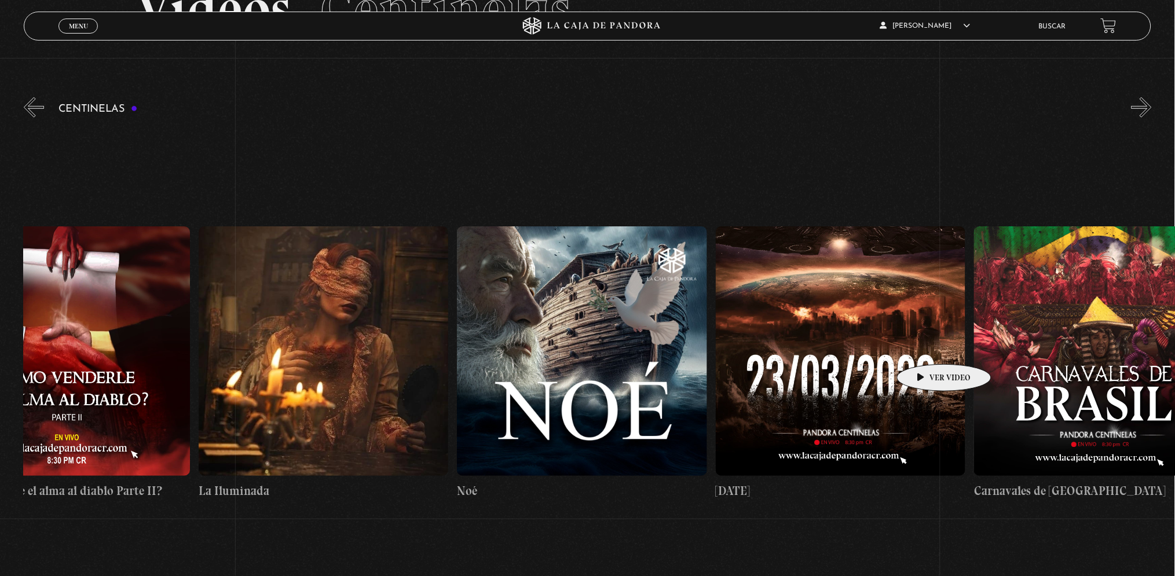
scroll to position [0, 10836]
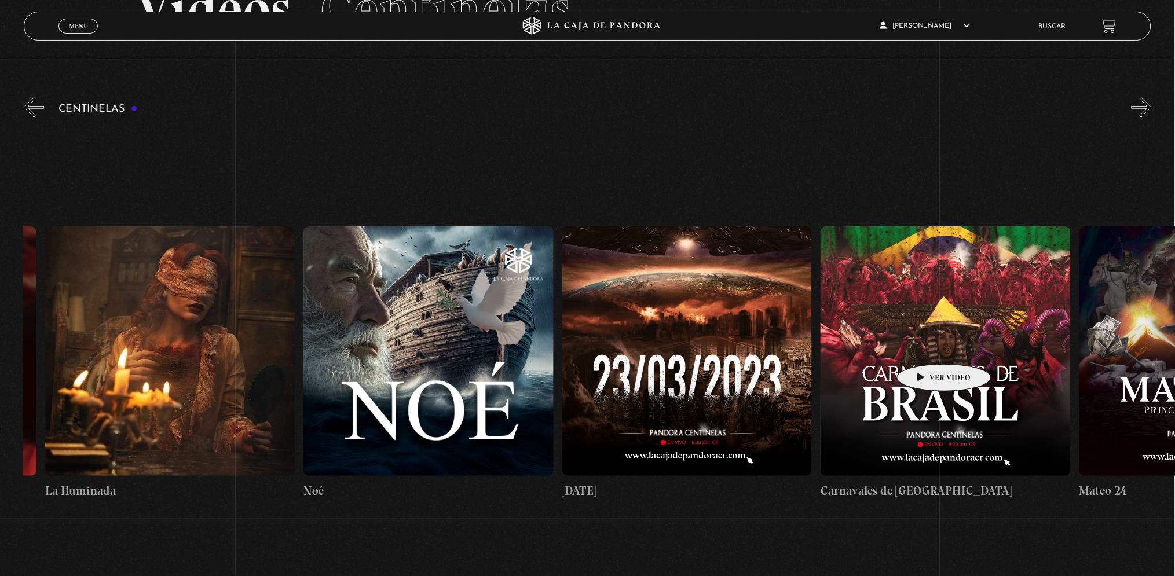
drag, startPoint x: 930, startPoint y: 347, endPoint x: 862, endPoint y: 347, distance: 67.8
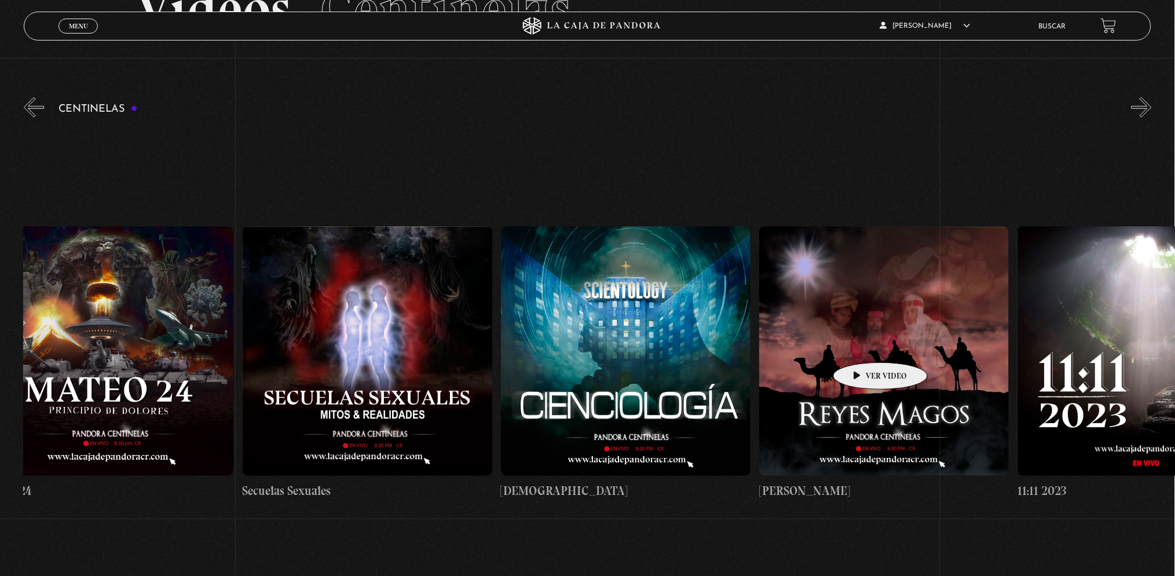
scroll to position [0, 11946]
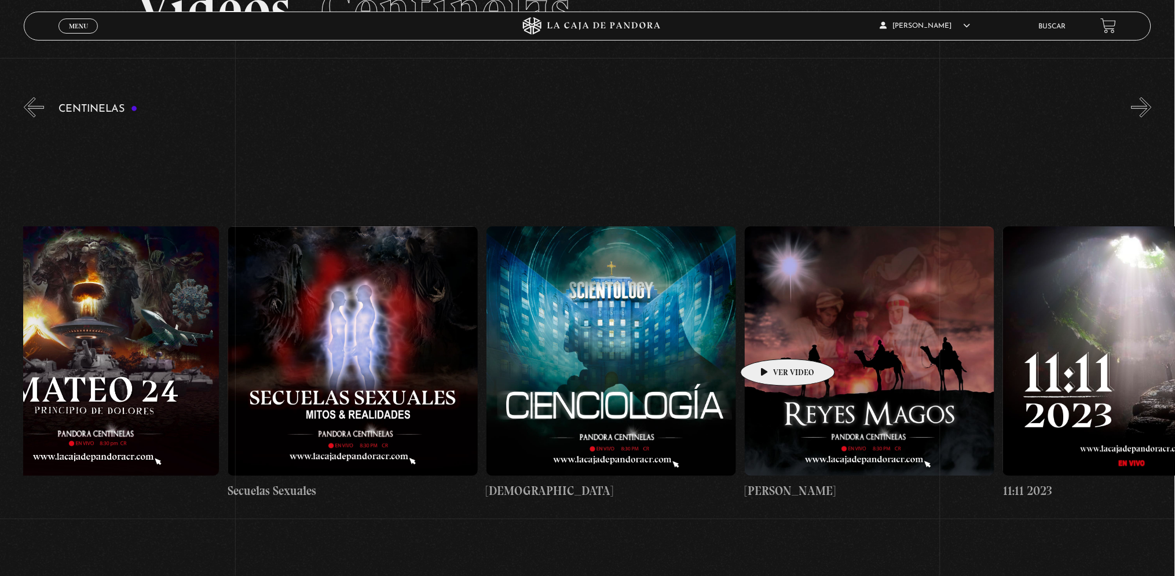
drag, startPoint x: 949, startPoint y: 347, endPoint x: 770, endPoint y: 342, distance: 179.6
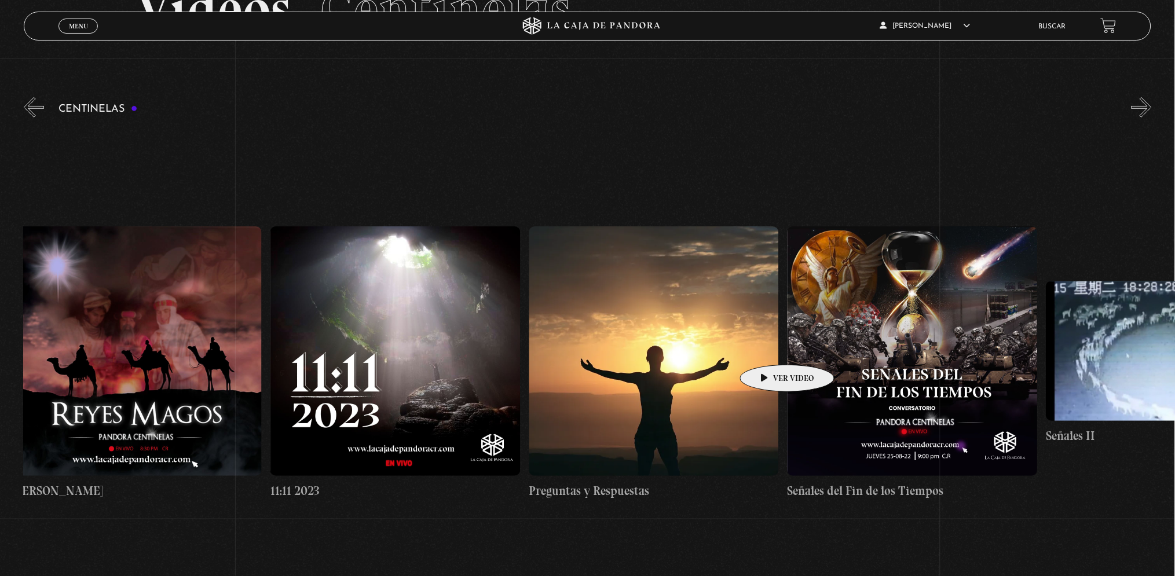
scroll to position [0, 12755]
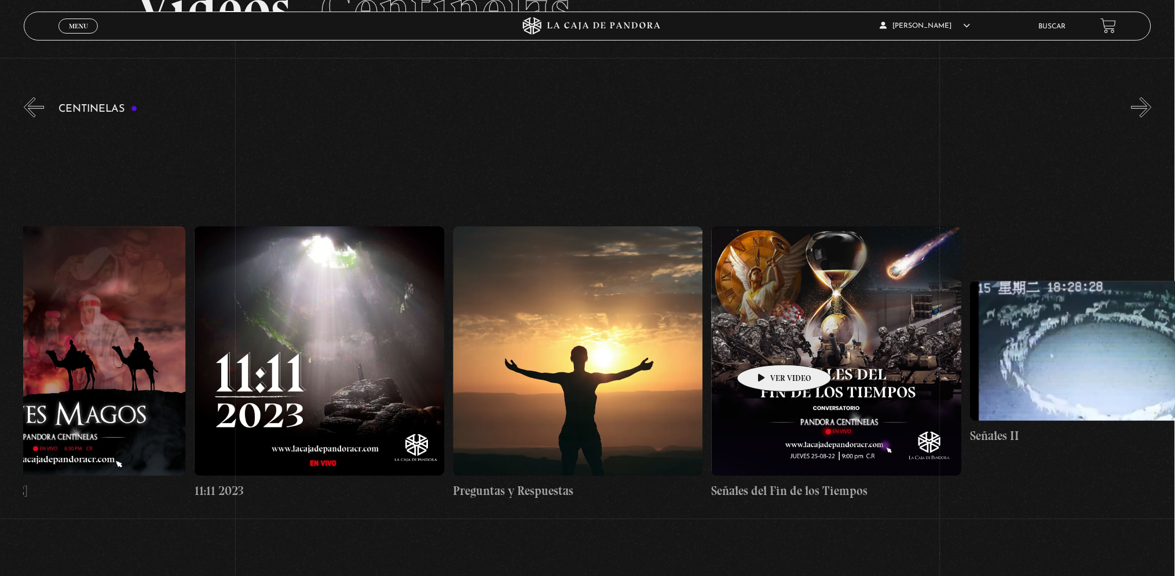
drag, startPoint x: 917, startPoint y: 340, endPoint x: 768, endPoint y: 347, distance: 149.6
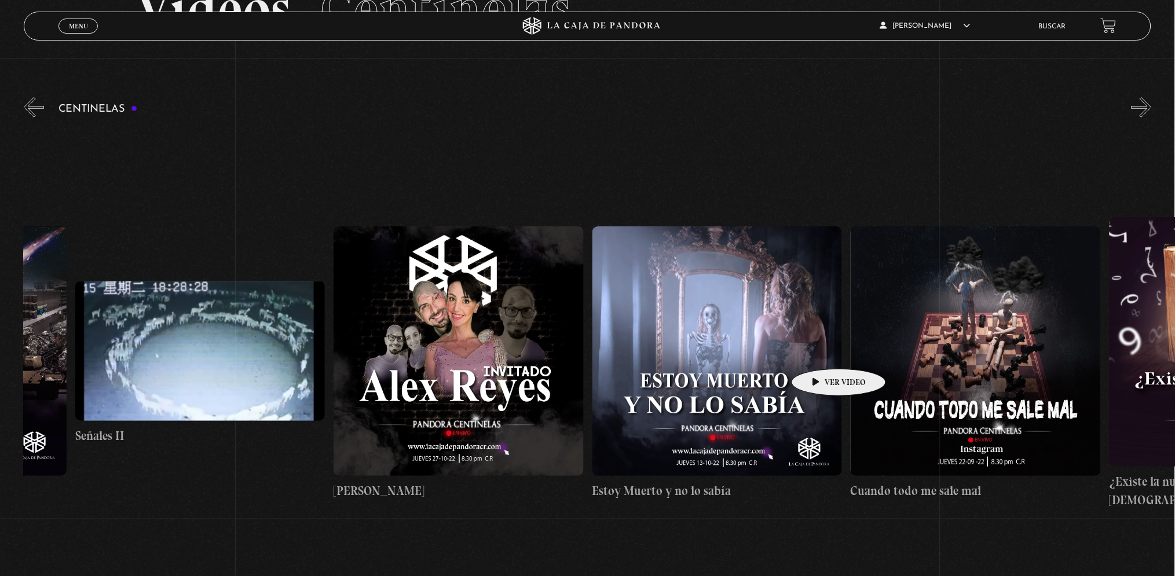
scroll to position [0, 13661]
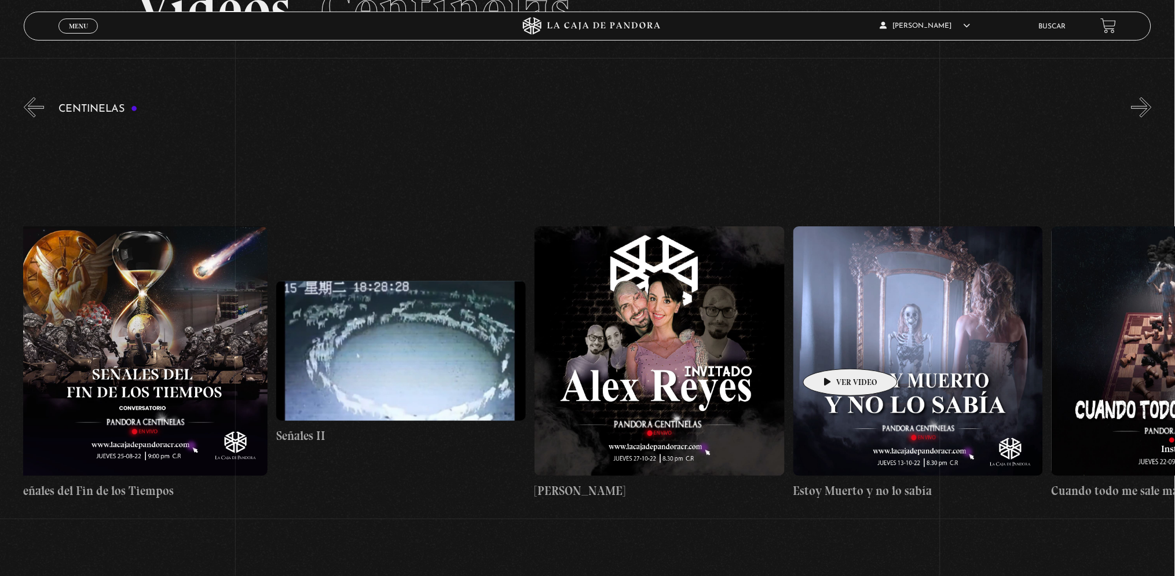
drag, startPoint x: 905, startPoint y: 351, endPoint x: 834, endPoint y: 351, distance: 70.1
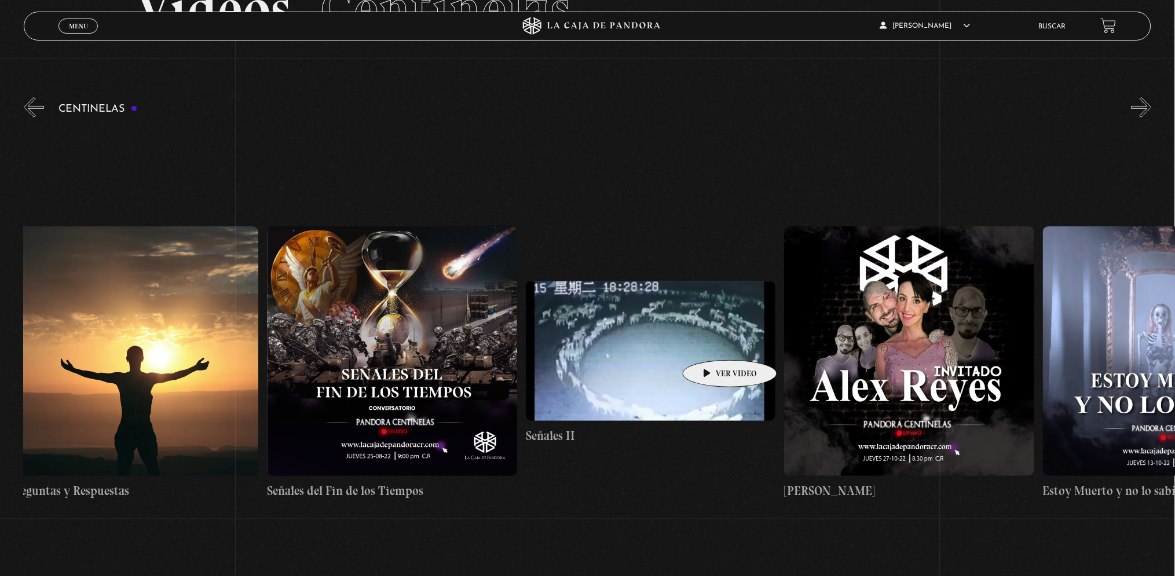
scroll to position [0, 12875]
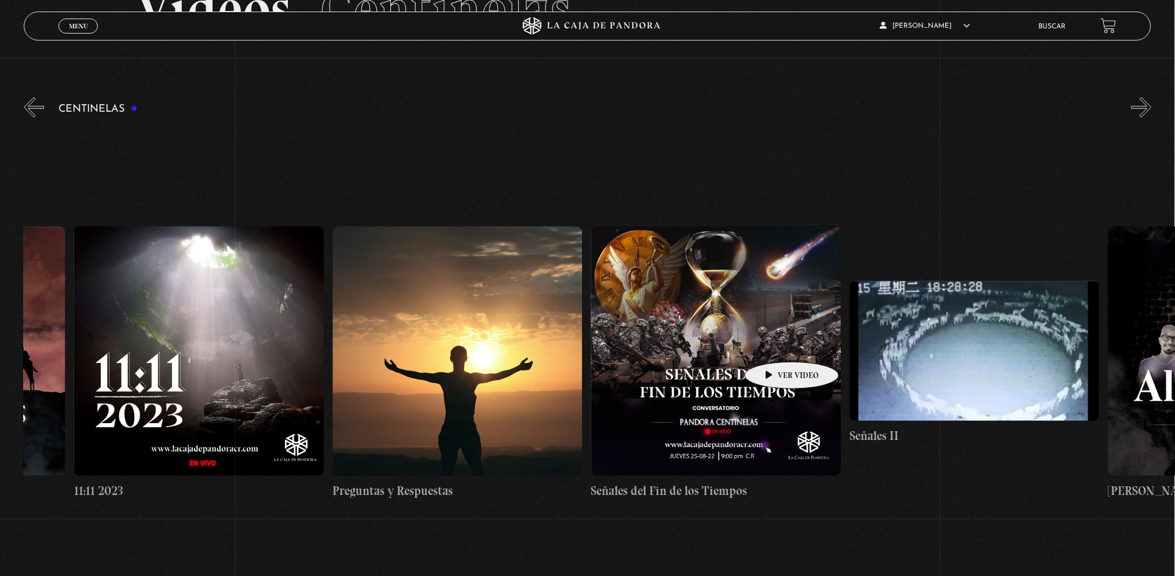
drag, startPoint x: 661, startPoint y: 343, endPoint x: 774, endPoint y: 345, distance: 112.4
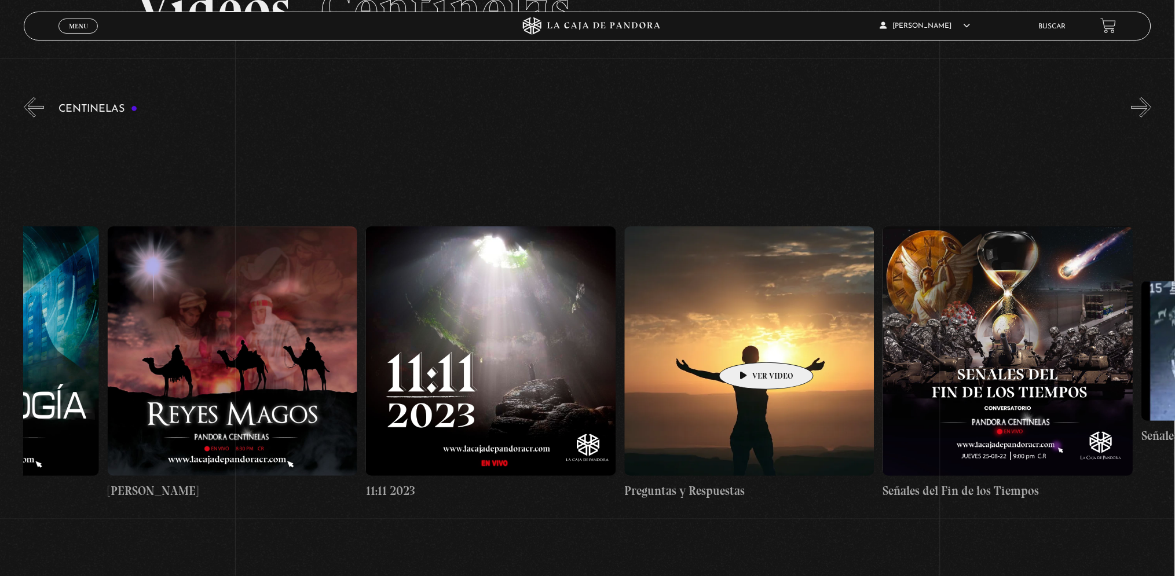
drag, startPoint x: 726, startPoint y: 343, endPoint x: 769, endPoint y: 347, distance: 43.0
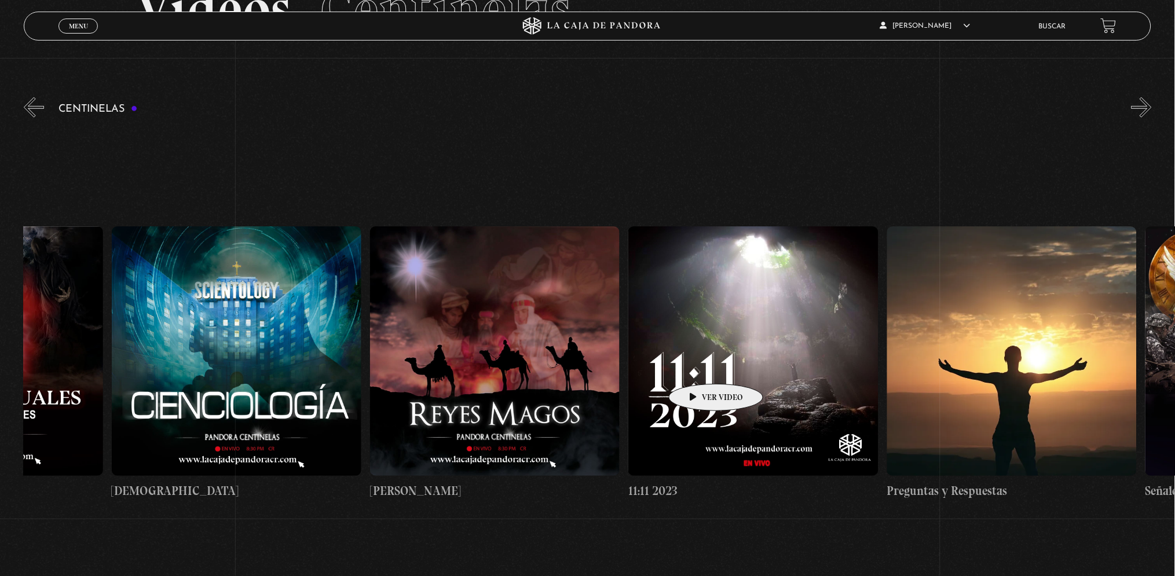
drag, startPoint x: 680, startPoint y: 367, endPoint x: 721, endPoint y: 367, distance: 40.5
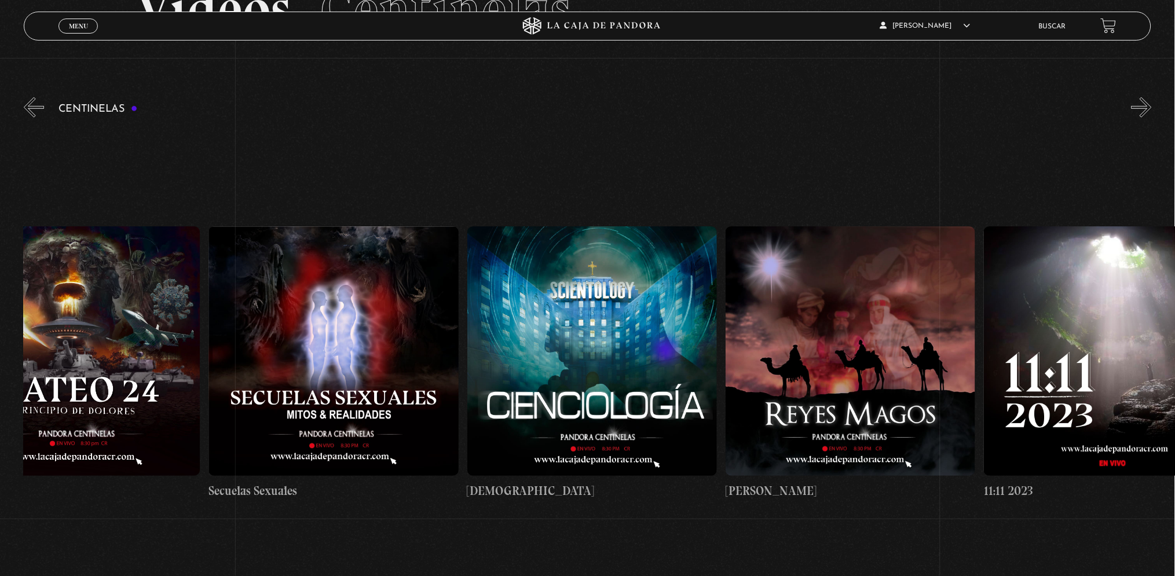
scroll to position [0, 11957]
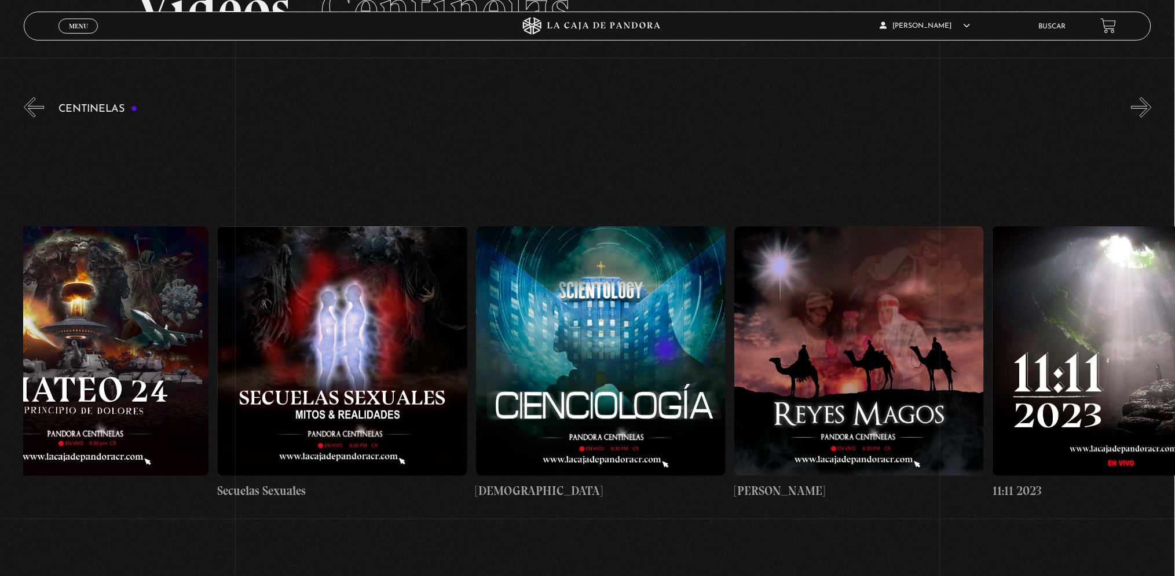
drag, startPoint x: 632, startPoint y: 351, endPoint x: 684, endPoint y: 351, distance: 52.7
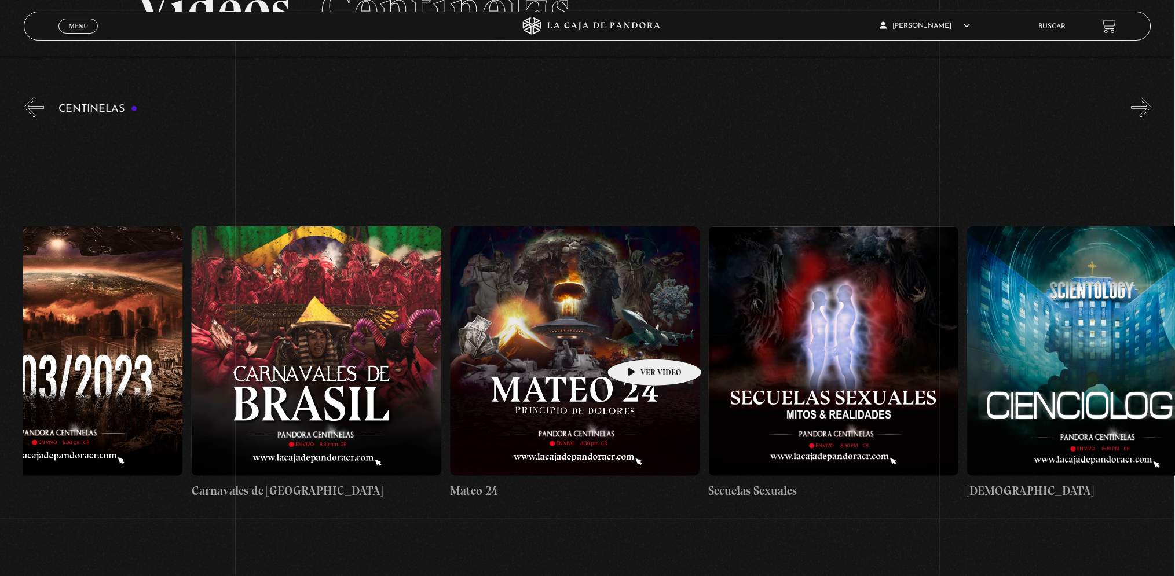
drag, startPoint x: 598, startPoint y: 338, endPoint x: 664, endPoint y: 345, distance: 66.3
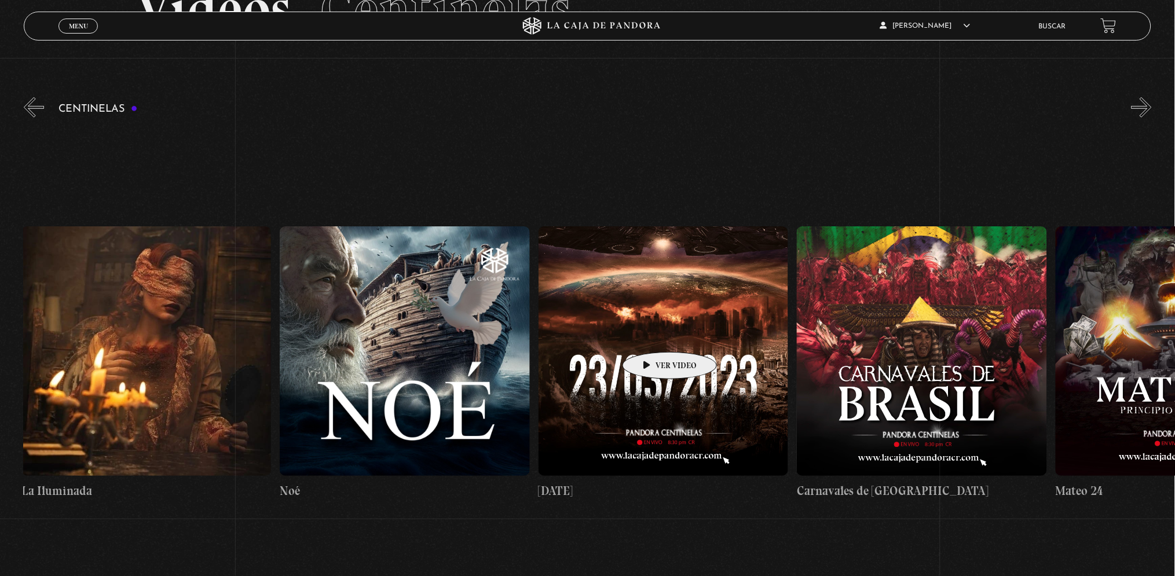
drag, startPoint x: 563, startPoint y: 332, endPoint x: 661, endPoint y: 335, distance: 98.5
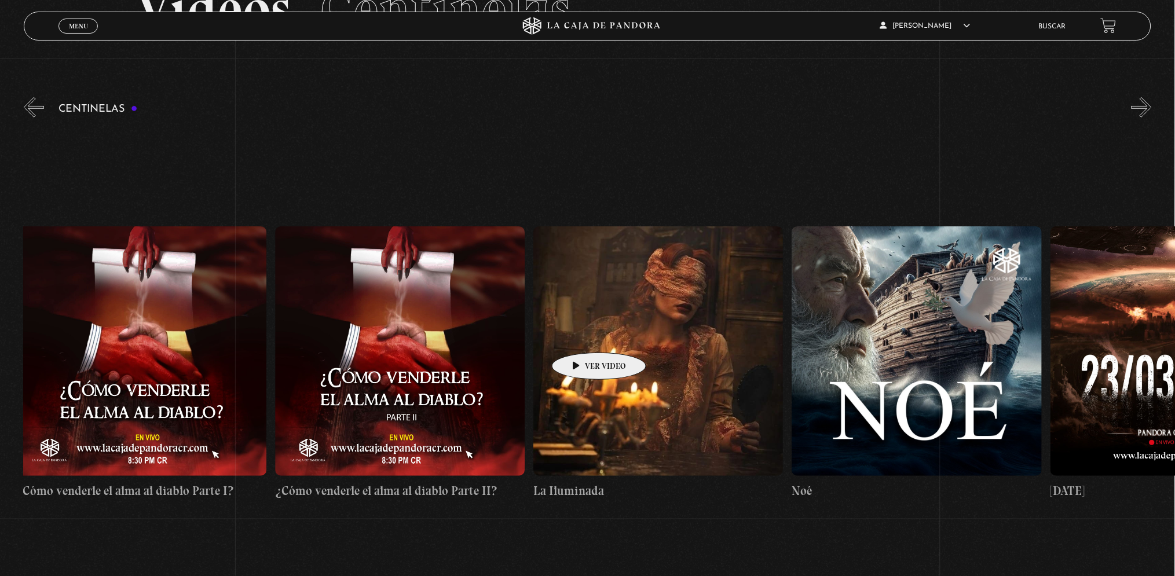
drag, startPoint x: 488, startPoint y: 330, endPoint x: 593, endPoint y: 335, distance: 104.9
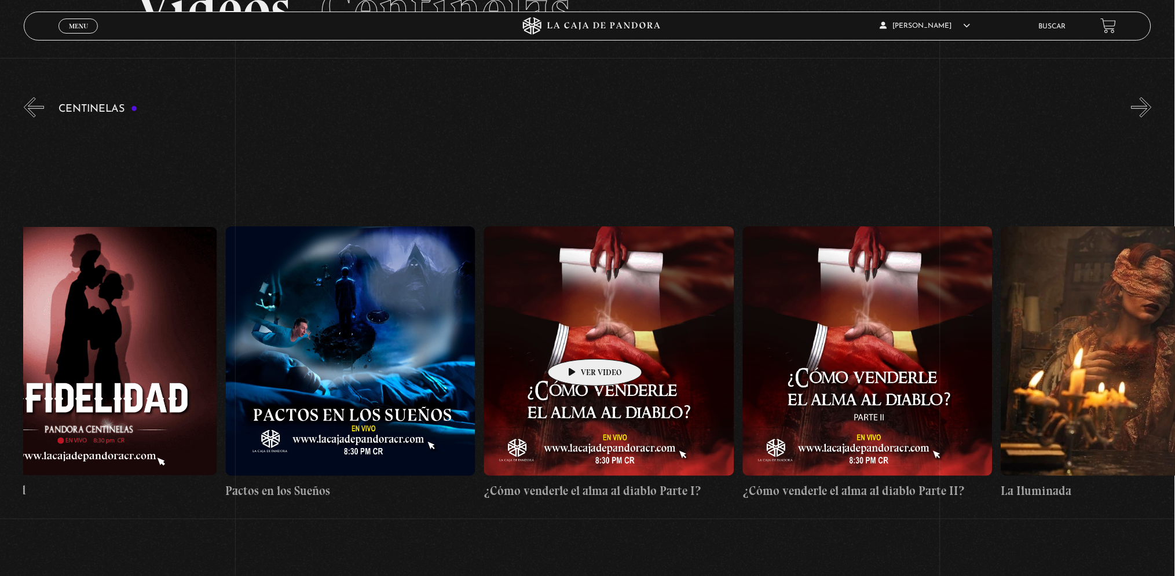
drag, startPoint x: 497, startPoint y: 338, endPoint x: 589, endPoint y: 342, distance: 91.6
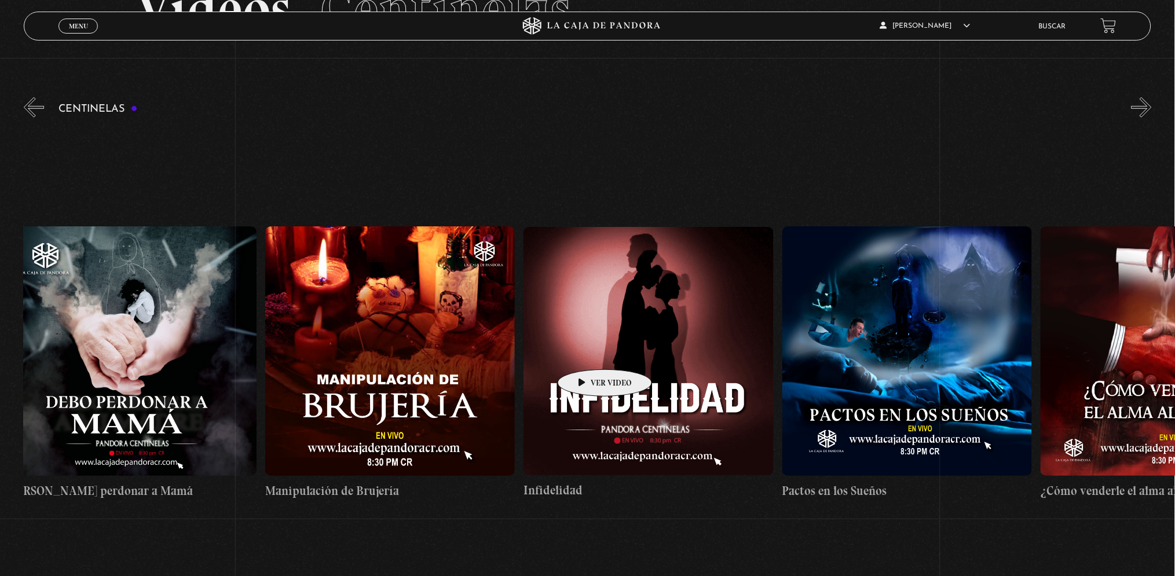
drag, startPoint x: 477, startPoint y: 345, endPoint x: 588, endPoint y: 352, distance: 111.4
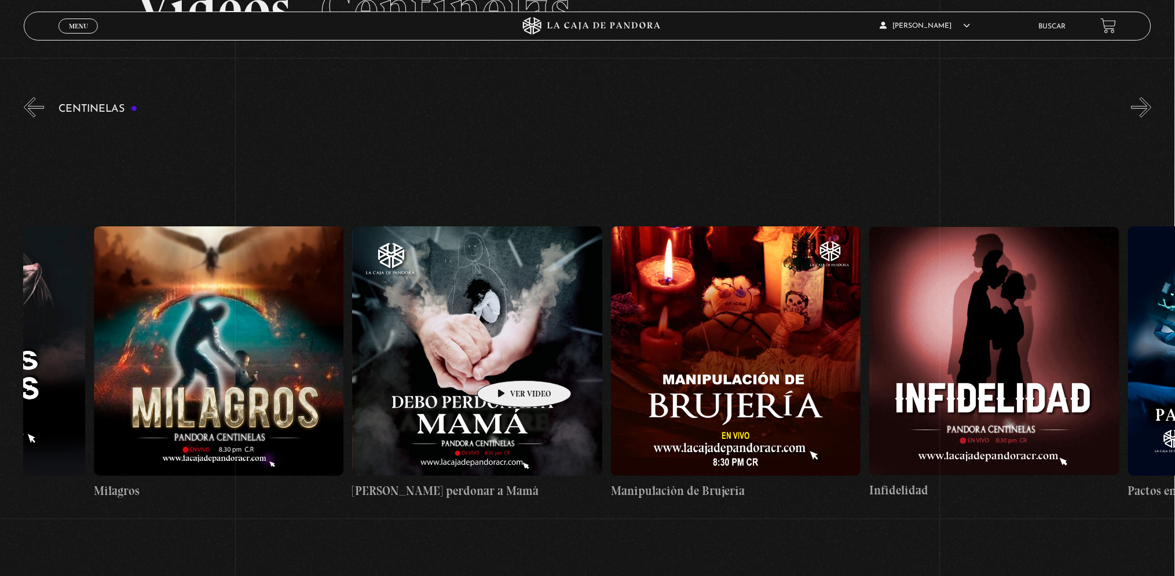
scroll to position [0, 8905]
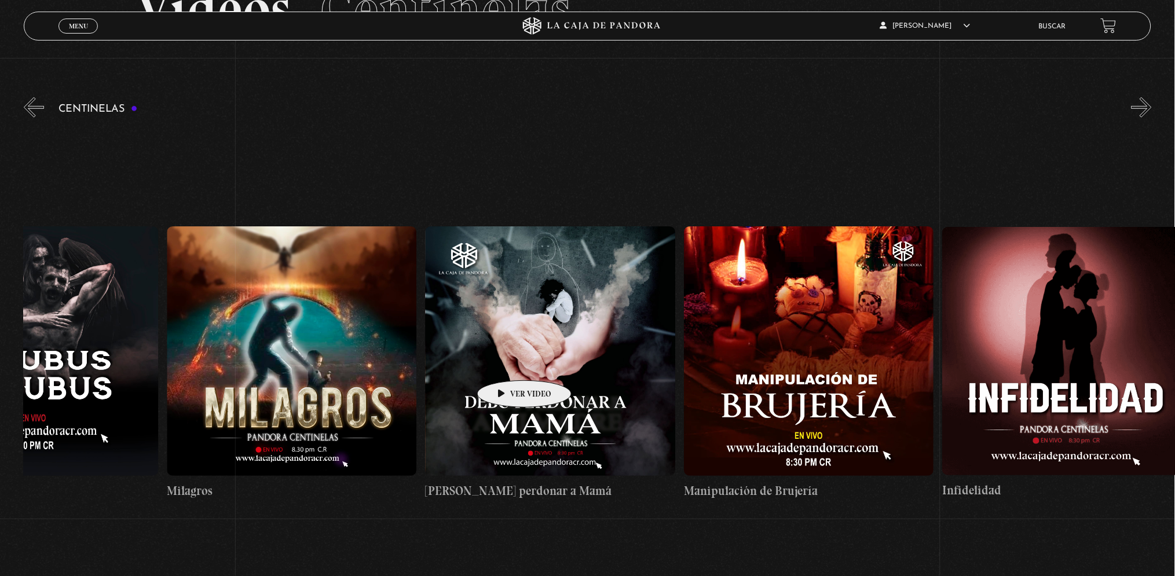
drag, startPoint x: 432, startPoint y: 357, endPoint x: 507, endPoint y: 363, distance: 74.9
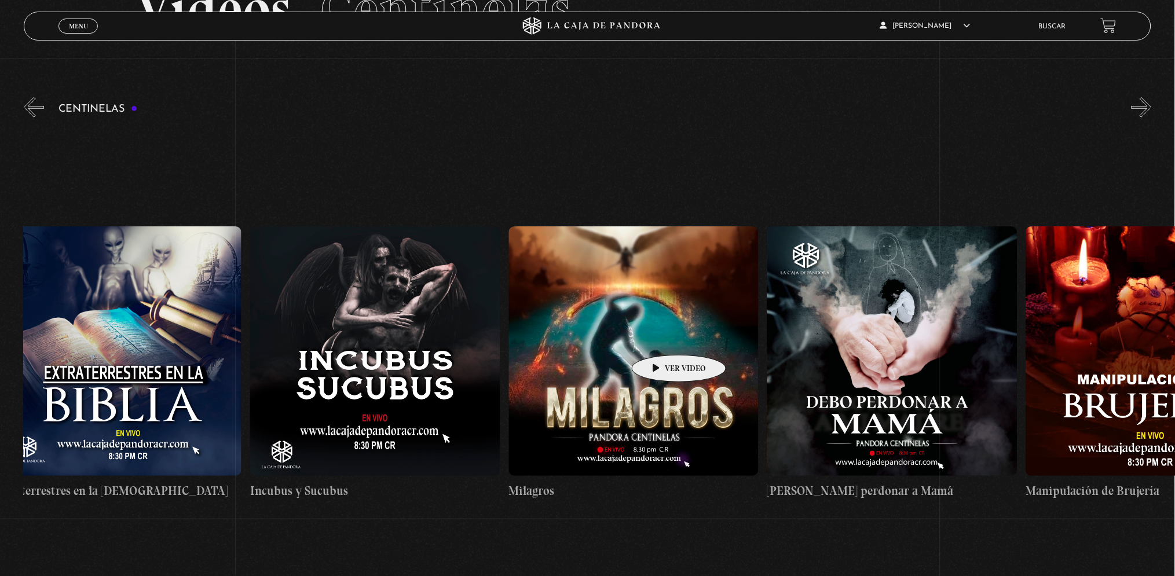
drag, startPoint x: 615, startPoint y: 338, endPoint x: 687, endPoint y: 338, distance: 71.8
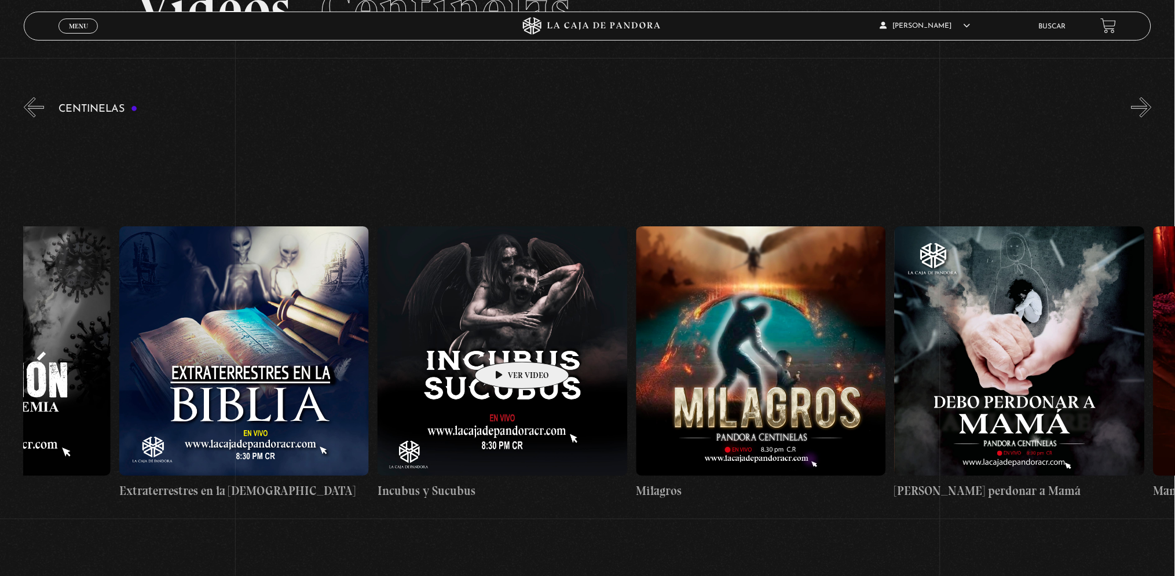
scroll to position [0, 8256]
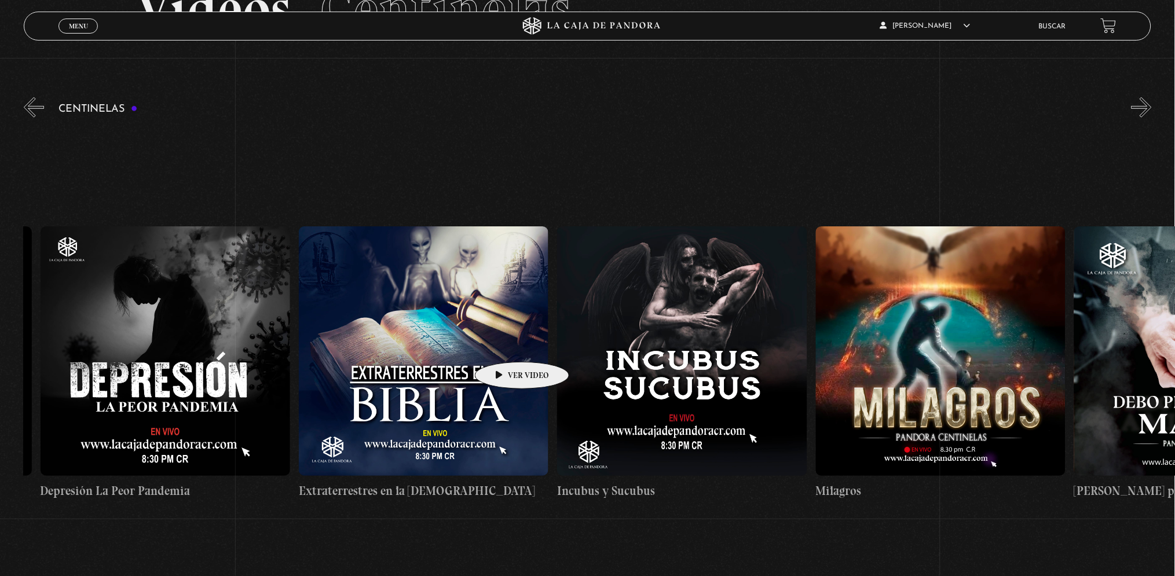
drag, startPoint x: 458, startPoint y: 345, endPoint x: 515, endPoint y: 345, distance: 57.3
click at [658, 306] on figure at bounding box center [682, 351] width 250 height 250
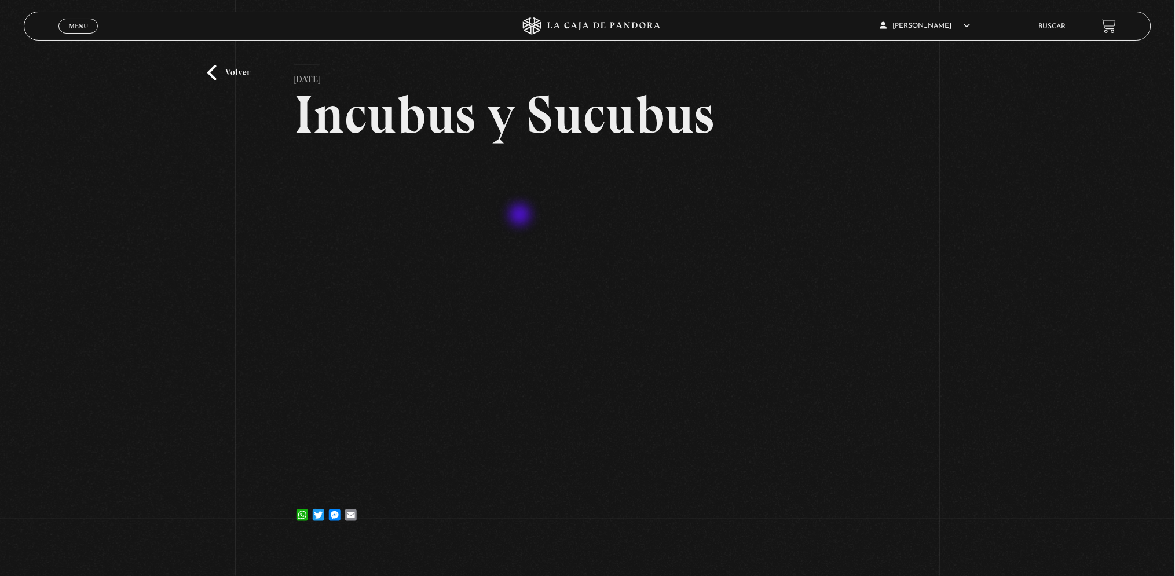
scroll to position [77, 0]
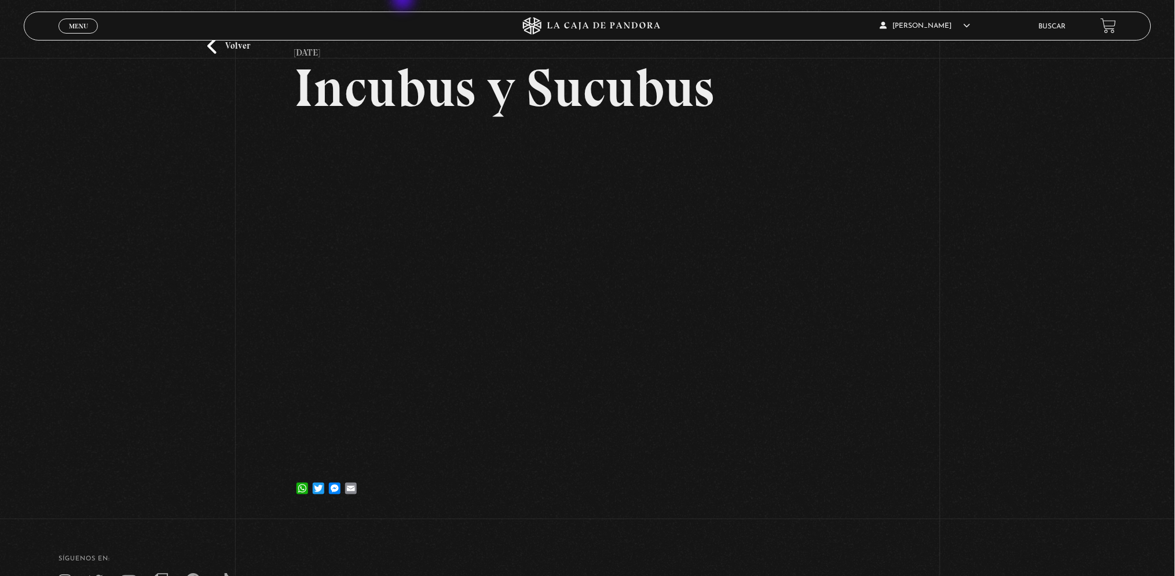
click at [811, 84] on h2 "Incubus y Sucubus" at bounding box center [587, 87] width 587 height 53
